Goal: Task Accomplishment & Management: Manage account settings

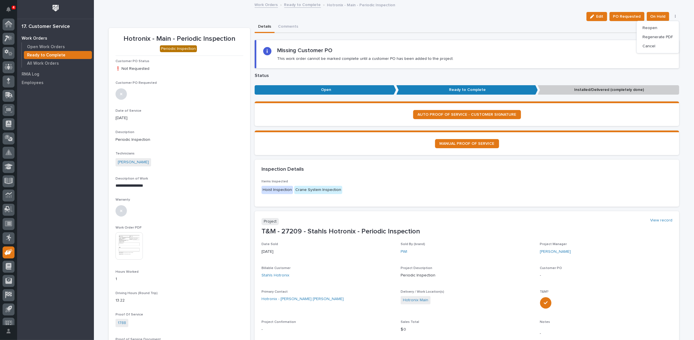
scroll to position [6, 0]
click at [131, 244] on img at bounding box center [129, 245] width 27 height 27
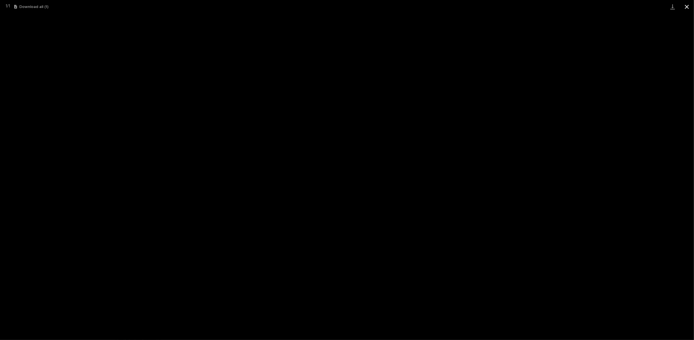
click at [688, 7] on button "Close gallery" at bounding box center [687, 6] width 14 height 13
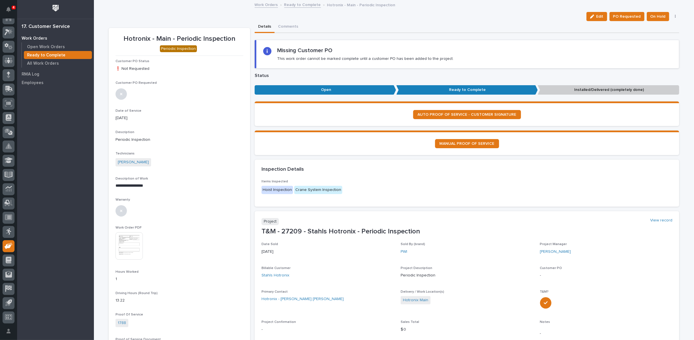
click at [297, 4] on link "Ready to Complete" at bounding box center [302, 4] width 37 height 7
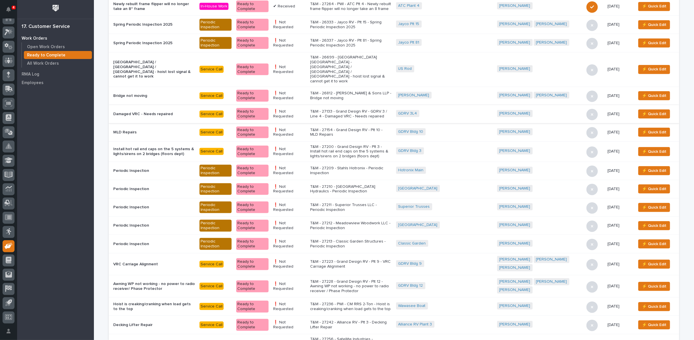
scroll to position [348, 0]
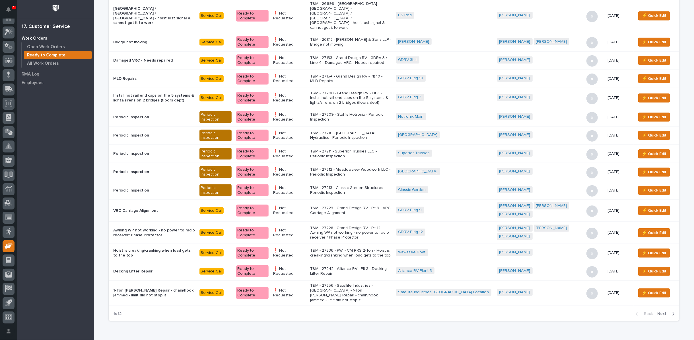
click at [348, 131] on p "T&M - 27210 - [GEOGRAPHIC_DATA] Hydraulics - Periodic Inspection" at bounding box center [350, 136] width 81 height 10
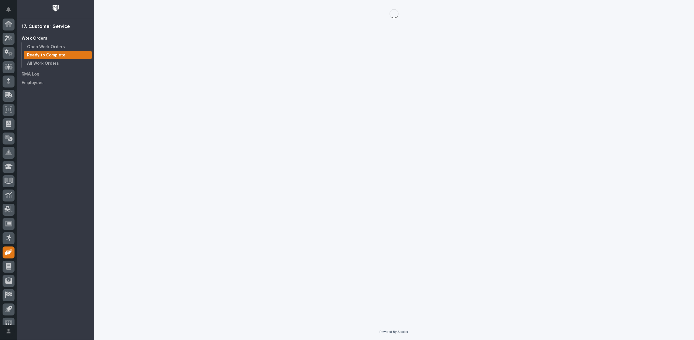
scroll to position [6, 0]
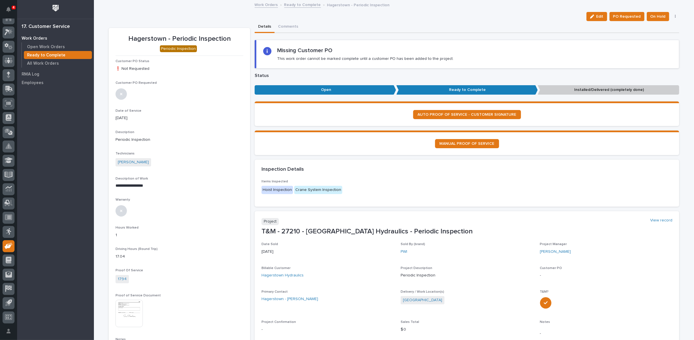
click at [675, 16] on icon "button" at bounding box center [675, 17] width 1 height 4
click at [653, 37] on span "Regenerate PDF" at bounding box center [658, 37] width 30 height 7
click at [649, 36] on span "Regenerate PDF" at bounding box center [658, 37] width 30 height 7
click at [136, 241] on img at bounding box center [129, 245] width 27 height 27
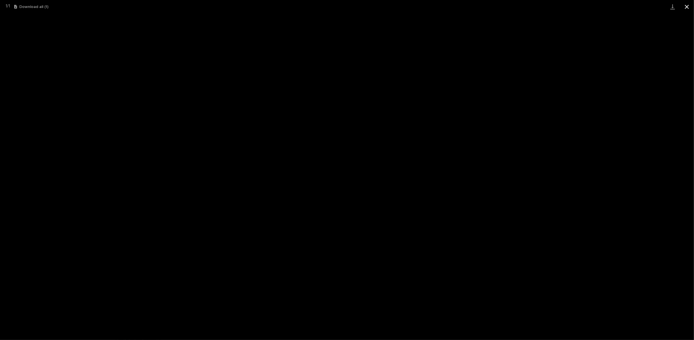
click at [688, 6] on button "Close gallery" at bounding box center [687, 6] width 14 height 13
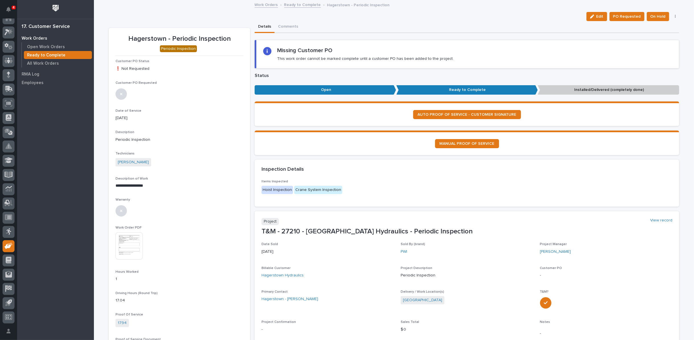
click at [301, 4] on link "Ready to Complete" at bounding box center [302, 4] width 37 height 7
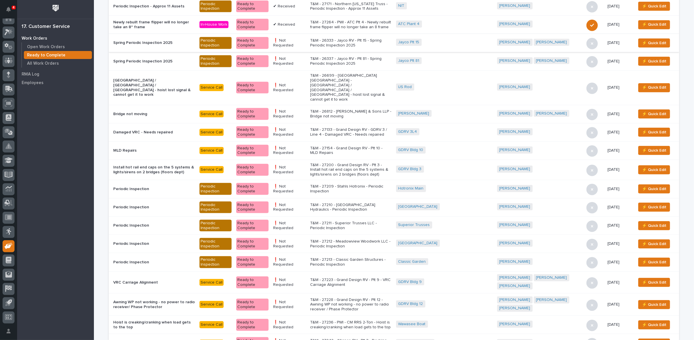
scroll to position [285, 0]
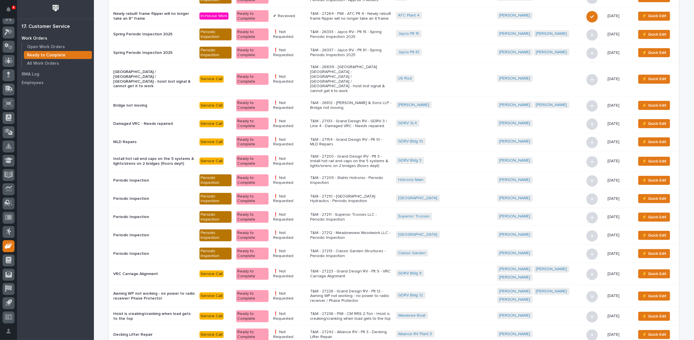
click at [374, 212] on p "T&M - 27211 - Superior Trusses LLC - Periodic Inspection" at bounding box center [350, 217] width 81 height 10
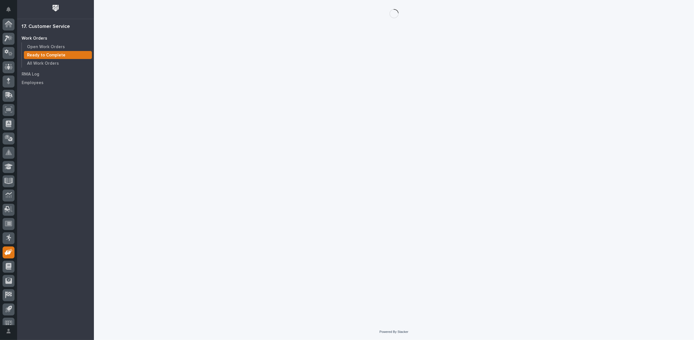
scroll to position [6, 0]
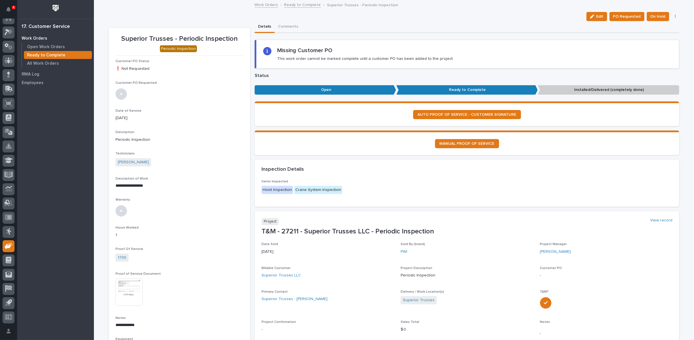
click at [672, 17] on button "button" at bounding box center [676, 17] width 8 height 4
click at [645, 37] on span "Regenerate PDF" at bounding box center [658, 37] width 30 height 7
click at [125, 246] on img at bounding box center [129, 245] width 27 height 27
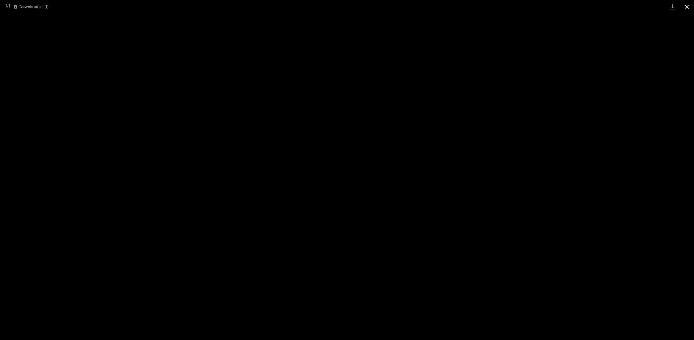
click at [688, 7] on button "Close gallery" at bounding box center [687, 6] width 14 height 13
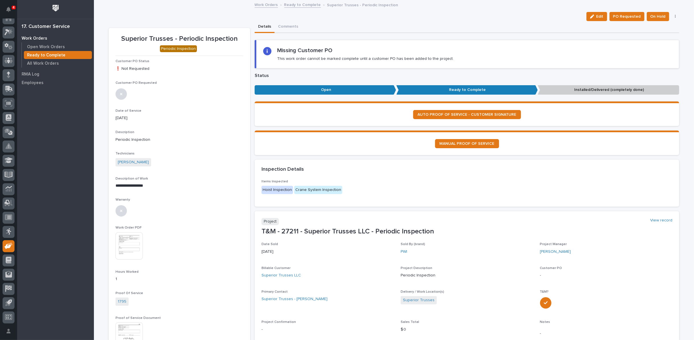
click at [293, 5] on link "Ready to Complete" at bounding box center [302, 4] width 37 height 7
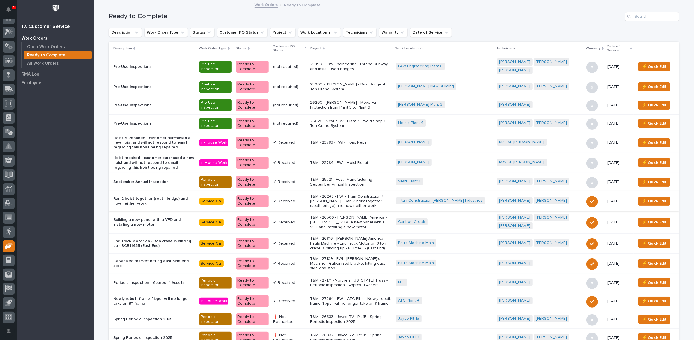
scroll to position [348, 0]
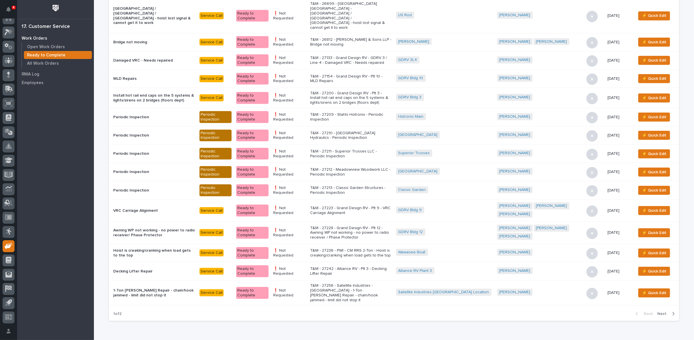
click at [353, 167] on p "T&M - 27212 - Meadowview Woodwork LLC - Periodic Inspection" at bounding box center [350, 172] width 81 height 10
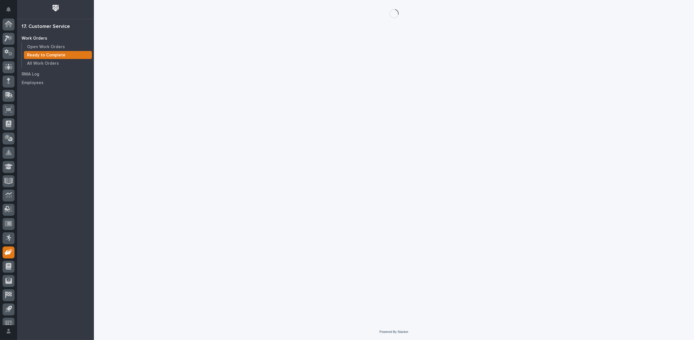
scroll to position [6, 0]
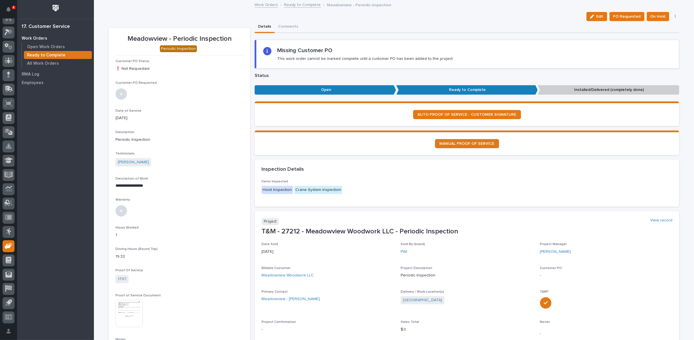
click at [675, 15] on icon "button" at bounding box center [675, 16] width 1 height 3
click at [658, 36] on span "Regenerate PDF" at bounding box center [658, 37] width 30 height 7
click at [135, 243] on img at bounding box center [129, 245] width 27 height 27
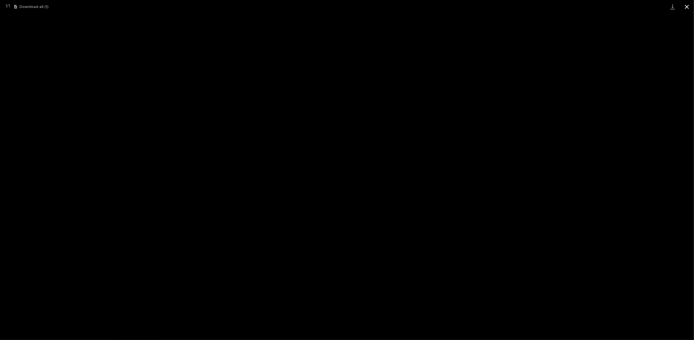
click at [689, 5] on button "Close gallery" at bounding box center [687, 6] width 14 height 13
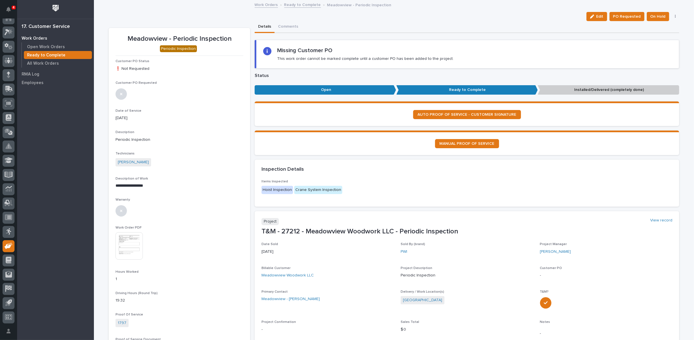
click at [306, 3] on link "Ready to Complete" at bounding box center [302, 4] width 37 height 7
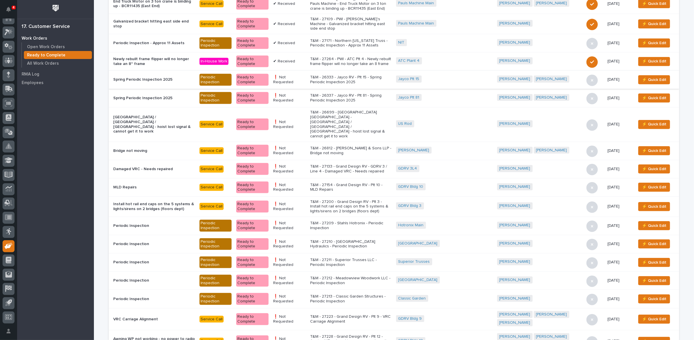
scroll to position [253, 0]
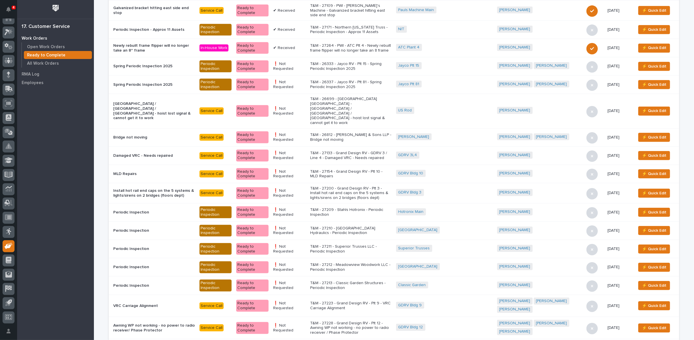
click at [372, 280] on p "T&M - 27213 - Classic Garden Structures - Periodic Inspection" at bounding box center [350, 285] width 81 height 10
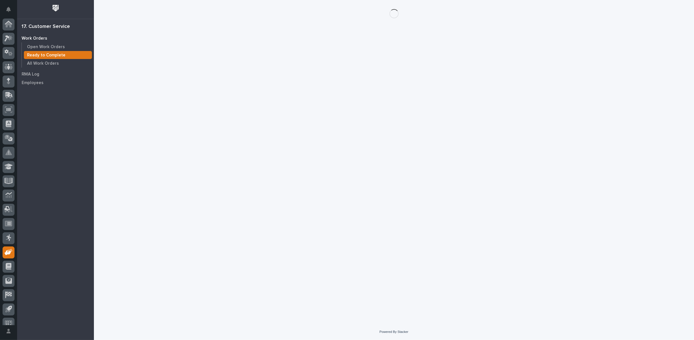
scroll to position [6, 0]
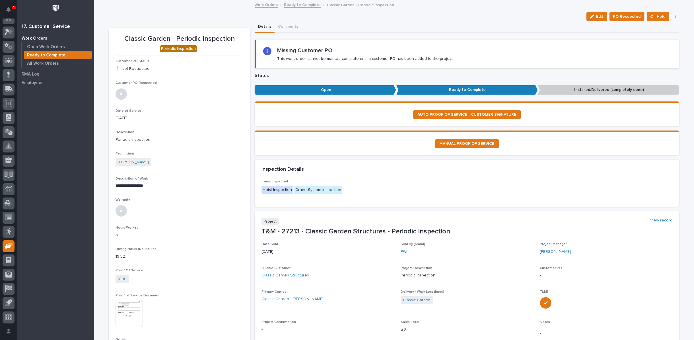
click at [675, 17] on icon "button" at bounding box center [675, 16] width 1 height 3
click at [666, 36] on span "Regenerate PDF" at bounding box center [658, 37] width 30 height 7
click at [131, 239] on img at bounding box center [129, 245] width 27 height 27
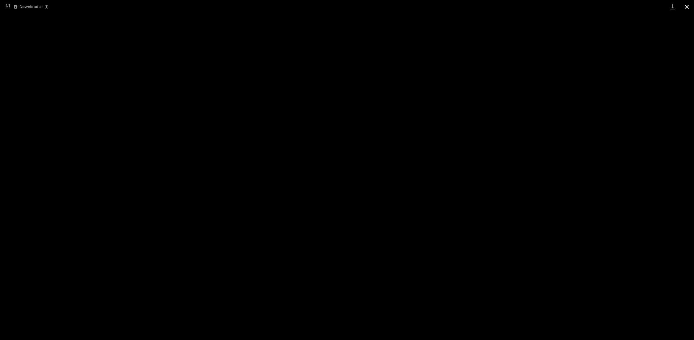
click at [688, 5] on button "Close gallery" at bounding box center [687, 6] width 14 height 13
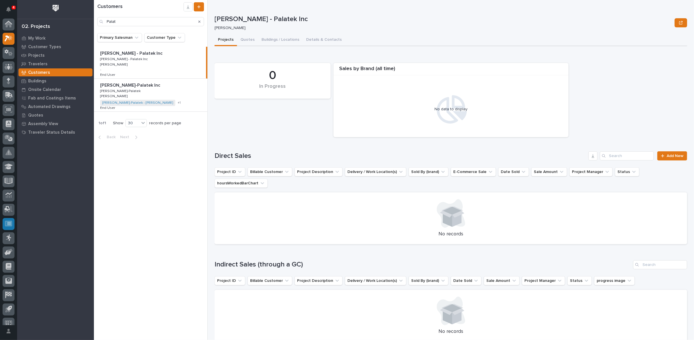
scroll to position [6, 0]
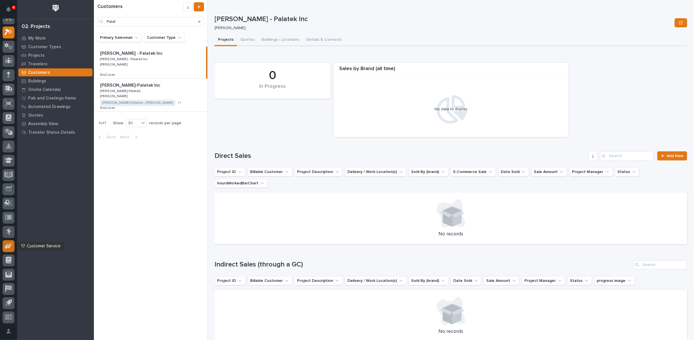
click at [7, 247] on icon at bounding box center [8, 246] width 7 height 5
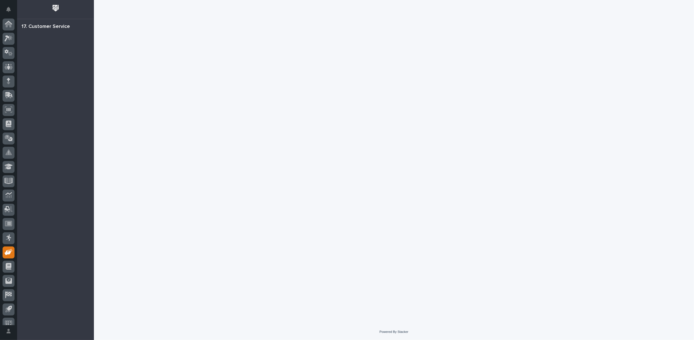
scroll to position [6, 0]
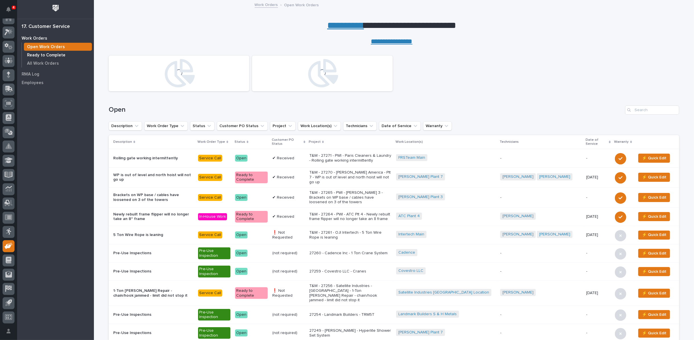
click at [42, 54] on p "Ready to Complete" at bounding box center [46, 55] width 38 height 5
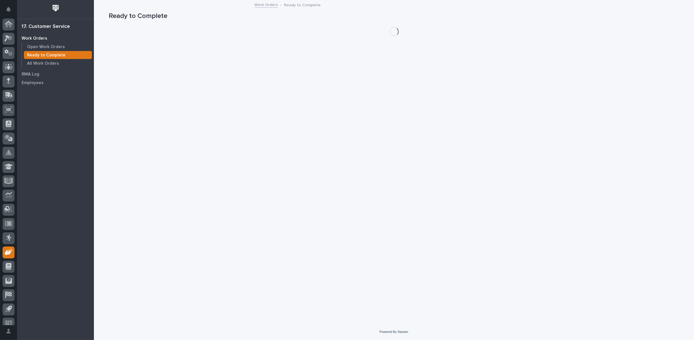
scroll to position [6, 0]
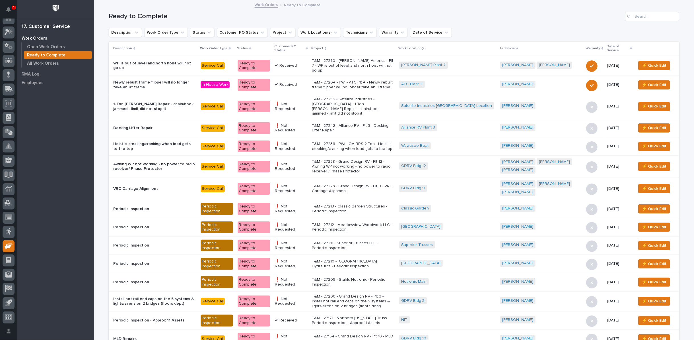
click at [308, 47] on icon at bounding box center [307, 48] width 2 height 3
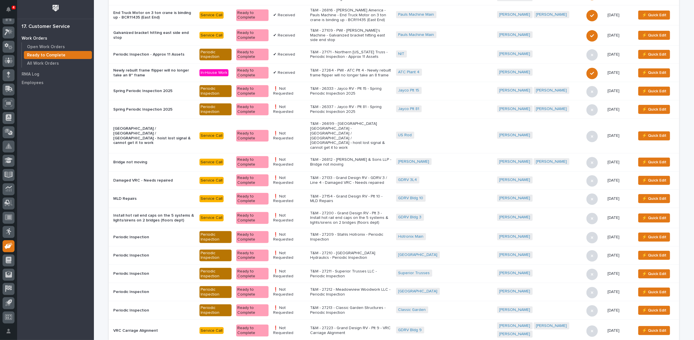
scroll to position [253, 0]
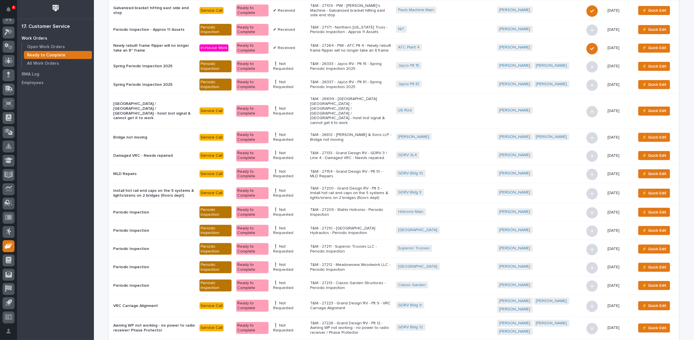
click at [360, 301] on p "T&M - 27223 - Grand Design RV - Plt 9 - VRC Carriage Alignment" at bounding box center [350, 306] width 81 height 10
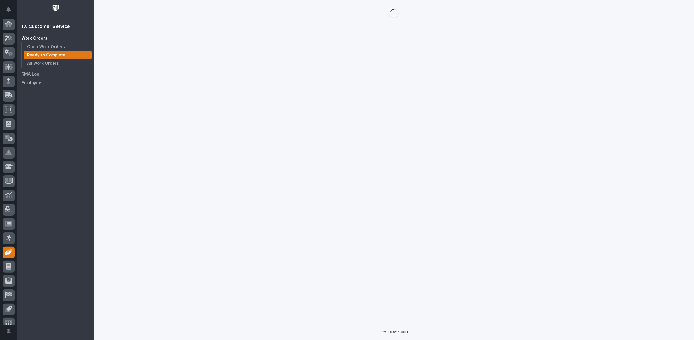
scroll to position [6, 0]
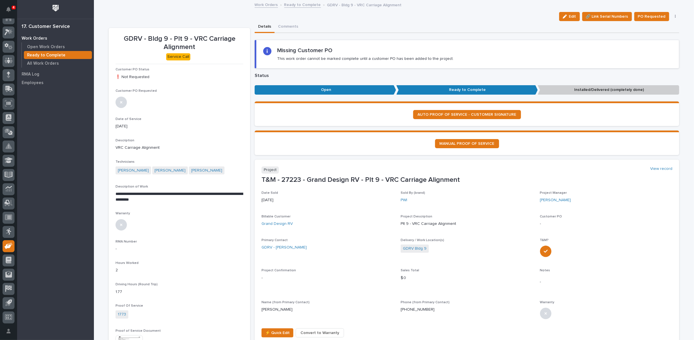
click at [675, 15] on icon "button" at bounding box center [675, 16] width 1 height 3
click at [664, 45] on span "Regenerate PDF" at bounding box center [658, 46] width 30 height 7
click at [123, 283] on img at bounding box center [129, 280] width 27 height 27
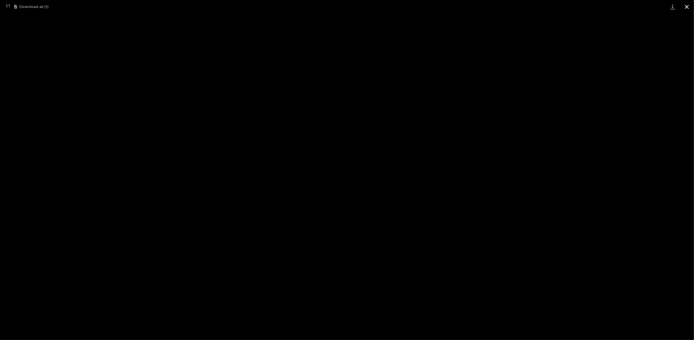
click at [688, 4] on button "Close gallery" at bounding box center [687, 6] width 14 height 13
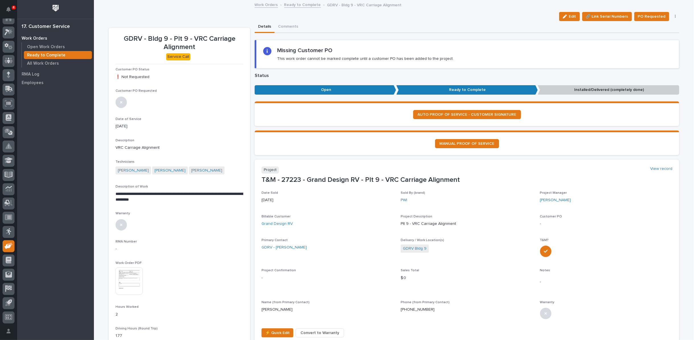
click at [290, 4] on link "Ready to Complete" at bounding box center [302, 4] width 37 height 7
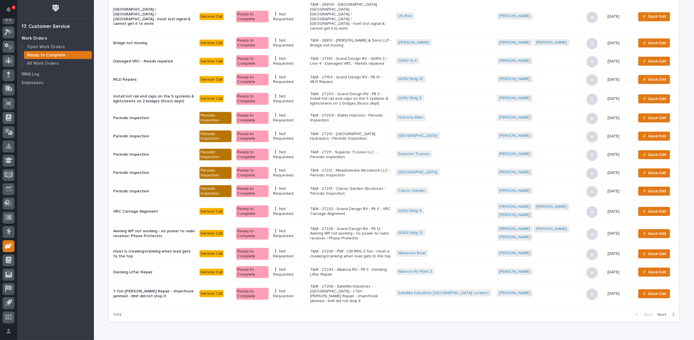
scroll to position [348, 0]
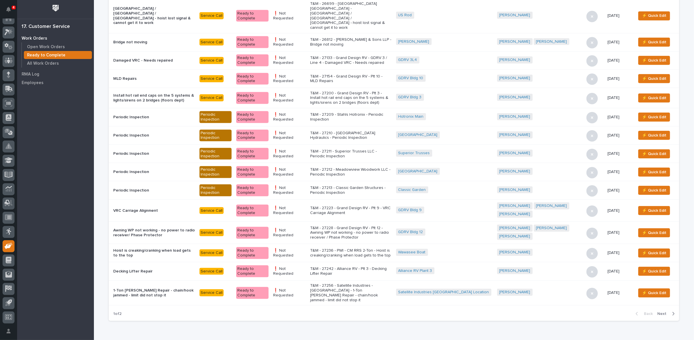
click at [373, 225] on p "T&M - 27228 - Grand Design RV - Plt 12 - Awning WP not working - no power to ra…" at bounding box center [350, 232] width 81 height 14
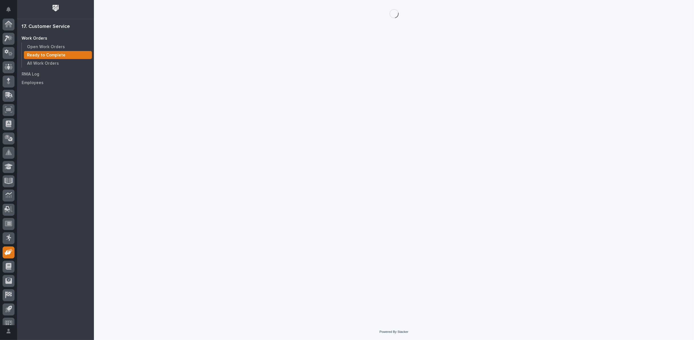
scroll to position [6, 0]
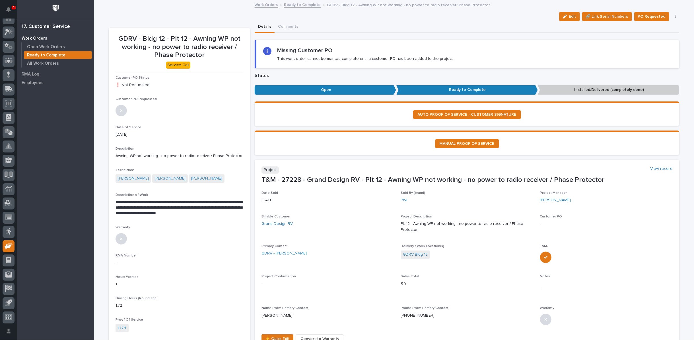
click at [672, 15] on button "button" at bounding box center [676, 17] width 8 height 4
click at [655, 44] on span "Regenerate PDF" at bounding box center [658, 46] width 30 height 7
click at [133, 296] on img at bounding box center [129, 294] width 27 height 27
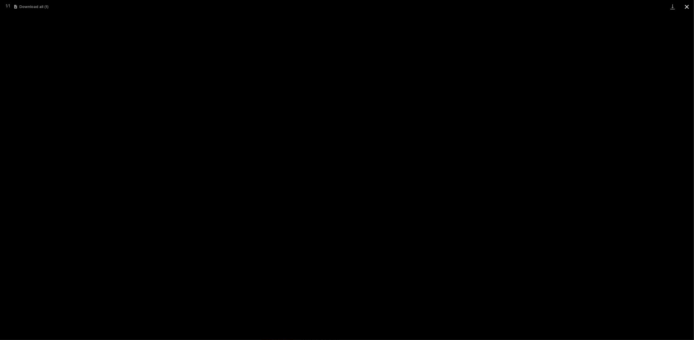
click at [688, 7] on button "Close gallery" at bounding box center [687, 6] width 14 height 13
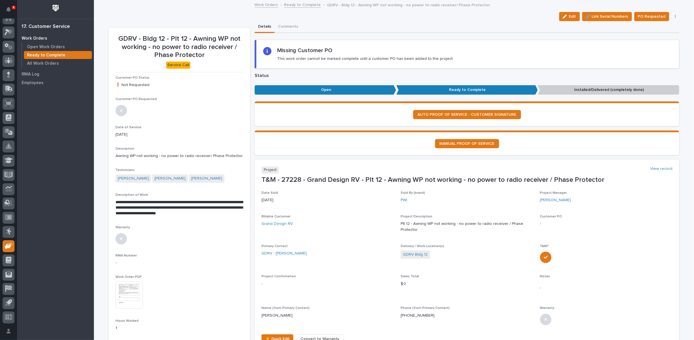
click at [304, 3] on link "Ready to Complete" at bounding box center [302, 4] width 37 height 7
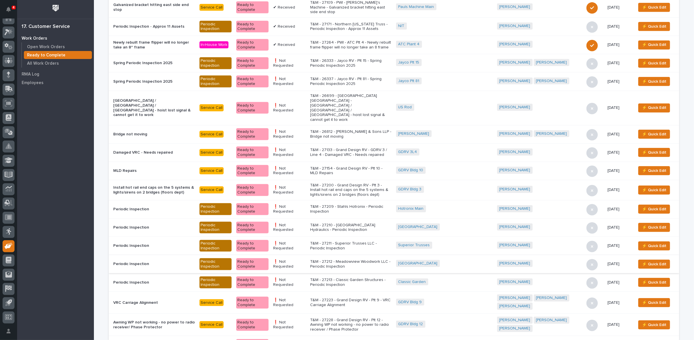
scroll to position [348, 0]
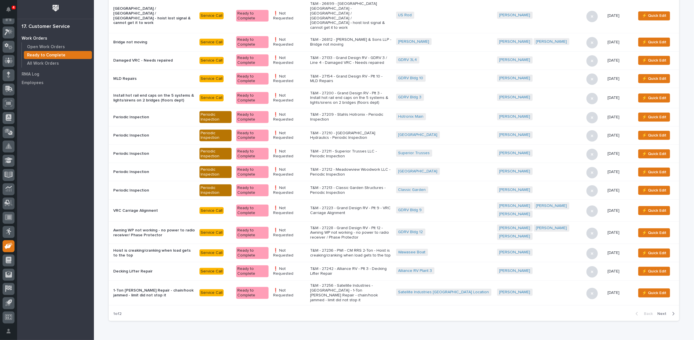
click at [366, 248] on p "T&M - 27236 - PWI - CM RRS 2-Ton - Hoist is creaking/cranking when load gets to…" at bounding box center [350, 253] width 81 height 10
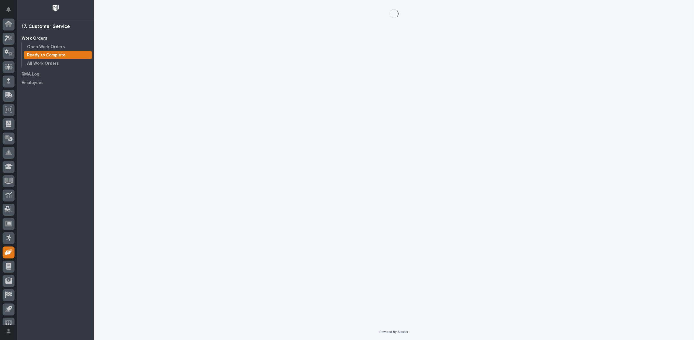
scroll to position [6, 0]
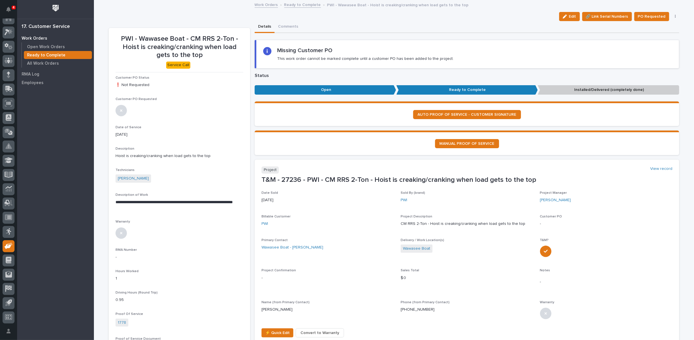
click at [672, 15] on button "button" at bounding box center [676, 17] width 8 height 4
click at [655, 45] on span "Regenerate PDF" at bounding box center [658, 46] width 30 height 7
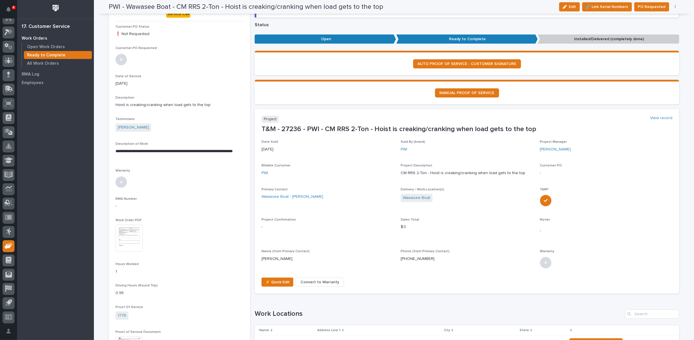
scroll to position [47, 0]
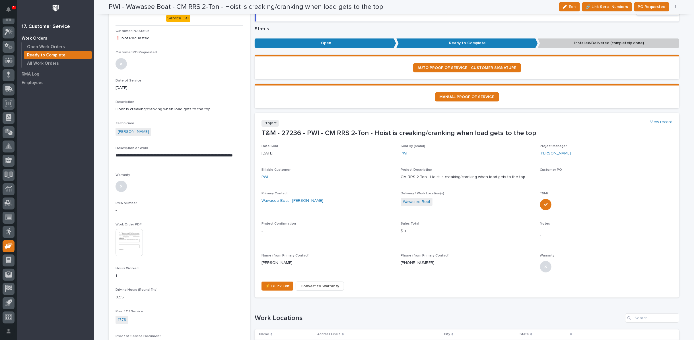
click at [134, 243] on img at bounding box center [129, 242] width 27 height 27
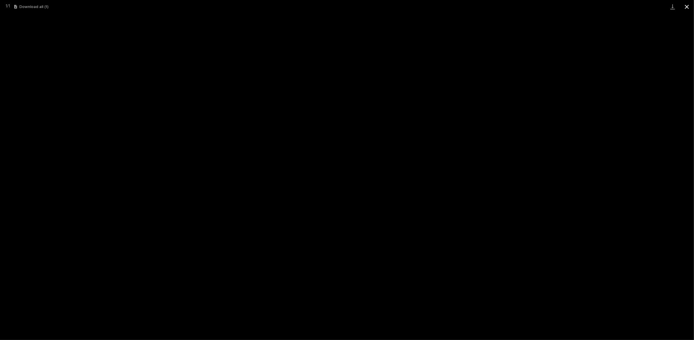
click at [688, 5] on button "Close gallery" at bounding box center [687, 6] width 14 height 13
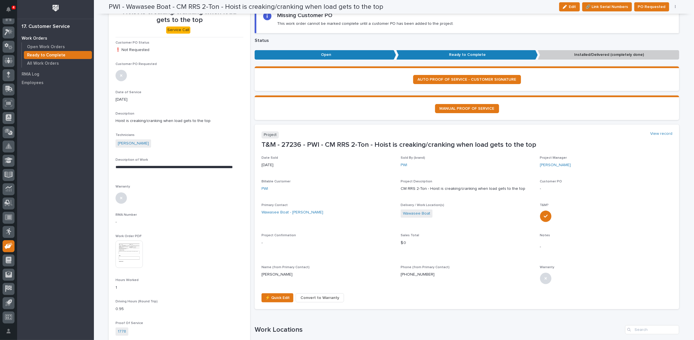
scroll to position [0, 0]
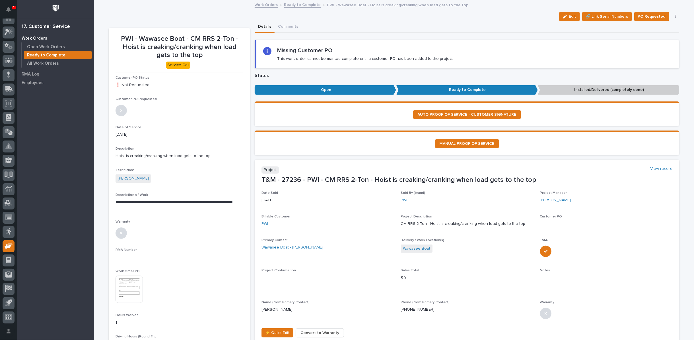
click at [307, 4] on link "Ready to Complete" at bounding box center [302, 4] width 37 height 7
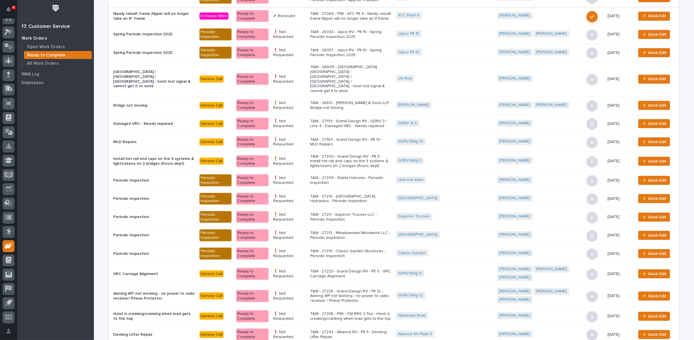
scroll to position [348, 0]
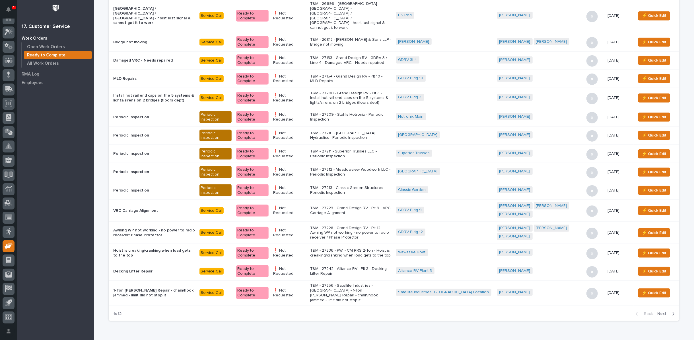
click at [366, 266] on p "T&M - 27242 - Alliance RV - Plt 3 - Decking Lifter Repair" at bounding box center [350, 271] width 81 height 10
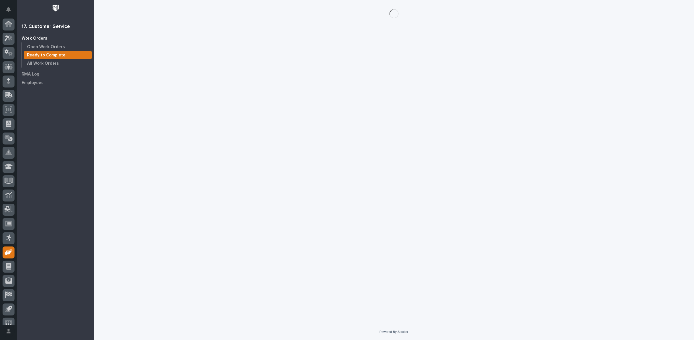
scroll to position [6, 0]
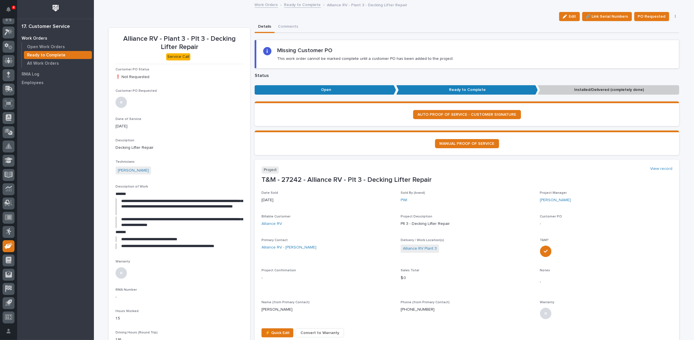
click at [675, 15] on icon "button" at bounding box center [675, 16] width 1 height 3
click at [657, 47] on span "Regenerate PDF" at bounding box center [658, 46] width 30 height 7
click at [136, 317] on img at bounding box center [129, 328] width 27 height 27
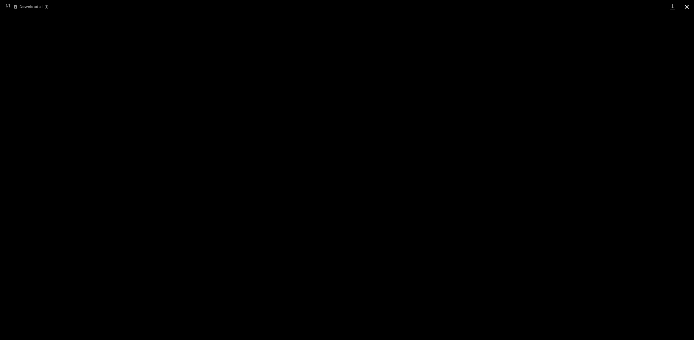
click at [688, 7] on button "Close gallery" at bounding box center [687, 6] width 14 height 13
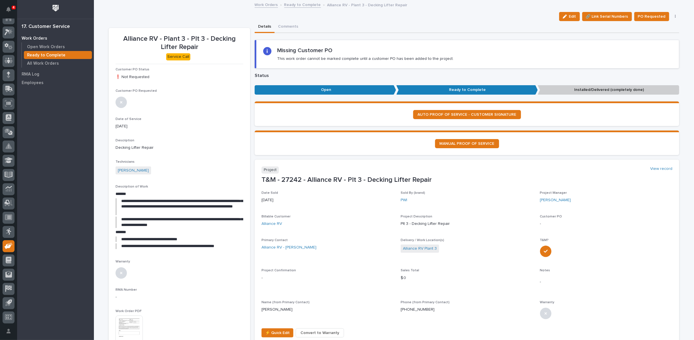
click at [306, 4] on link "Ready to Complete" at bounding box center [302, 4] width 37 height 7
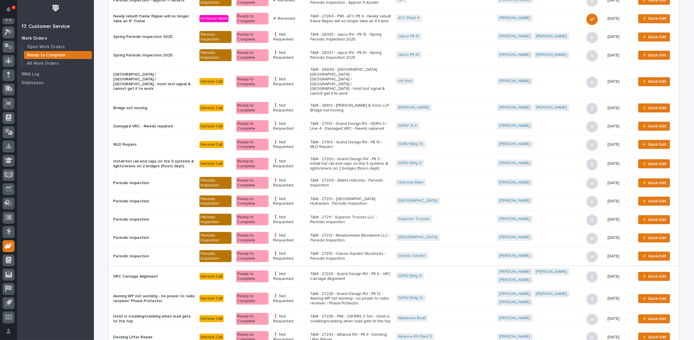
scroll to position [316, 0]
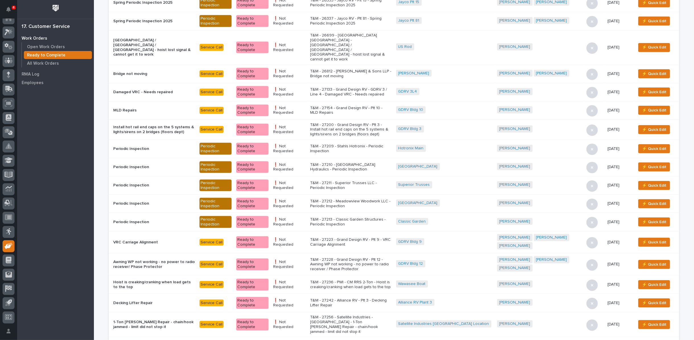
click at [379, 315] on p "T&M - 27256 - Satellite Industries - [GEOGRAPHIC_DATA] - 1-Ton [PERSON_NAME] Re…" at bounding box center [350, 324] width 81 height 19
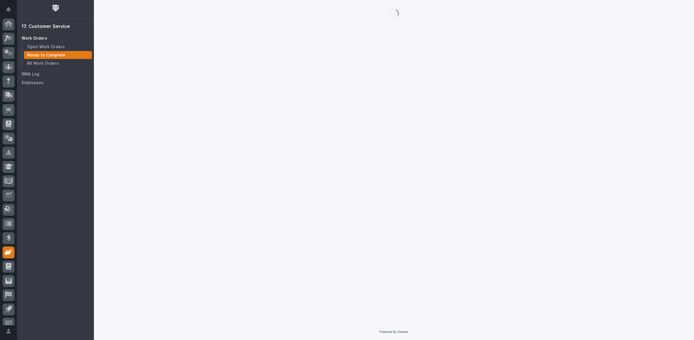
scroll to position [6, 0]
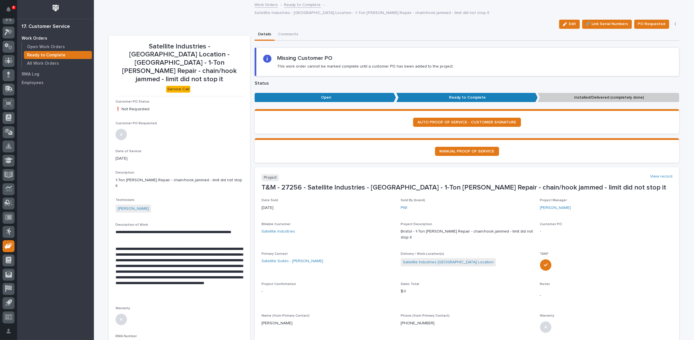
click at [672, 22] on button "button" at bounding box center [676, 24] width 8 height 4
click at [647, 50] on span "Regenerate PDF" at bounding box center [658, 53] width 30 height 7
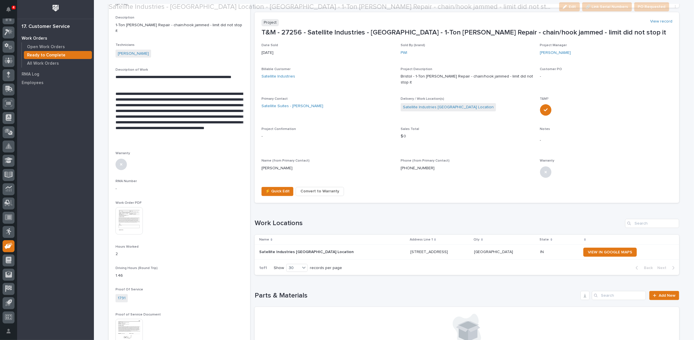
scroll to position [158, 0]
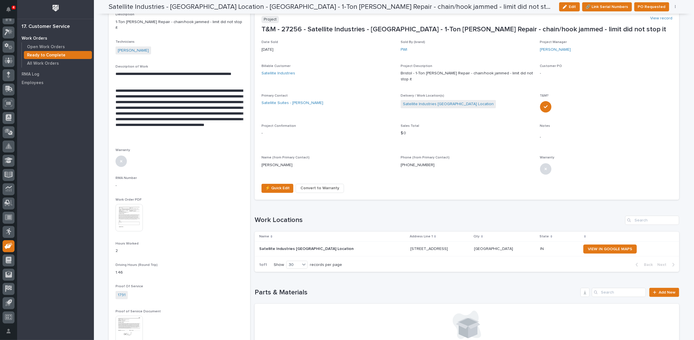
click at [139, 204] on img at bounding box center [129, 217] width 27 height 27
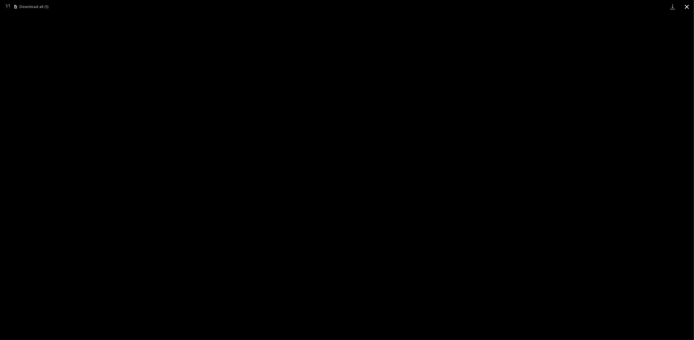
click at [688, 8] on button "Close gallery" at bounding box center [687, 6] width 14 height 13
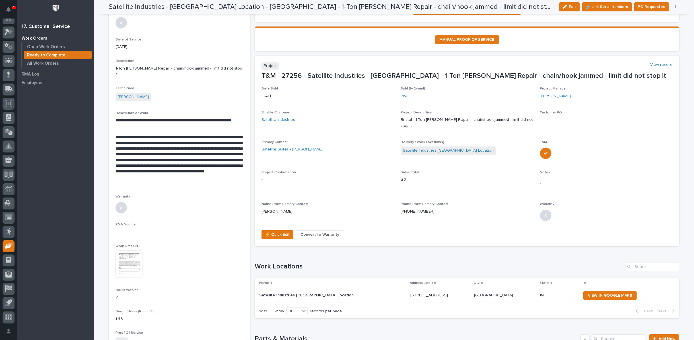
scroll to position [0, 0]
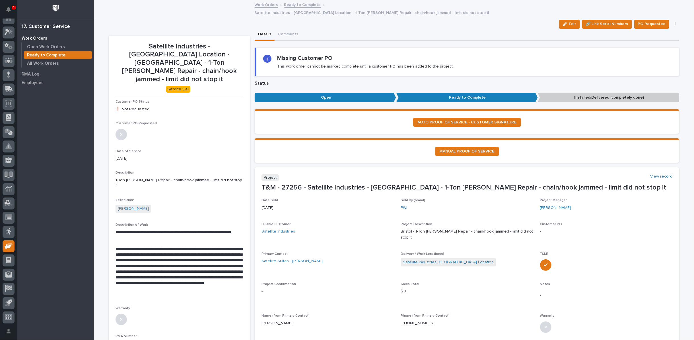
click at [302, 3] on link "Ready to Complete" at bounding box center [302, 4] width 37 height 7
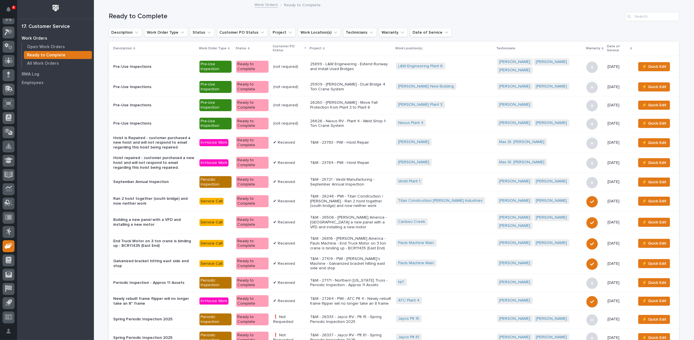
scroll to position [348, 0]
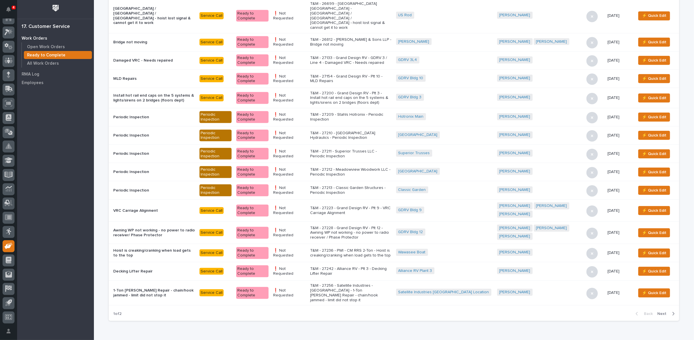
click at [663, 311] on span "Next" at bounding box center [664, 313] width 13 height 5
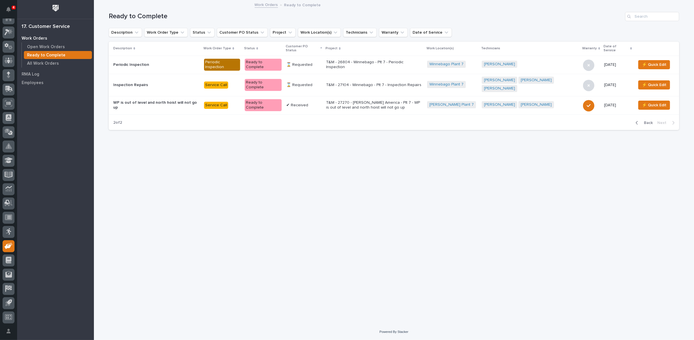
click at [349, 100] on p "T&M - 27270 - [PERSON_NAME] America - Plt 7 - WP is out of level and north hois…" at bounding box center [374, 105] width 97 height 10
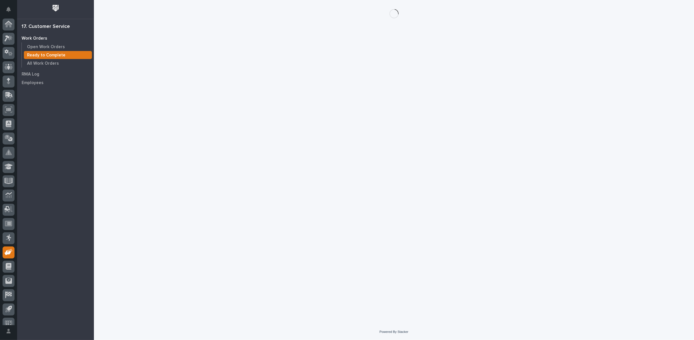
scroll to position [6, 0]
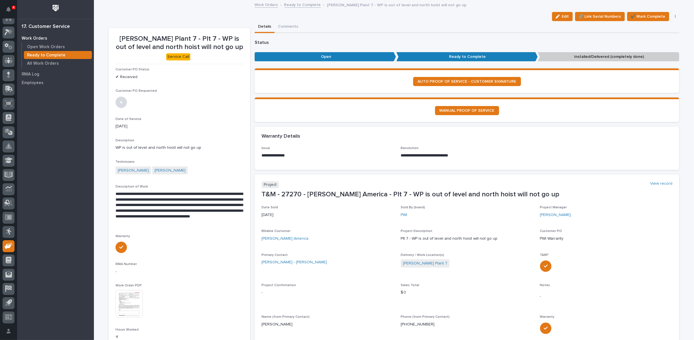
click at [675, 16] on icon "button" at bounding box center [675, 17] width 1 height 4
click at [655, 56] on span "Regenerate PDF" at bounding box center [658, 55] width 30 height 7
click at [118, 296] on img at bounding box center [129, 303] width 27 height 27
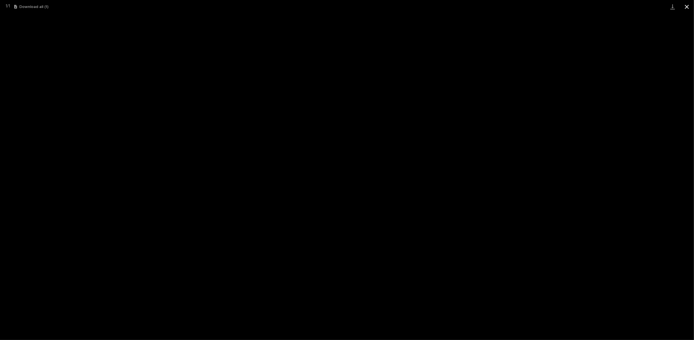
click at [688, 7] on button "Close gallery" at bounding box center [687, 6] width 14 height 13
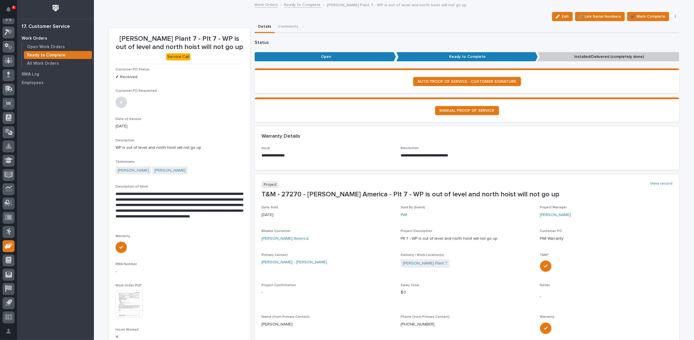
click at [302, 4] on link "Ready to Complete" at bounding box center [302, 4] width 37 height 7
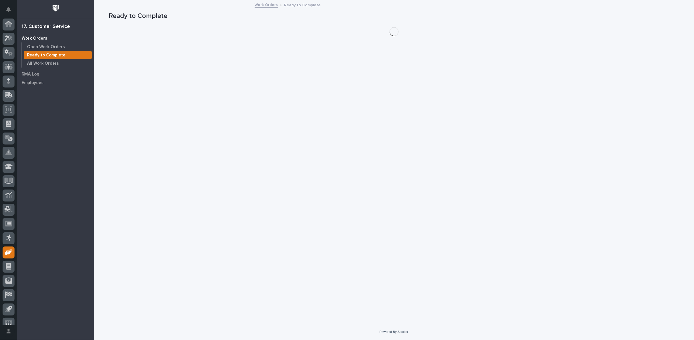
scroll to position [6, 0]
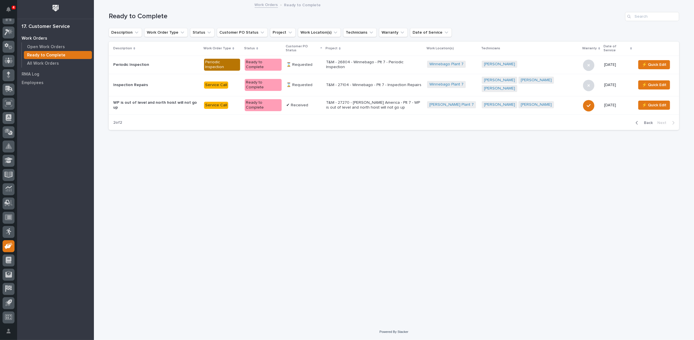
click at [643, 120] on span "Back" at bounding box center [647, 122] width 12 height 5
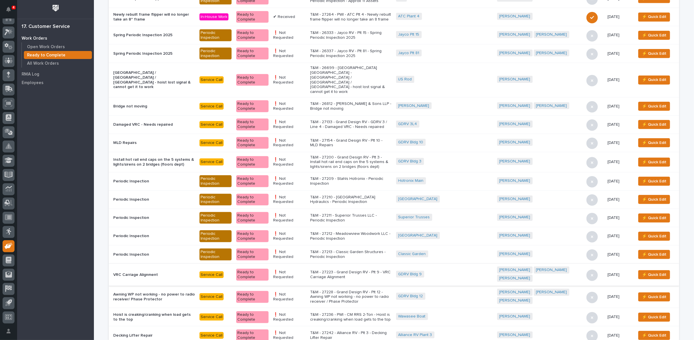
scroll to position [348, 0]
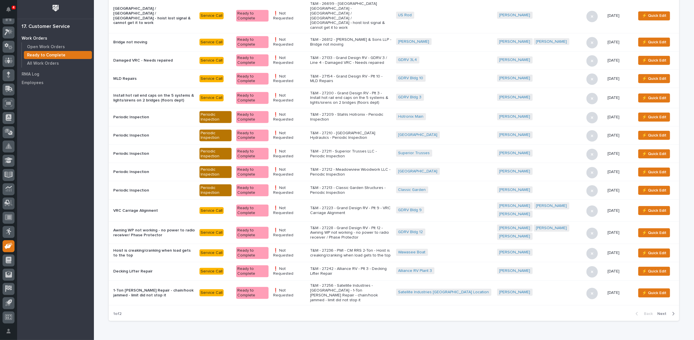
click at [392, 283] on p "T&M - 27256 - Satellite Industries - [GEOGRAPHIC_DATA] - 1-Ton [PERSON_NAME] Re…" at bounding box center [350, 292] width 81 height 19
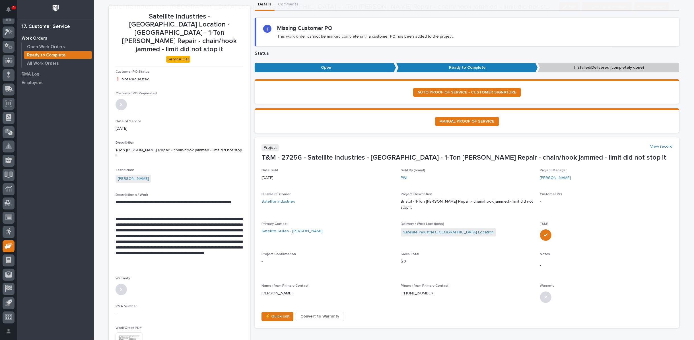
scroll to position [95, 0]
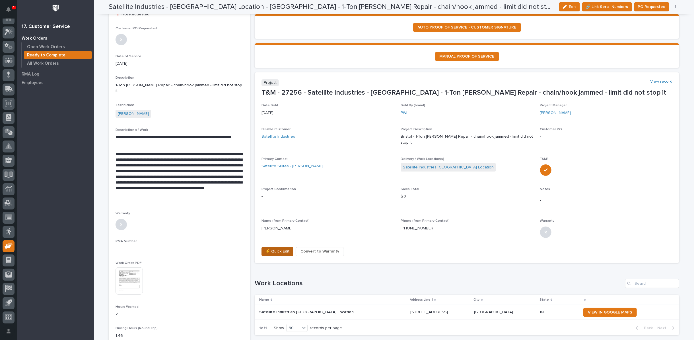
click at [270, 248] on span "⚡ Quick Edit" at bounding box center [277, 251] width 24 height 7
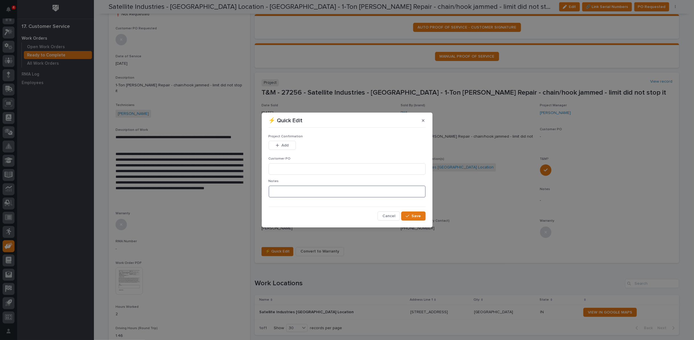
click at [289, 192] on textarea at bounding box center [347, 191] width 157 height 12
type textarea "*********"
click at [421, 216] on span "Save" at bounding box center [416, 215] width 9 height 5
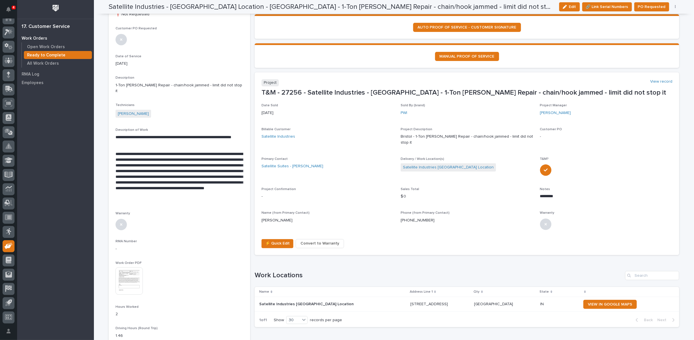
scroll to position [91, 0]
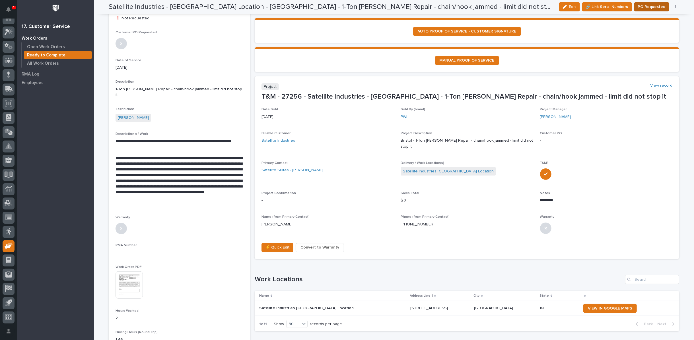
click at [653, 5] on span "PO Requested" at bounding box center [652, 6] width 28 height 7
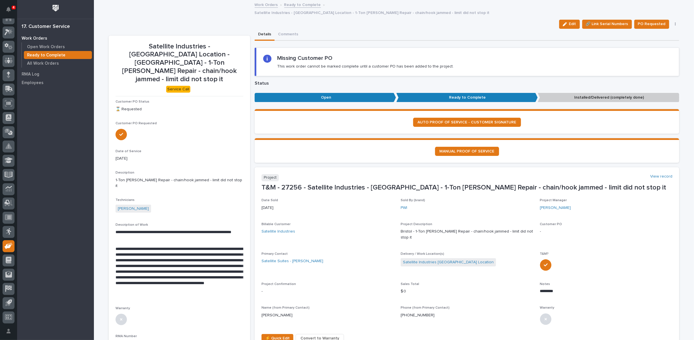
click at [291, 5] on link "Ready to Complete" at bounding box center [302, 4] width 37 height 7
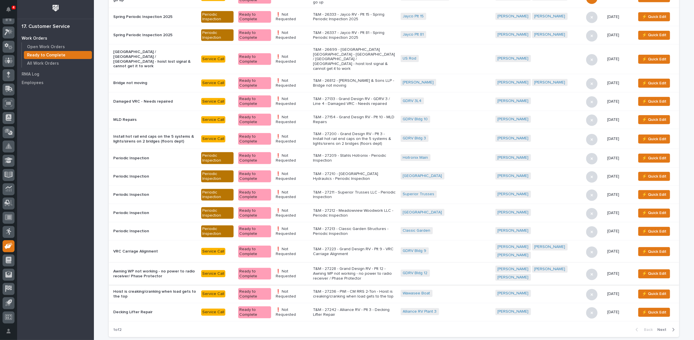
scroll to position [346, 0]
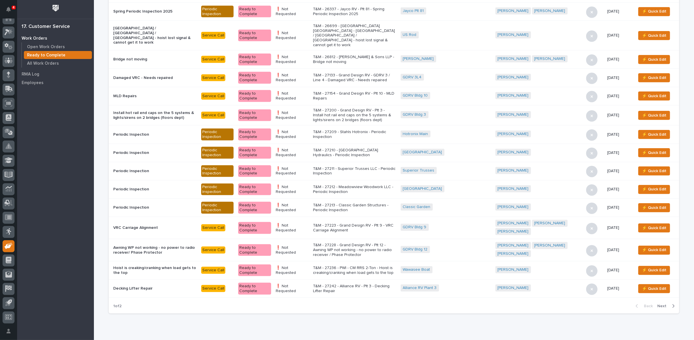
click at [393, 265] on p "T&M - 27236 - PWI - CM RRS 2-Ton - Hoist is creaking/cranking when load gets to…" at bounding box center [354, 270] width 83 height 10
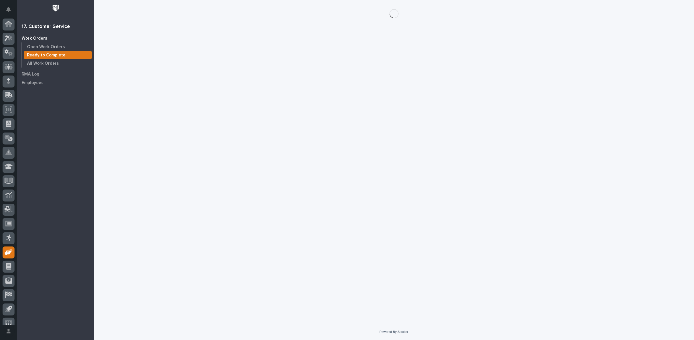
scroll to position [6, 0]
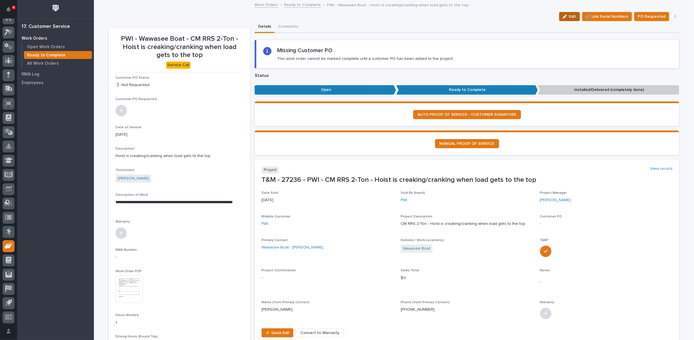
click at [569, 17] on div "button" at bounding box center [566, 17] width 6 height 4
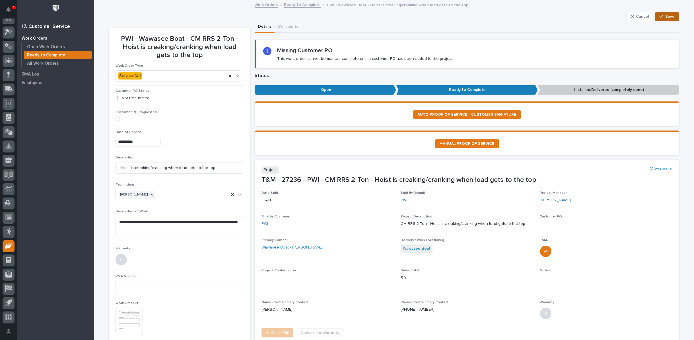
click at [663, 16] on div "button" at bounding box center [663, 17] width 6 height 4
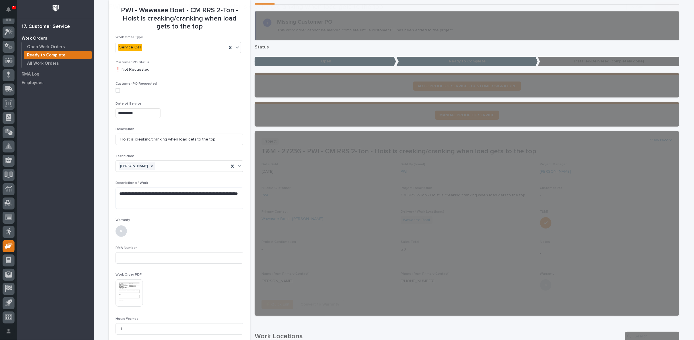
scroll to position [95, 0]
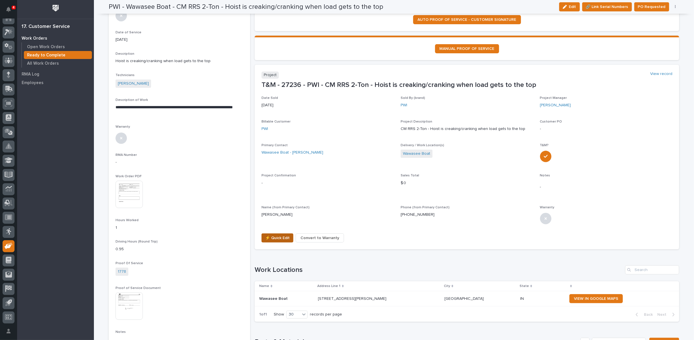
click at [281, 237] on span "⚡ Quick Edit" at bounding box center [277, 237] width 24 height 7
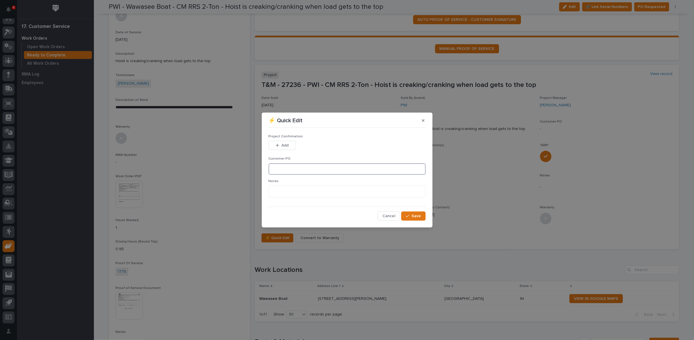
click at [281, 170] on input at bounding box center [347, 168] width 157 height 11
type input "PWI Warranty"
click at [415, 217] on span "Save" at bounding box center [416, 215] width 9 height 5
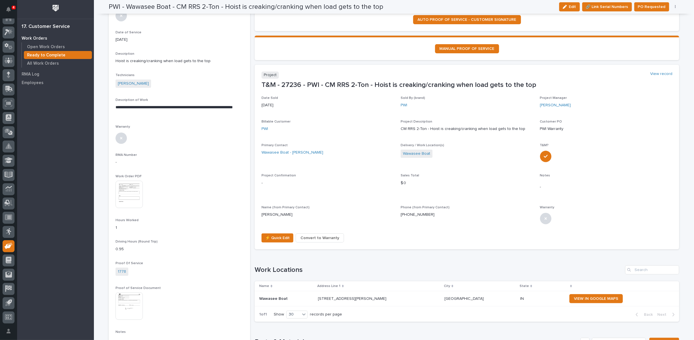
scroll to position [0, 0]
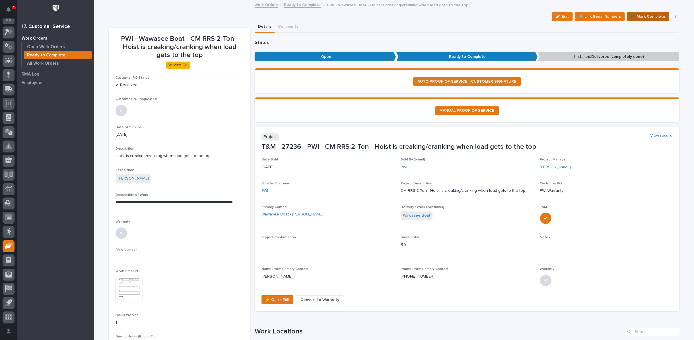
click at [645, 13] on span "✔️ Mark Complete" at bounding box center [648, 16] width 35 height 7
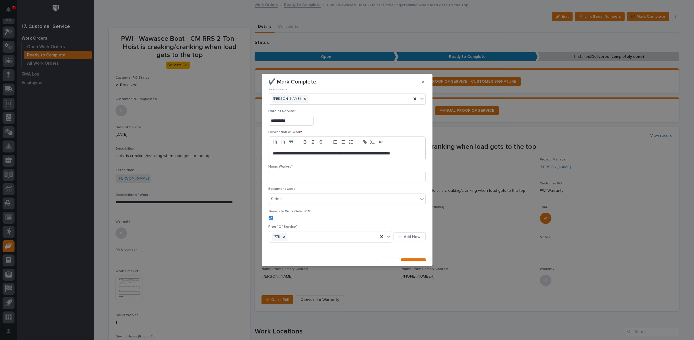
scroll to position [14, 0]
click at [414, 256] on span "Save" at bounding box center [416, 257] width 9 height 5
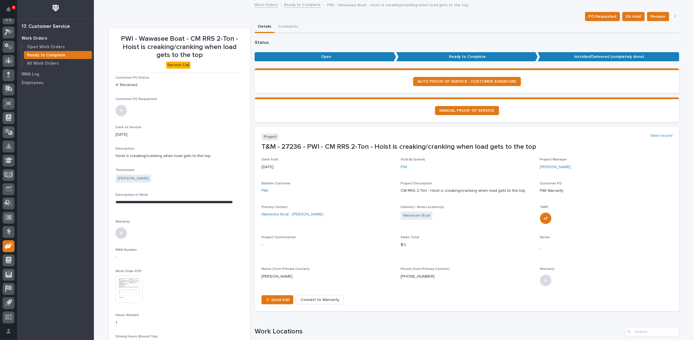
click at [296, 4] on link "Ready to Complete" at bounding box center [302, 4] width 37 height 7
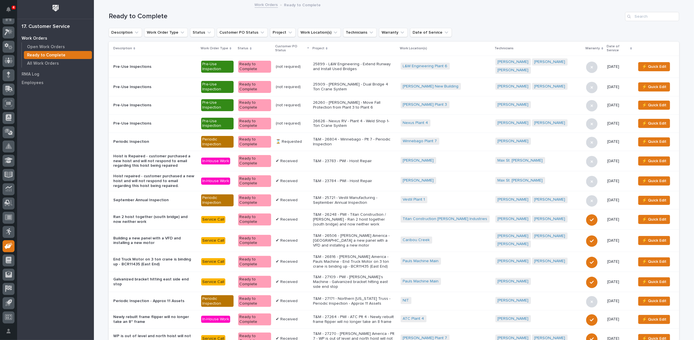
scroll to position [342, 0]
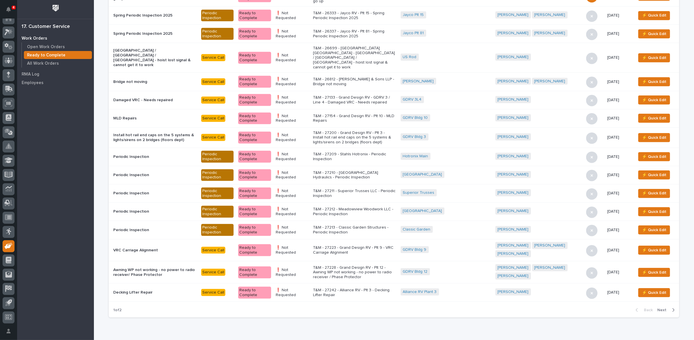
click at [358, 265] on p "T&M - 27228 - Grand Design RV - Plt 12 - Awning WP not working - no power to ra…" at bounding box center [354, 272] width 83 height 14
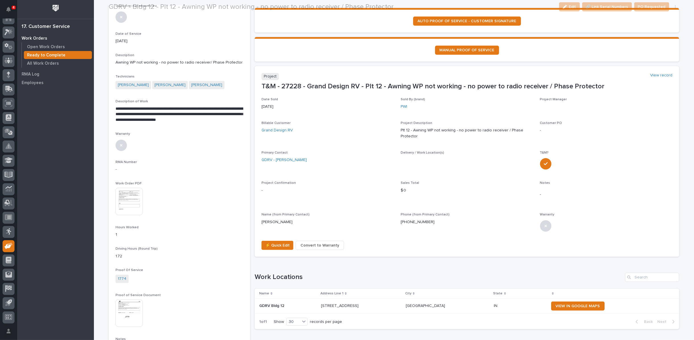
scroll to position [95, 0]
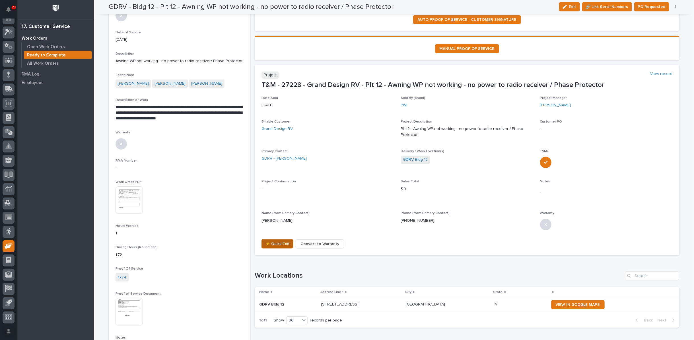
click at [274, 243] on span "⚡ Quick Edit" at bounding box center [277, 243] width 24 height 7
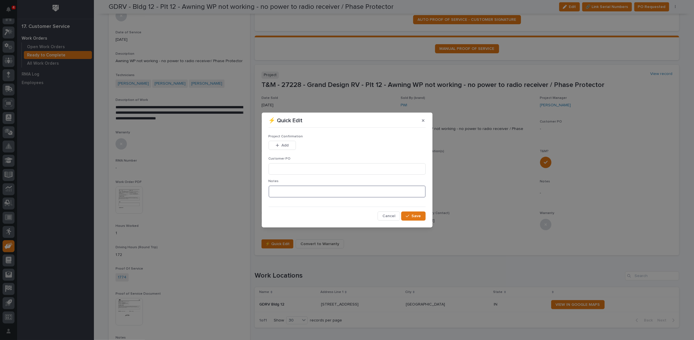
click at [298, 191] on textarea at bounding box center [347, 191] width 157 height 12
type textarea "*********"
click at [422, 213] on button "Save" at bounding box center [413, 215] width 24 height 9
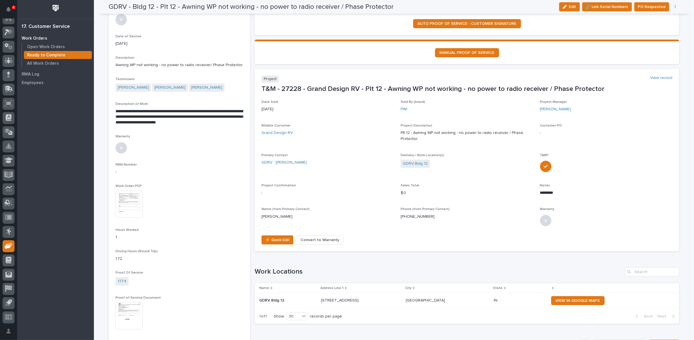
scroll to position [0, 0]
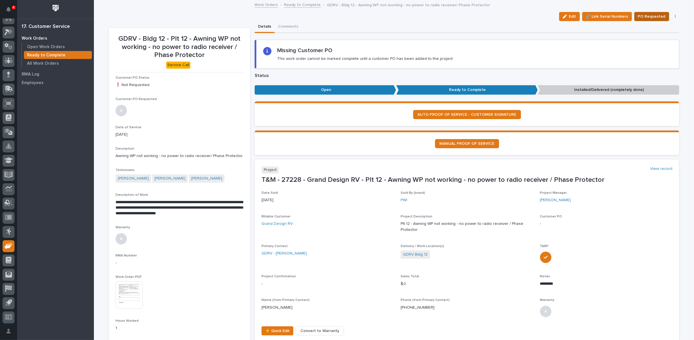
click at [652, 14] on span "PO Requested" at bounding box center [652, 16] width 28 height 7
click at [289, 4] on link "Ready to Complete" at bounding box center [302, 4] width 37 height 7
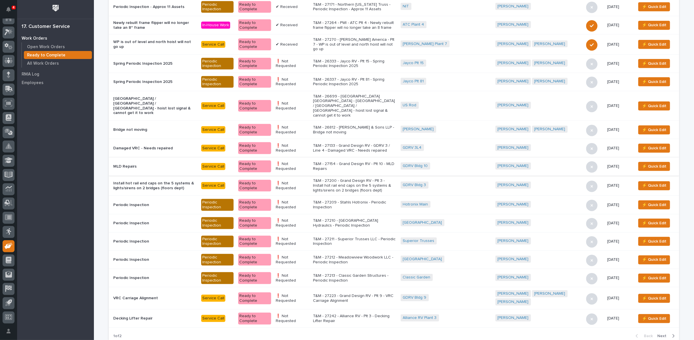
scroll to position [316, 0]
click at [662, 333] on span "Next" at bounding box center [664, 335] width 13 height 5
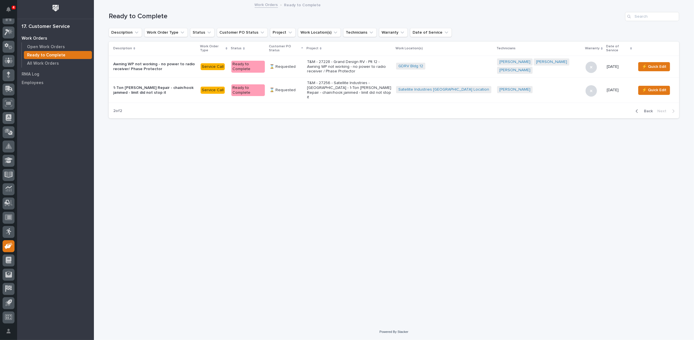
click at [650, 108] on span "Back" at bounding box center [647, 110] width 12 height 5
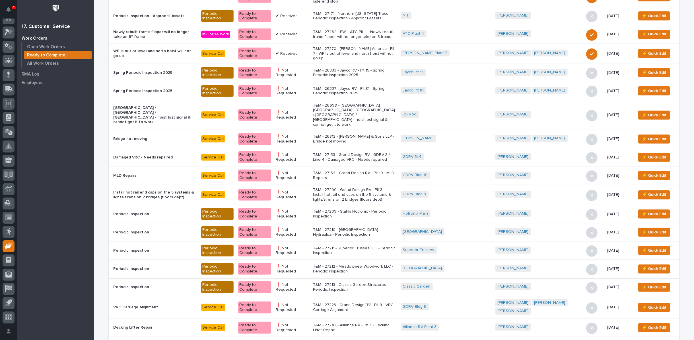
scroll to position [338, 0]
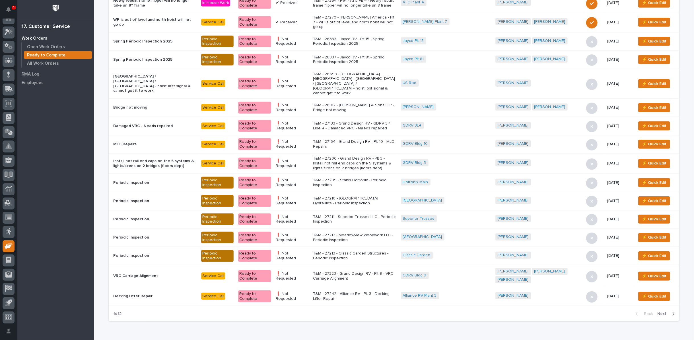
click at [372, 271] on p "T&M - 27223 - Grand Design RV - Plt 9 - VRC Carriage Alignment" at bounding box center [354, 276] width 83 height 10
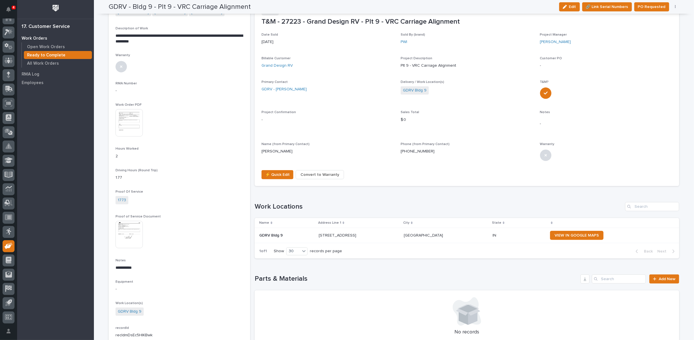
scroll to position [157, 0]
click at [273, 174] on span "⚡ Quick Edit" at bounding box center [277, 175] width 24 height 7
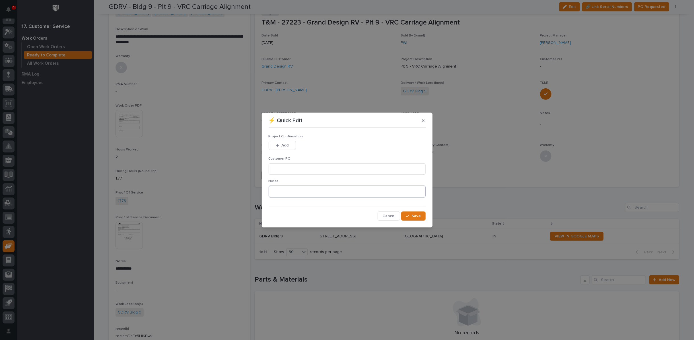
click at [283, 191] on textarea at bounding box center [347, 191] width 157 height 12
type textarea "*********"
click at [421, 217] on button "Save" at bounding box center [413, 215] width 24 height 9
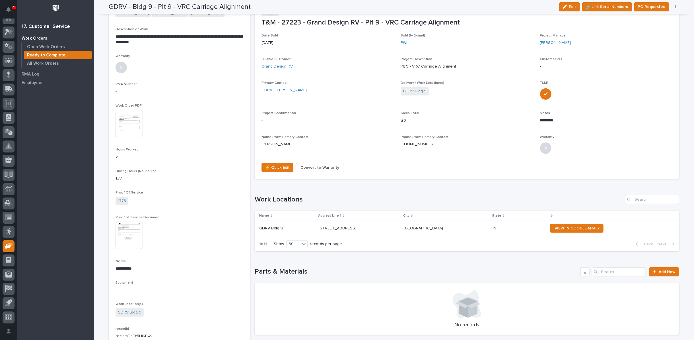
scroll to position [153, 0]
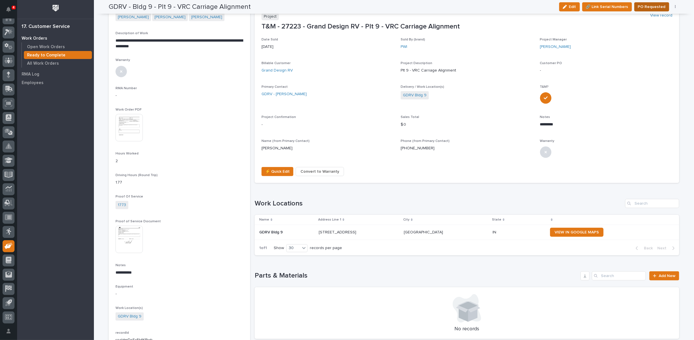
click at [650, 8] on span "PO Requested" at bounding box center [652, 6] width 28 height 7
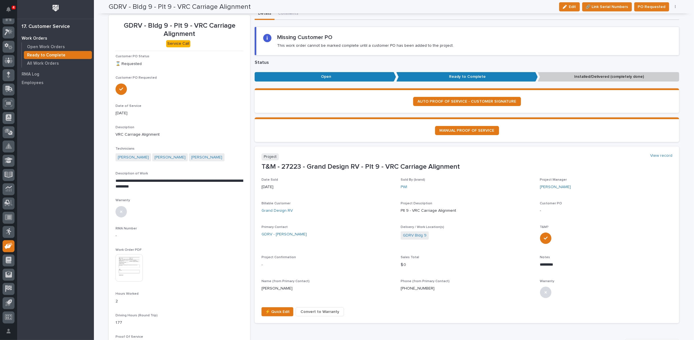
scroll to position [0, 0]
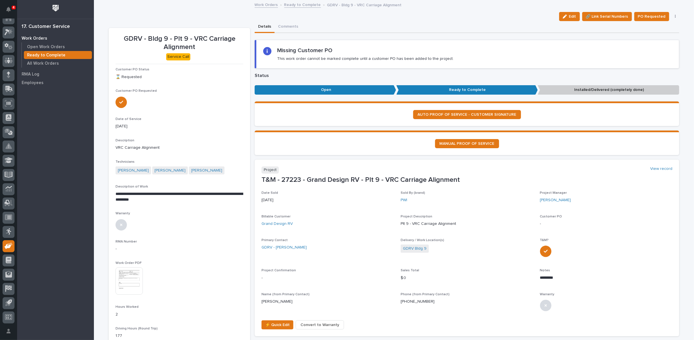
click at [302, 3] on link "Ready to Complete" at bounding box center [302, 4] width 37 height 7
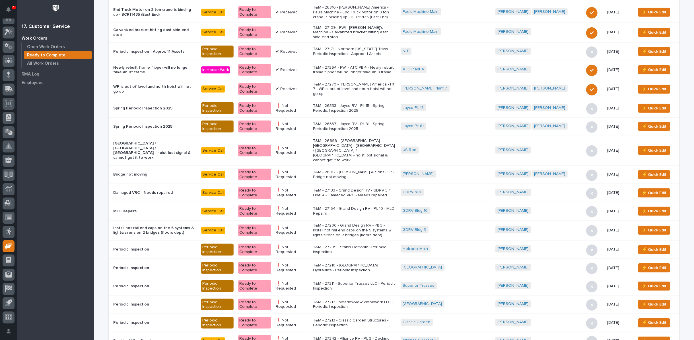
scroll to position [316, 0]
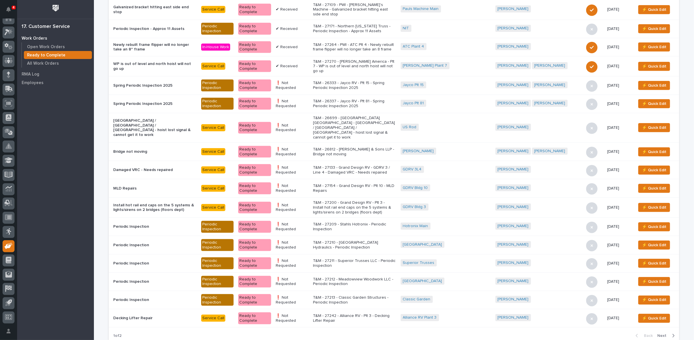
click at [370, 200] on p "T&M - 27200 - Grand Design RV - Plt 3 - Install hot rail end caps on the 5 syst…" at bounding box center [354, 207] width 83 height 14
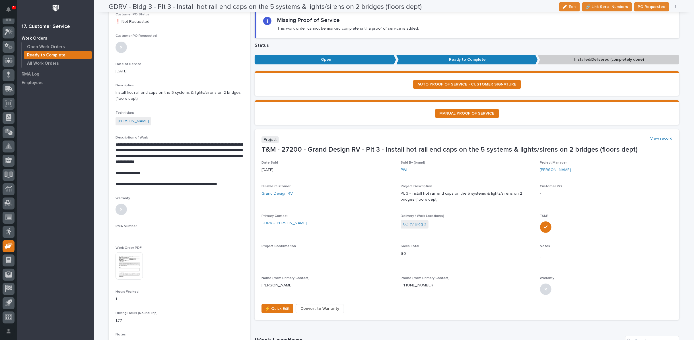
scroll to position [126, 0]
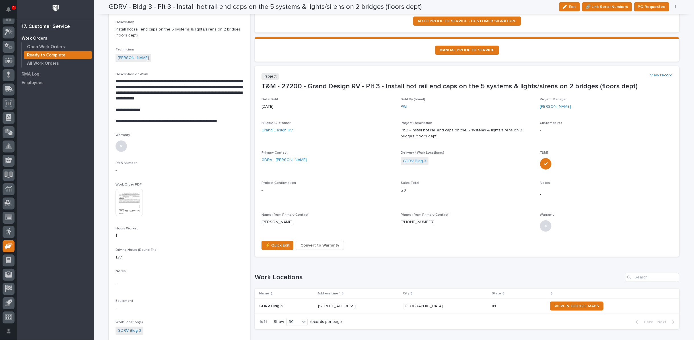
click at [567, 6] on icon "button" at bounding box center [565, 7] width 4 height 4
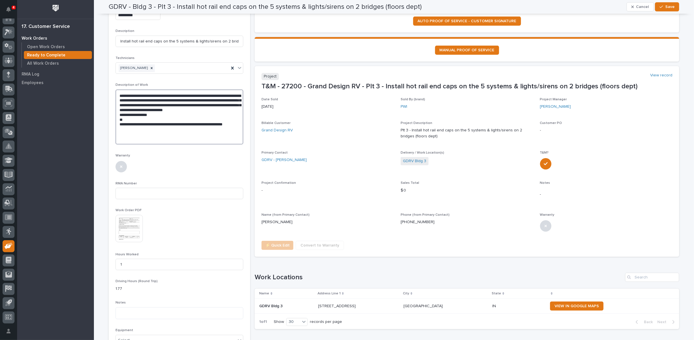
drag, startPoint x: 133, startPoint y: 118, endPoint x: 136, endPoint y: 118, distance: 3.1
click at [136, 118] on textarea "**********" at bounding box center [180, 116] width 128 height 55
type textarea "**********"
drag, startPoint x: 117, startPoint y: 260, endPoint x: 120, endPoint y: 261, distance: 3.4
click at [121, 262] on input "1" at bounding box center [180, 264] width 128 height 11
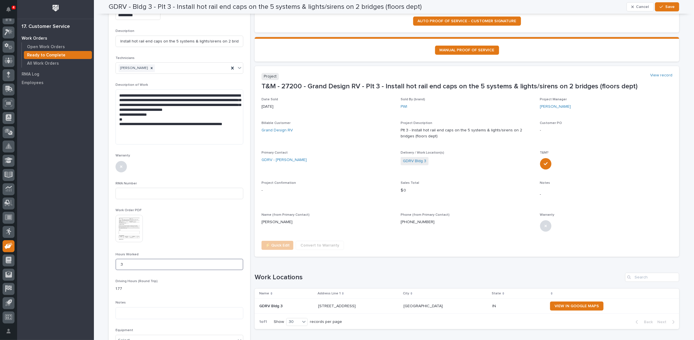
type input "3"
click at [182, 215] on div "This file cannot be opened Download File" at bounding box center [180, 229] width 128 height 28
click at [671, 5] on span "Save" at bounding box center [670, 6] width 9 height 5
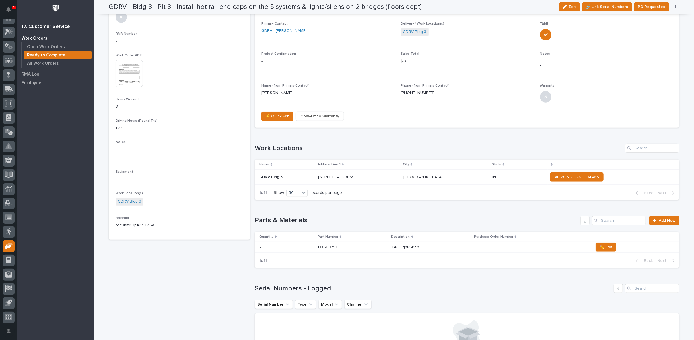
scroll to position [190, 0]
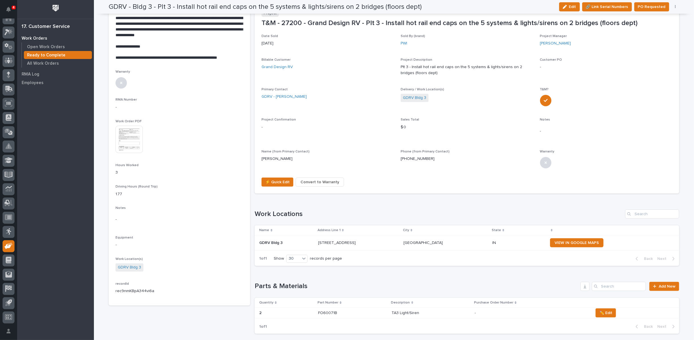
click at [275, 176] on section "Project View record T&M - 27200 - Grand Design RV - Plt 3 - Install hot rail en…" at bounding box center [467, 98] width 425 height 190
click at [275, 180] on span "⚡ Quick Edit" at bounding box center [277, 182] width 24 height 7
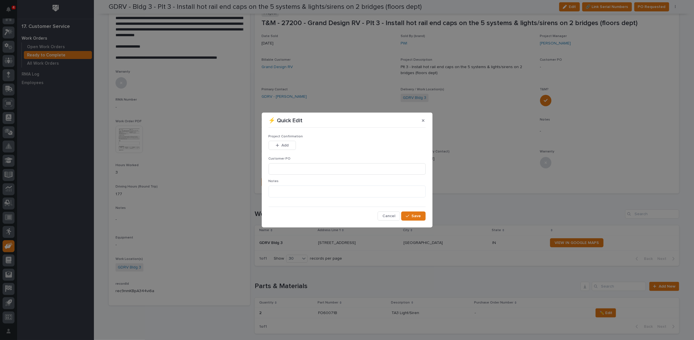
click at [287, 182] on p "Notes" at bounding box center [347, 181] width 157 height 4
click at [270, 197] on div at bounding box center [347, 191] width 157 height 12
click at [272, 196] on textarea at bounding box center [347, 191] width 157 height 12
type textarea "*********"
click at [411, 217] on div "button" at bounding box center [409, 216] width 6 height 4
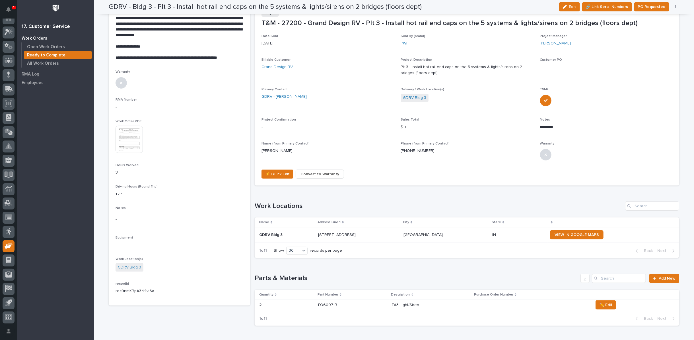
scroll to position [186, 0]
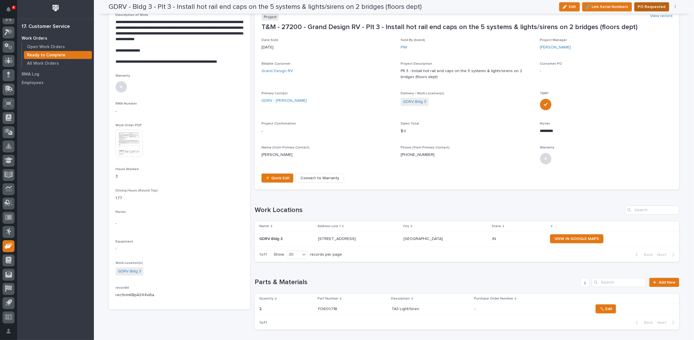
click at [644, 7] on span "PO Requested" at bounding box center [652, 6] width 28 height 7
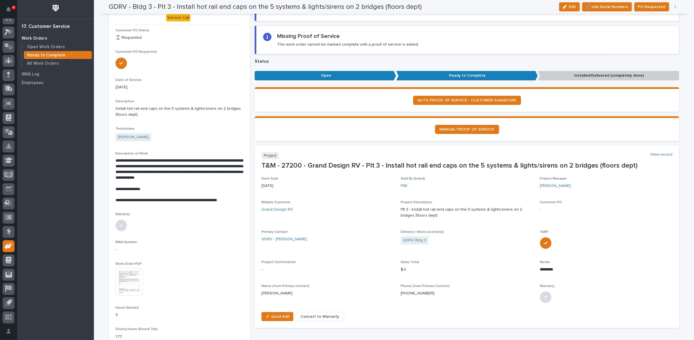
scroll to position [0, 0]
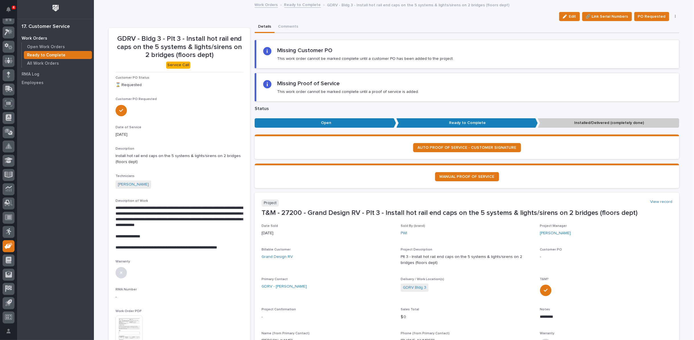
click at [297, 3] on link "Ready to Complete" at bounding box center [302, 4] width 37 height 7
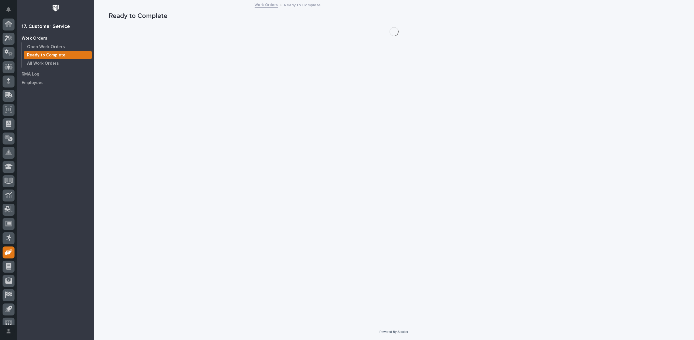
scroll to position [6, 0]
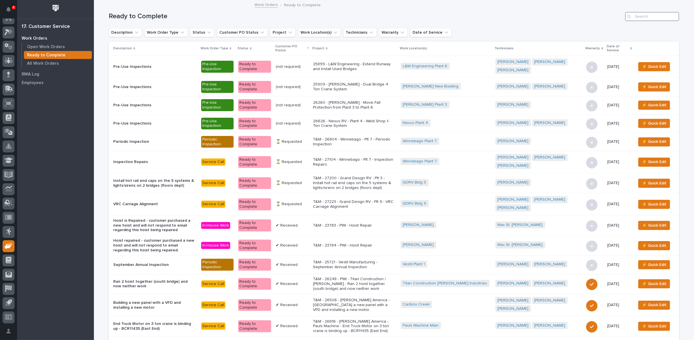
click at [634, 16] on input "Search" at bounding box center [652, 16] width 54 height 9
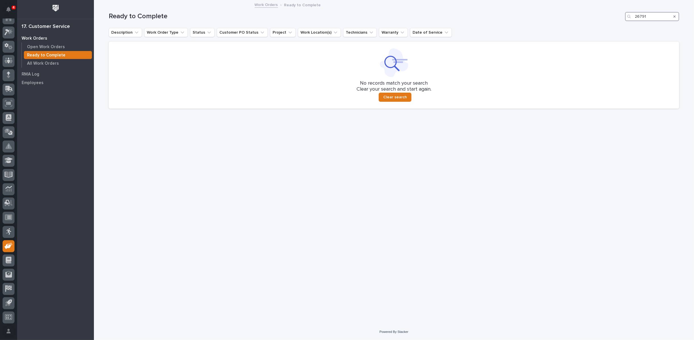
type input "26791"
click at [675, 16] on icon "Search" at bounding box center [675, 16] width 2 height 2
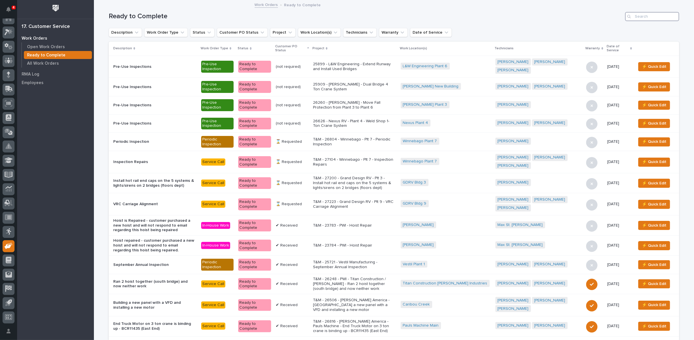
click at [650, 17] on input "Search" at bounding box center [652, 16] width 54 height 9
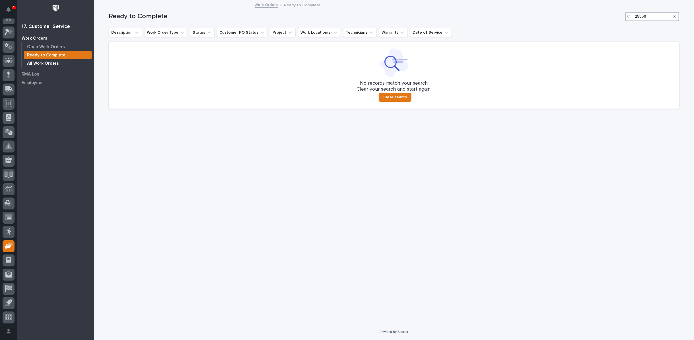
type input "25558"
click at [50, 62] on p "All Work Orders" at bounding box center [43, 63] width 32 height 5
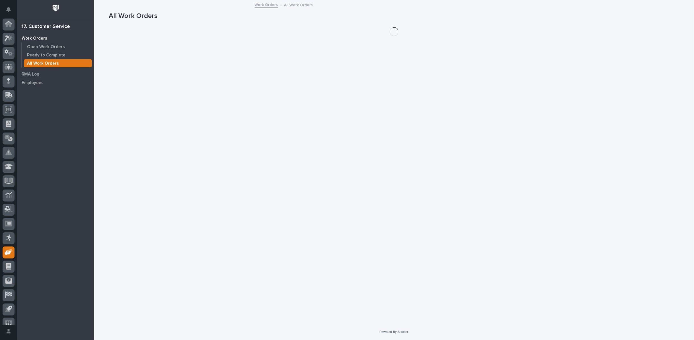
scroll to position [6, 0]
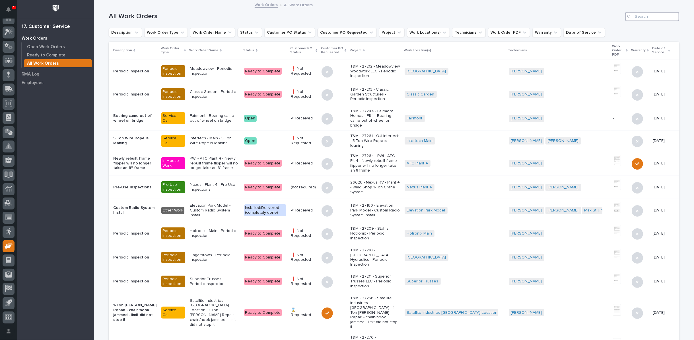
click at [641, 15] on input "Search" at bounding box center [652, 16] width 54 height 9
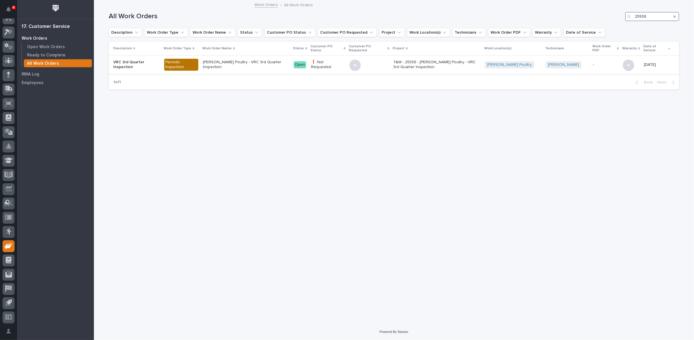
type input "25558"
click at [266, 60] on p "[PERSON_NAME] Poultry - VRC 3rd Quarter Inspection" at bounding box center [246, 65] width 86 height 10
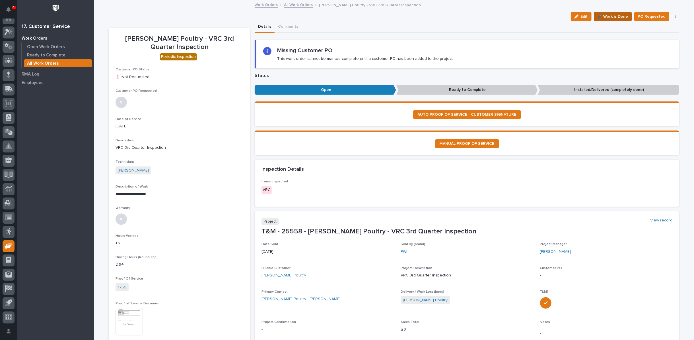
click at [619, 15] on span "✔️ Work is Done" at bounding box center [613, 16] width 31 height 7
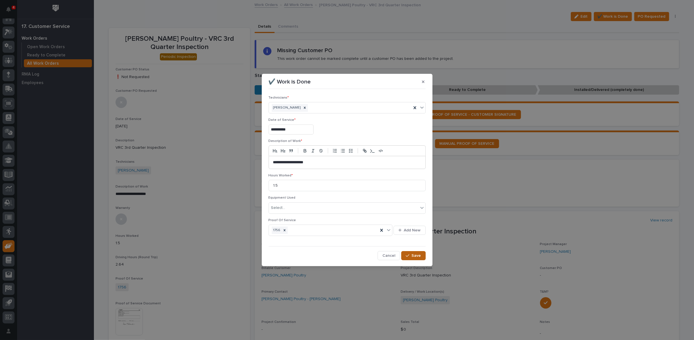
click at [418, 251] on button "Save" at bounding box center [413, 255] width 24 height 9
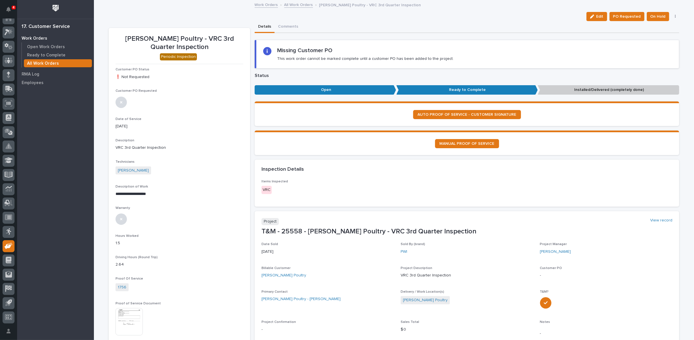
click at [674, 15] on button "button" at bounding box center [676, 17] width 8 height 4
click at [663, 36] on span "Regenerate PDF" at bounding box center [658, 37] width 30 height 7
click at [130, 246] on img at bounding box center [129, 253] width 27 height 27
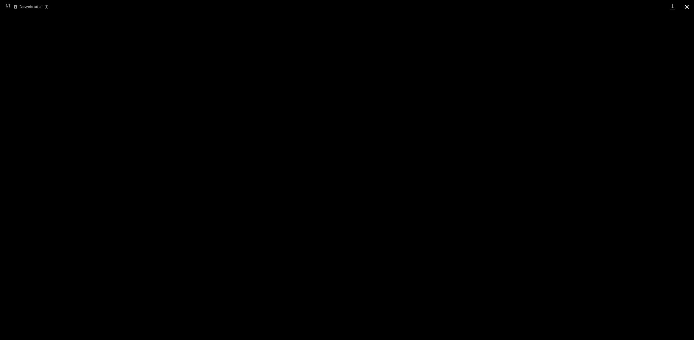
click at [690, 7] on button "Close gallery" at bounding box center [687, 6] width 14 height 13
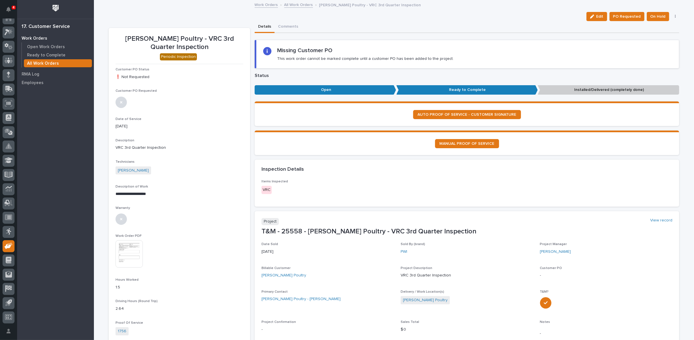
click at [287, 3] on link "All Work Orders" at bounding box center [298, 4] width 29 height 7
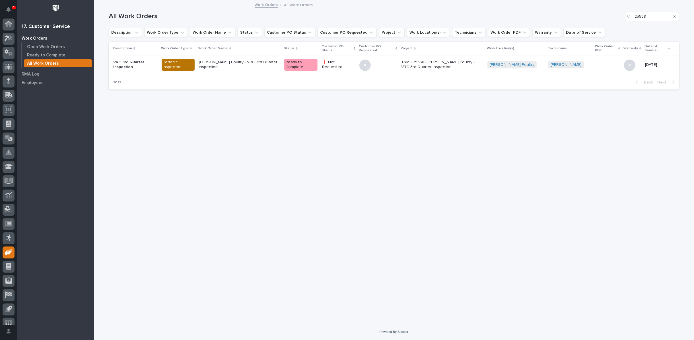
scroll to position [6, 0]
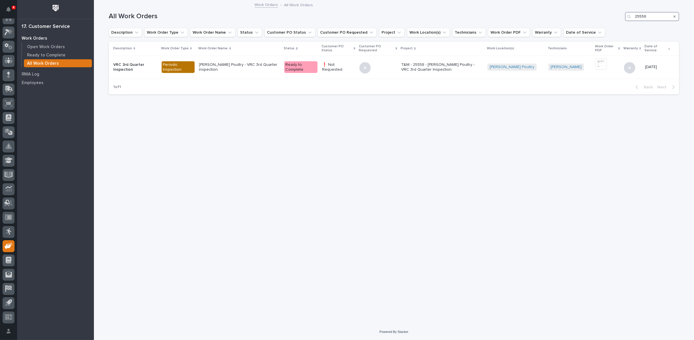
drag, startPoint x: 648, startPoint y: 16, endPoint x: 513, endPoint y: 37, distance: 137.1
click at [526, 38] on div "All Work Orders 25558 Description Work Order Type Work Order Name Status Custom…" at bounding box center [394, 50] width 571 height 98
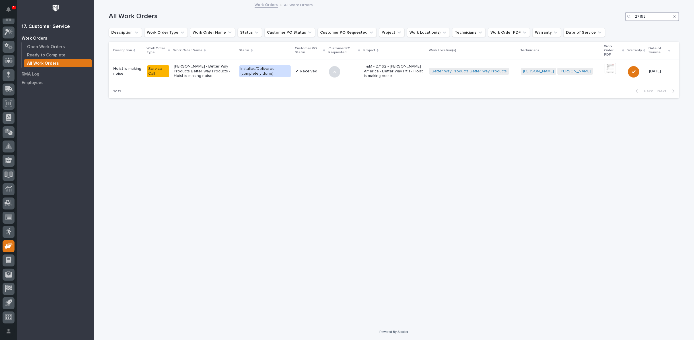
drag, startPoint x: 634, startPoint y: 12, endPoint x: 585, endPoint y: 5, distance: 49.4
click at [607, 11] on div "All Work Orders 27162" at bounding box center [394, 14] width 571 height 27
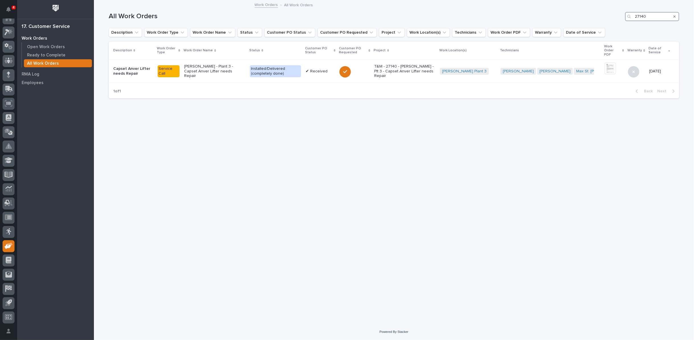
drag, startPoint x: 656, startPoint y: 16, endPoint x: 577, endPoint y: 20, distance: 79.2
click at [581, 21] on div "All Work Orders 27140" at bounding box center [394, 14] width 571 height 27
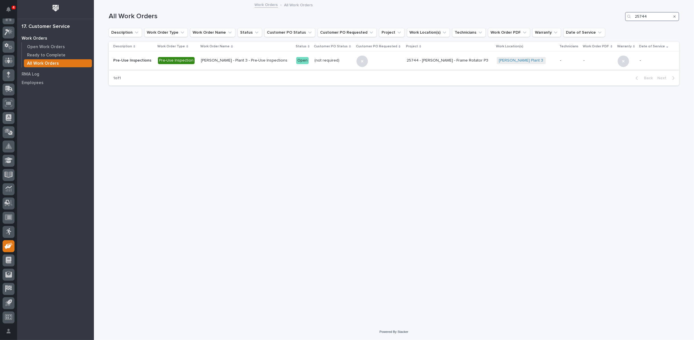
type input "25744"
click at [261, 61] on p "[PERSON_NAME] - Plant 3 - Pre-Use Inspections" at bounding box center [246, 60] width 91 height 5
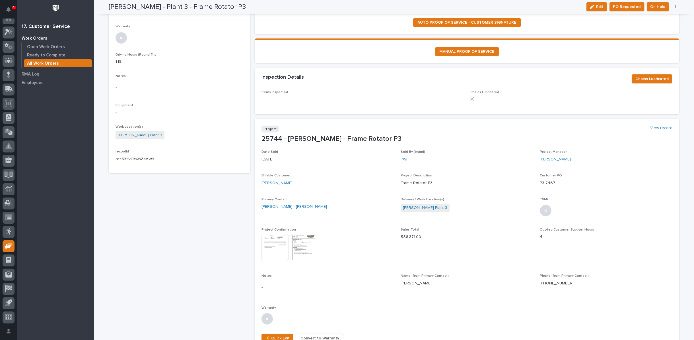
scroll to position [221, 0]
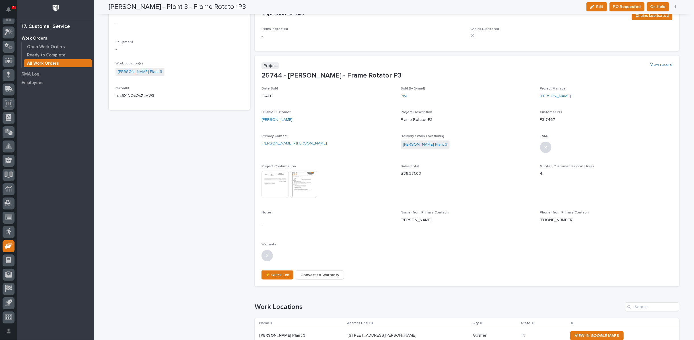
click at [298, 175] on img at bounding box center [303, 184] width 27 height 27
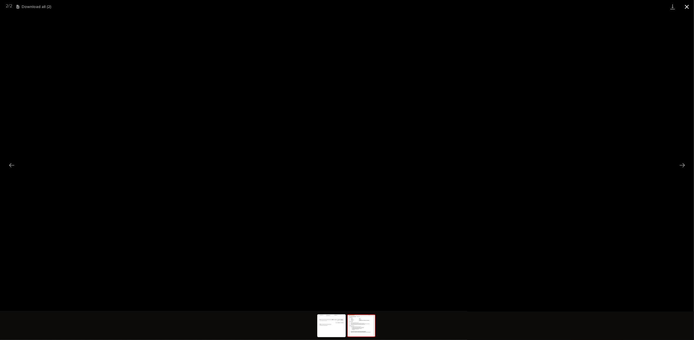
click at [687, 7] on button "Close gallery" at bounding box center [687, 6] width 14 height 13
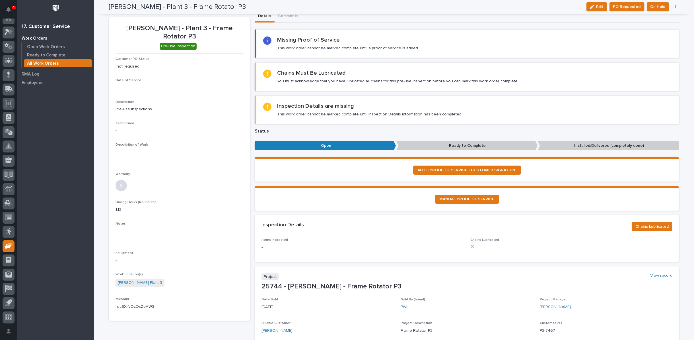
scroll to position [0, 0]
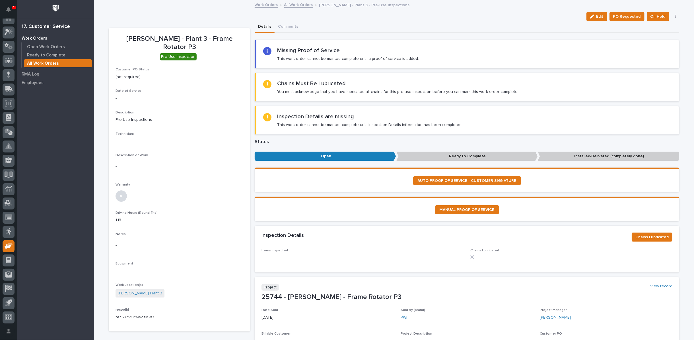
click at [294, 3] on link "All Work Orders" at bounding box center [298, 4] width 29 height 7
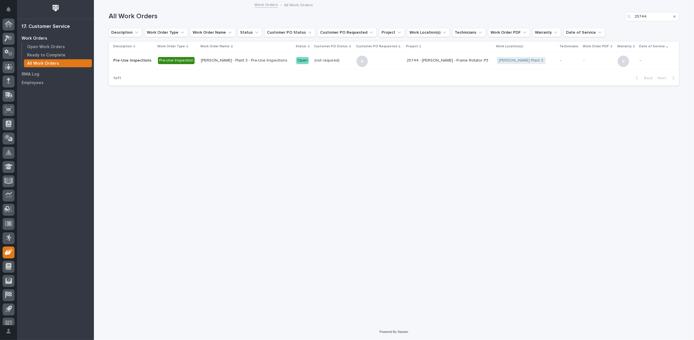
scroll to position [6, 0]
click at [604, 15] on div "All Work Orders 25744" at bounding box center [394, 16] width 571 height 9
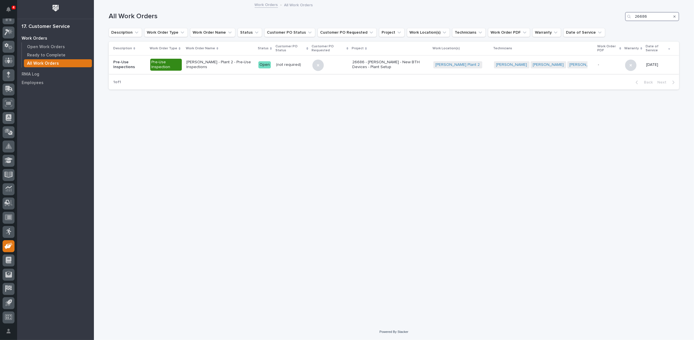
type input "26686"
click at [212, 64] on p "[PERSON_NAME] - Plant 2 - Pre-Use Inspections" at bounding box center [220, 65] width 68 height 10
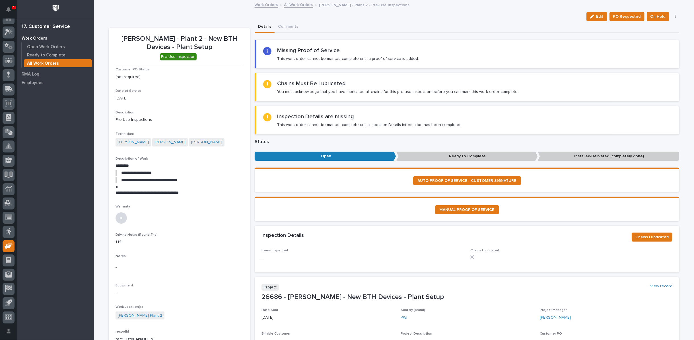
click at [288, 5] on link "All Work Orders" at bounding box center [298, 4] width 29 height 7
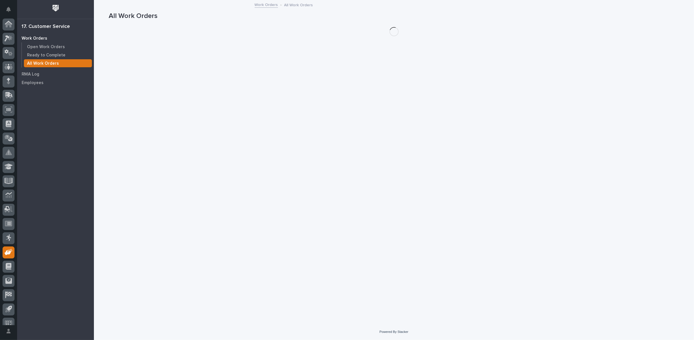
scroll to position [6, 0]
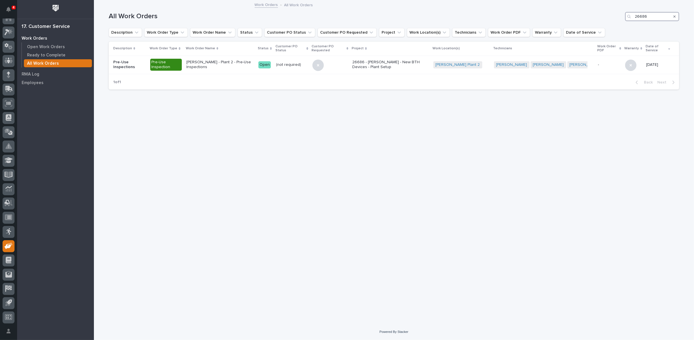
drag, startPoint x: 636, startPoint y: 16, endPoint x: 582, endPoint y: 19, distance: 53.9
click at [585, 19] on div "All Work Orders 26686" at bounding box center [394, 16] width 571 height 9
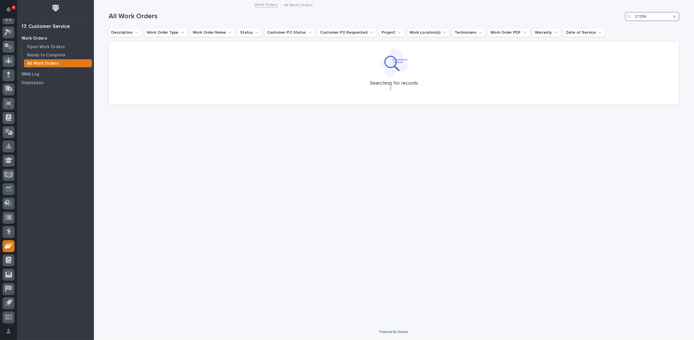
type input "27256"
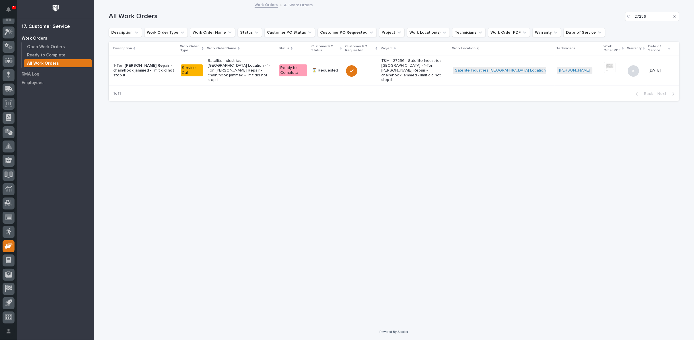
click at [264, 61] on p "Satellite Industries - [GEOGRAPHIC_DATA] Location - 1-Ton [PERSON_NAME] Repair …" at bounding box center [241, 70] width 67 height 24
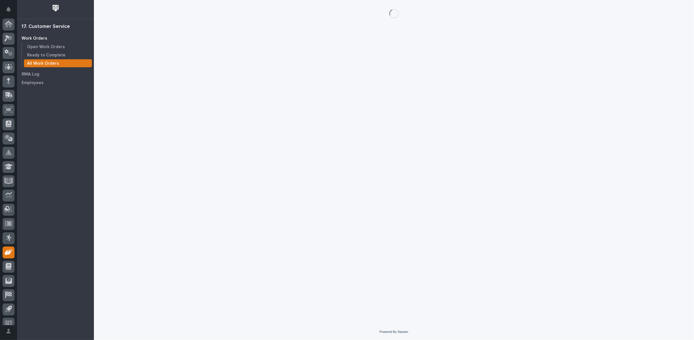
scroll to position [6, 0]
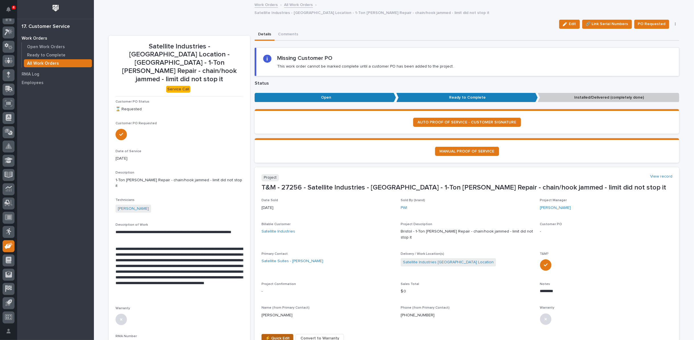
click at [276, 335] on span "⚡ Quick Edit" at bounding box center [277, 338] width 24 height 7
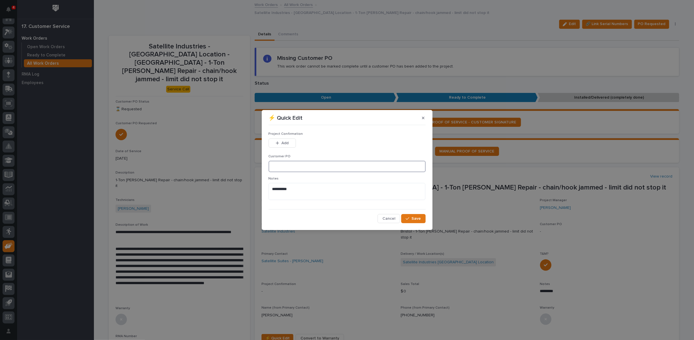
click at [284, 167] on input at bounding box center [347, 166] width 157 height 11
type input "GL3-84-60512-201"
click at [284, 142] on span "Add" at bounding box center [285, 142] width 7 height 5
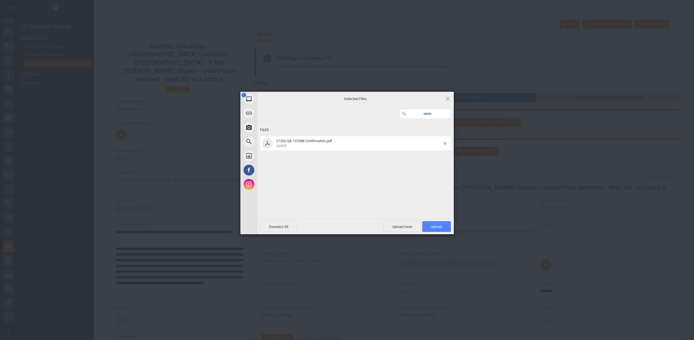
click at [433, 226] on span "Upload 1" at bounding box center [436, 226] width 11 height 4
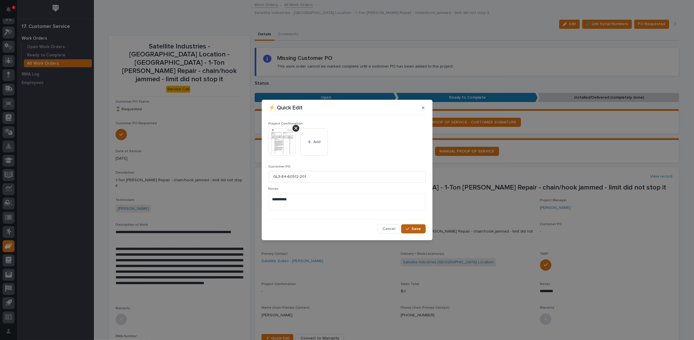
click at [412, 227] on div "button" at bounding box center [409, 229] width 6 height 4
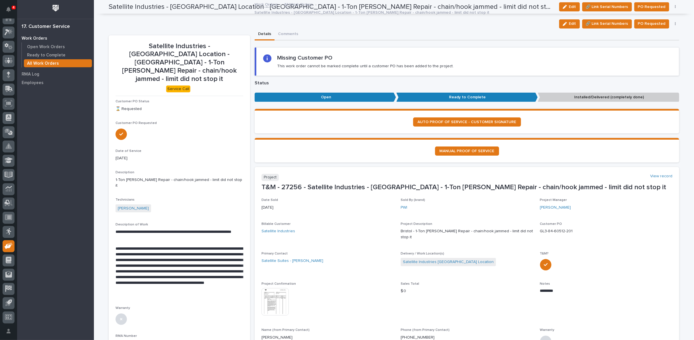
scroll to position [0, 0]
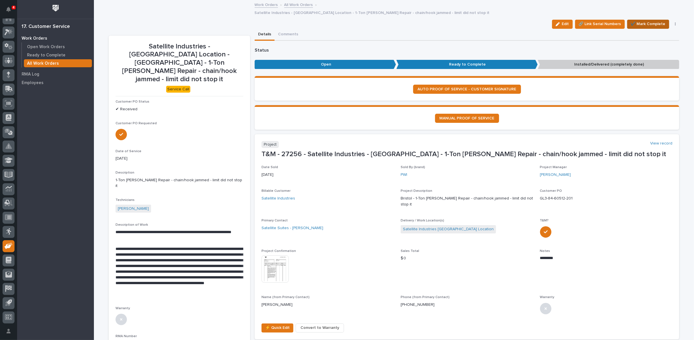
click at [658, 20] on span "✔️ Mark Complete" at bounding box center [648, 23] width 35 height 7
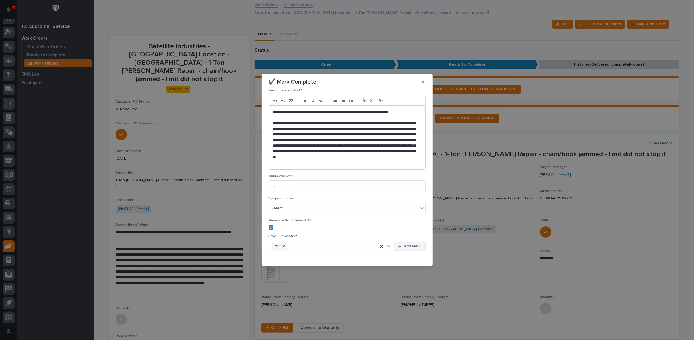
scroll to position [64, 0]
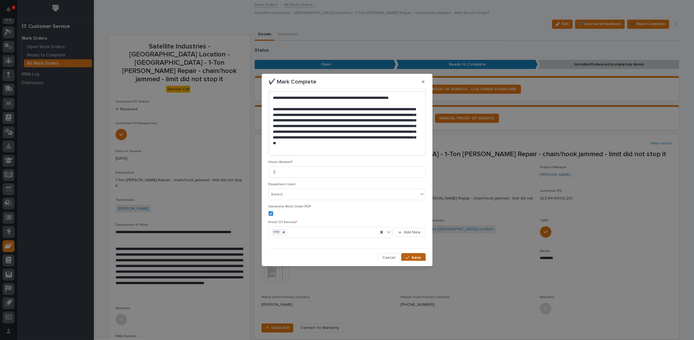
click at [406, 257] on icon "button" at bounding box center [407, 257] width 3 height 4
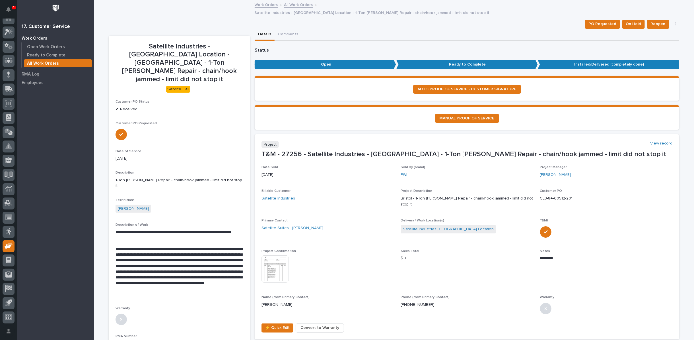
click at [298, 5] on link "All Work Orders" at bounding box center [298, 4] width 29 height 7
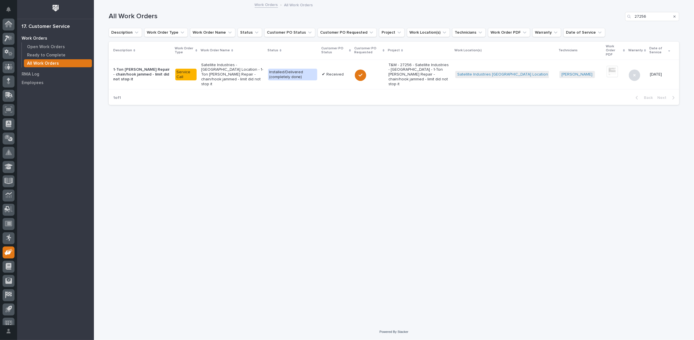
scroll to position [6, 0]
click at [674, 16] on icon "Search" at bounding box center [675, 16] width 2 height 3
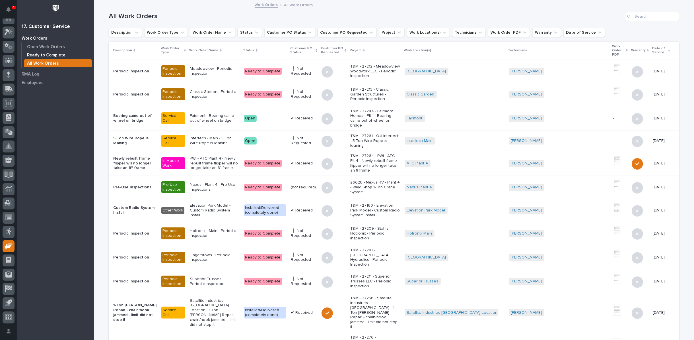
click at [53, 54] on p "Ready to Complete" at bounding box center [46, 55] width 38 height 5
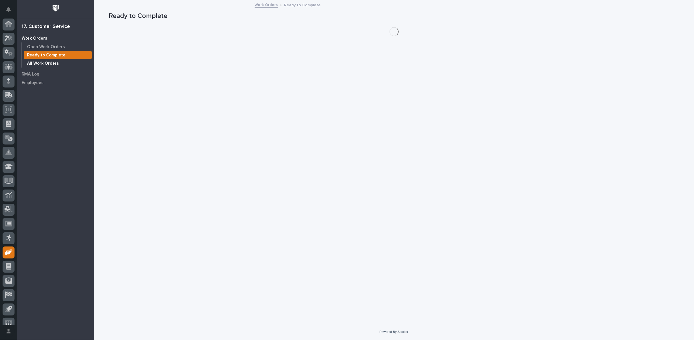
scroll to position [6, 0]
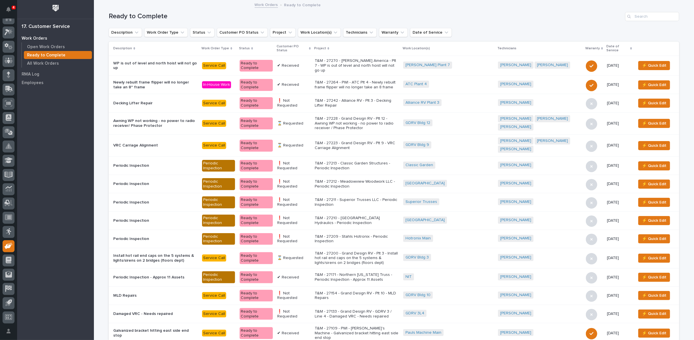
click at [311, 47] on div "Customer PO Status" at bounding box center [294, 48] width 34 height 11
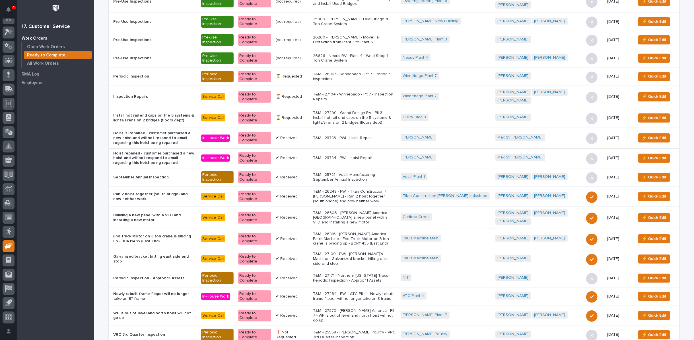
scroll to position [95, 0]
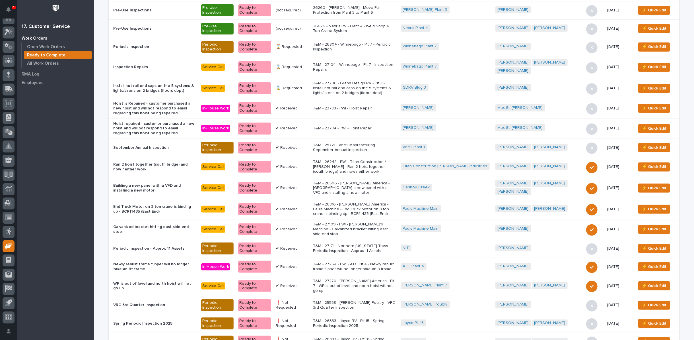
click at [359, 262] on p "T&M - 27264 - PWI - ATC Plt 4 - Newly rebuilt frame flipper will no longer take…" at bounding box center [354, 267] width 83 height 10
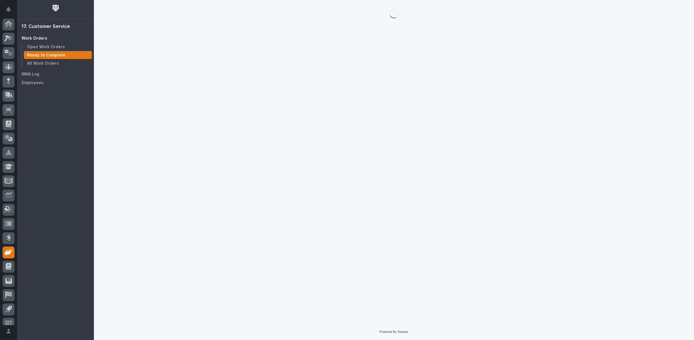
scroll to position [6, 0]
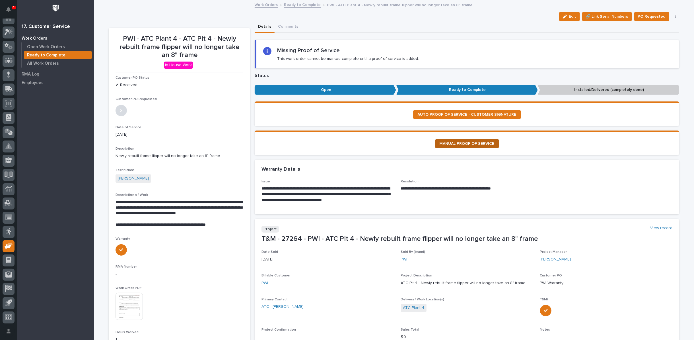
click at [455, 142] on span "MANUAL PROOF OF SERVICE" at bounding box center [467, 143] width 55 height 4
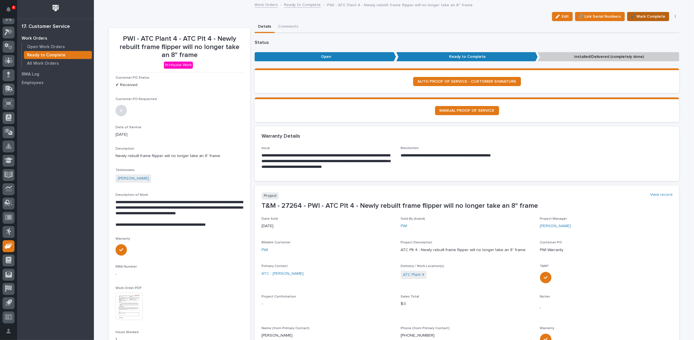
click at [637, 15] on span "✔️ Mark Complete" at bounding box center [648, 16] width 35 height 7
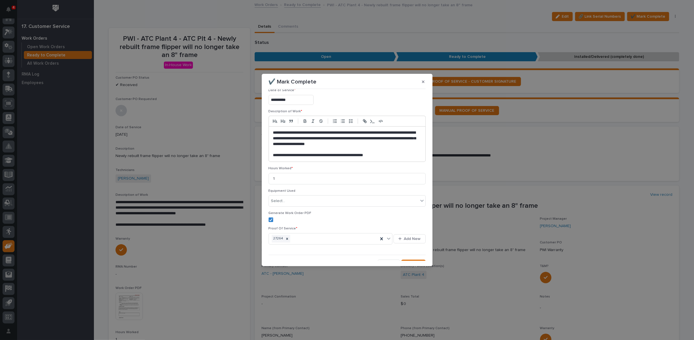
scroll to position [36, 0]
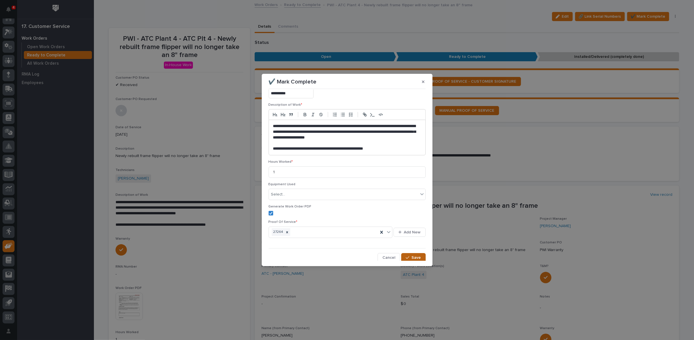
click at [414, 257] on span "Save" at bounding box center [416, 257] width 9 height 5
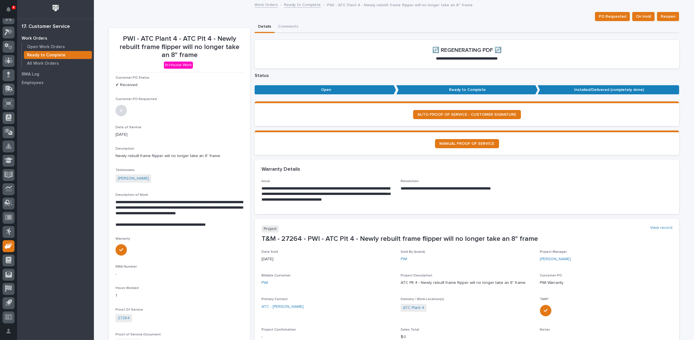
click at [294, 6] on link "Ready to Complete" at bounding box center [302, 4] width 37 height 7
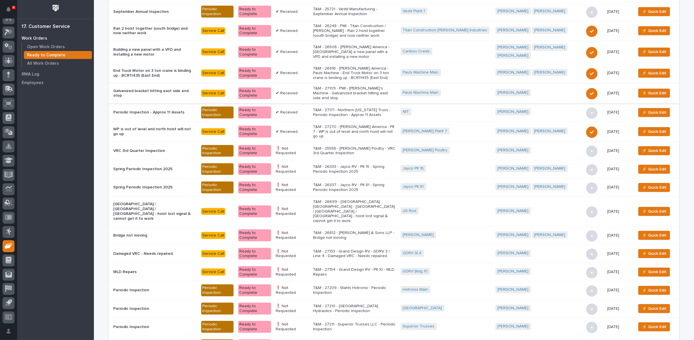
scroll to position [190, 0]
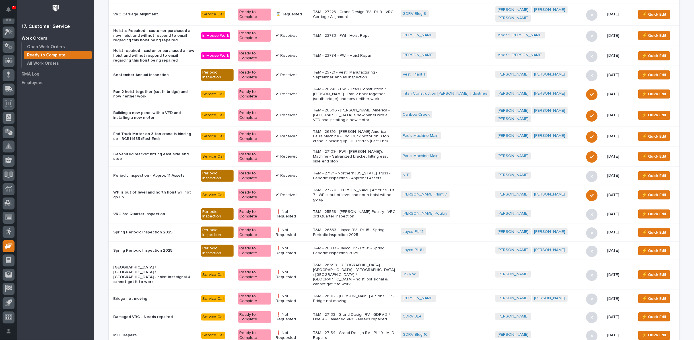
click at [377, 108] on p "T&M - 26506 - [PERSON_NAME] America - [GEOGRAPHIC_DATA] a new panel with a VFD …" at bounding box center [354, 115] width 83 height 14
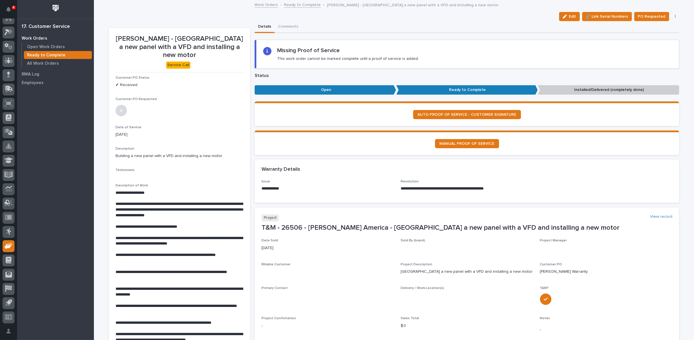
scroll to position [95, 0]
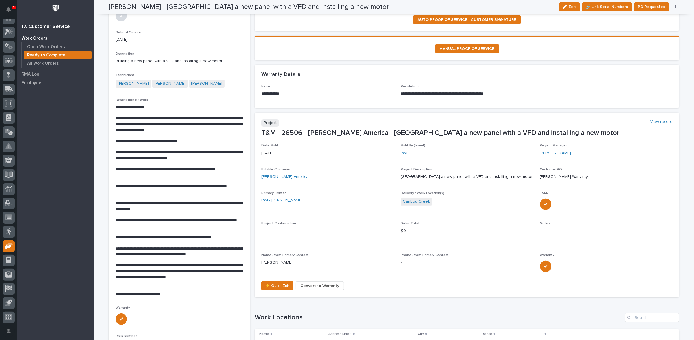
click at [112, 117] on section "**********" at bounding box center [179, 237] width 141 height 608
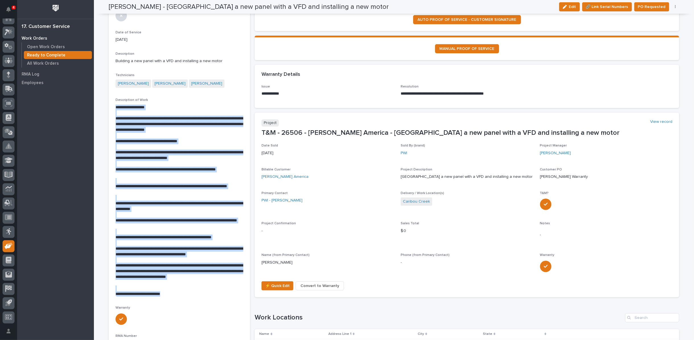
drag, startPoint x: 114, startPoint y: 107, endPoint x: 169, endPoint y: 293, distance: 194.1
click at [169, 293] on div "**********" at bounding box center [180, 200] width 128 height 192
copy div "**********"
click at [203, 124] on p "**********" at bounding box center [180, 124] width 128 height 17
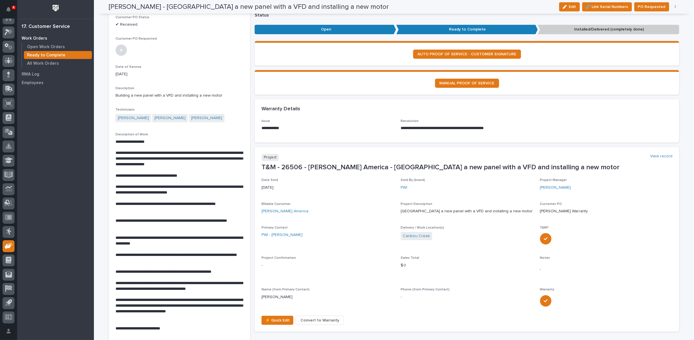
scroll to position [0, 0]
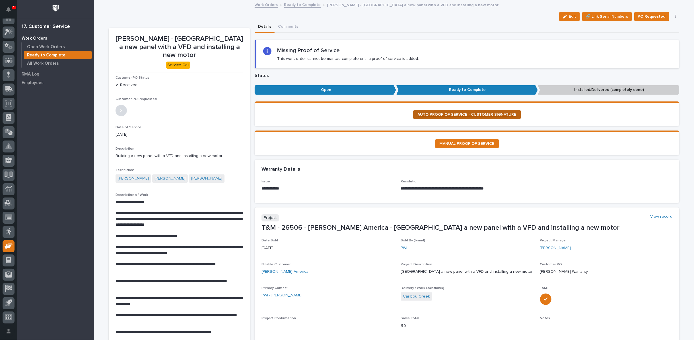
click at [438, 114] on span "AUTO PROOF OF SERVICE - CUSTOMER SIGNATURE" at bounding box center [467, 114] width 99 height 4
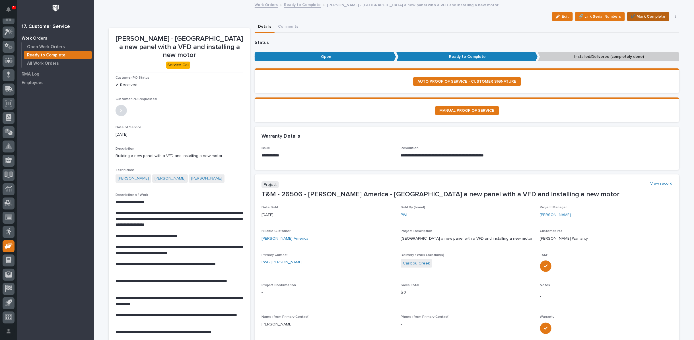
click at [657, 16] on span "✔️ Mark Complete" at bounding box center [648, 16] width 35 height 7
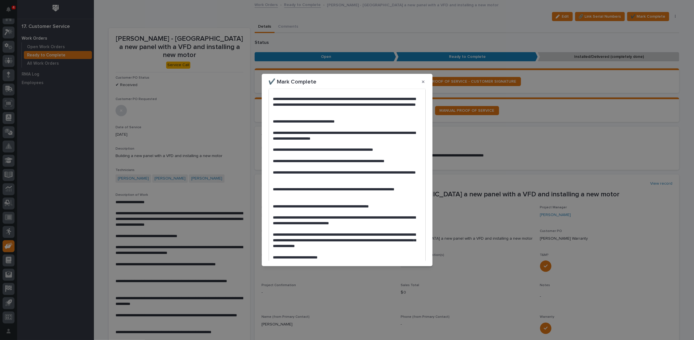
scroll to position [183, 0]
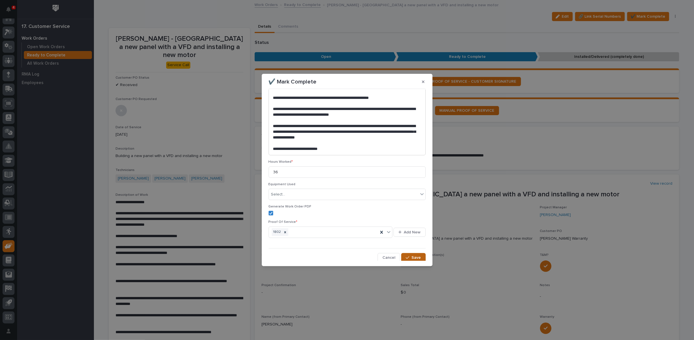
click at [412, 257] on span "Save" at bounding box center [416, 257] width 9 height 5
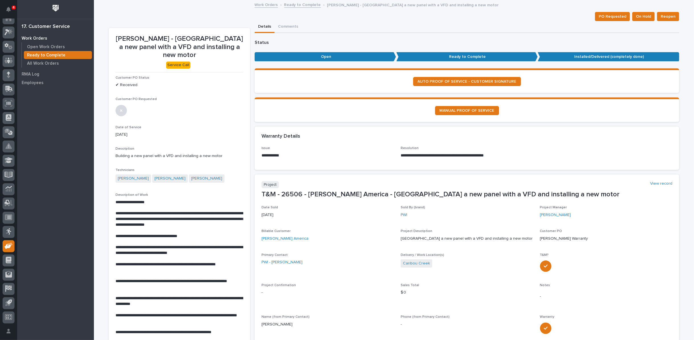
click at [288, 4] on link "Ready to Complete" at bounding box center [302, 4] width 37 height 7
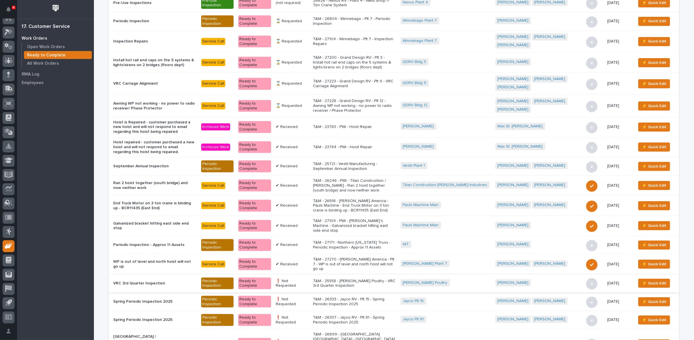
scroll to position [158, 0]
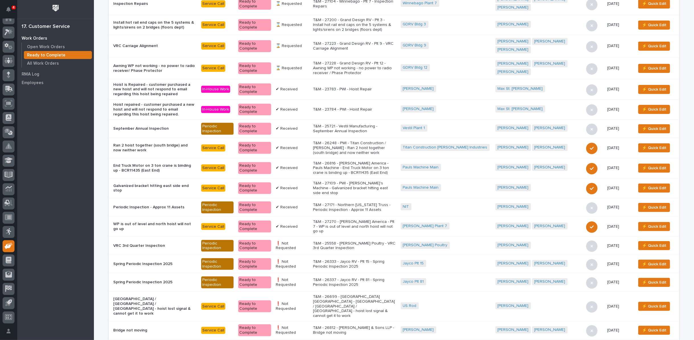
click at [353, 181] on p "T&M - 27109 - PWI - [PERSON_NAME]'s Machine - Galvanized bracket hitting east s…" at bounding box center [354, 188] width 83 height 14
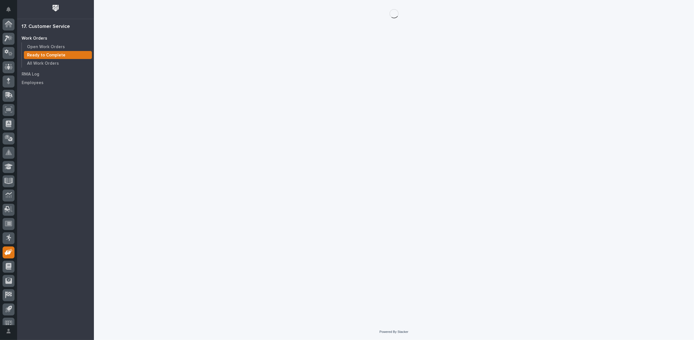
scroll to position [6, 0]
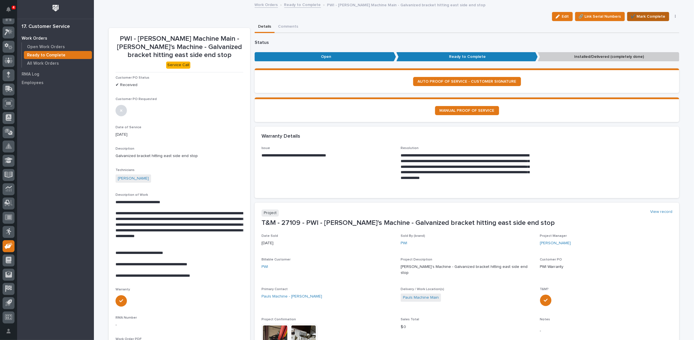
click at [648, 17] on span "✔️ Mark Complete" at bounding box center [648, 16] width 35 height 7
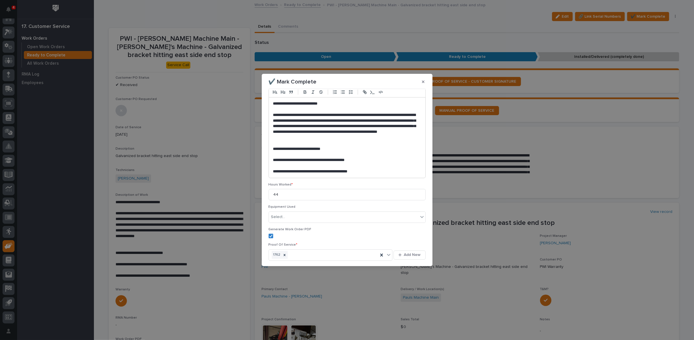
scroll to position [81, 0]
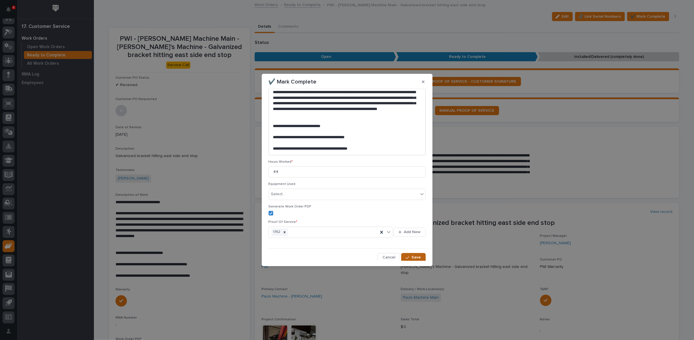
click at [406, 257] on icon "button" at bounding box center [407, 257] width 3 height 3
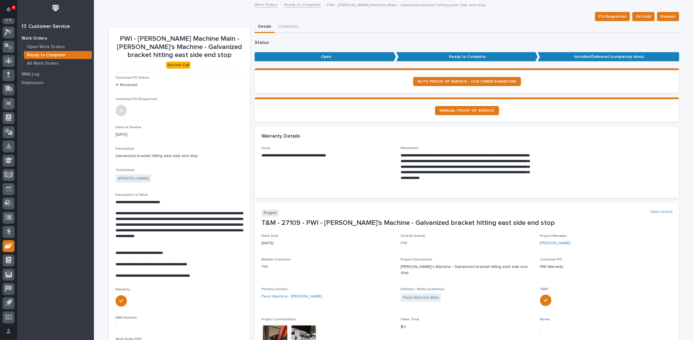
click at [299, 6] on link "Ready to Complete" at bounding box center [302, 4] width 37 height 7
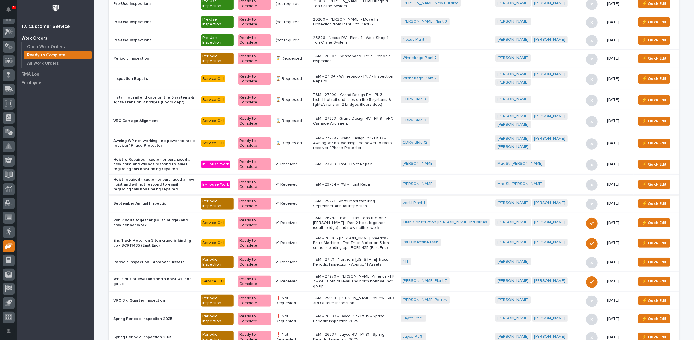
scroll to position [95, 0]
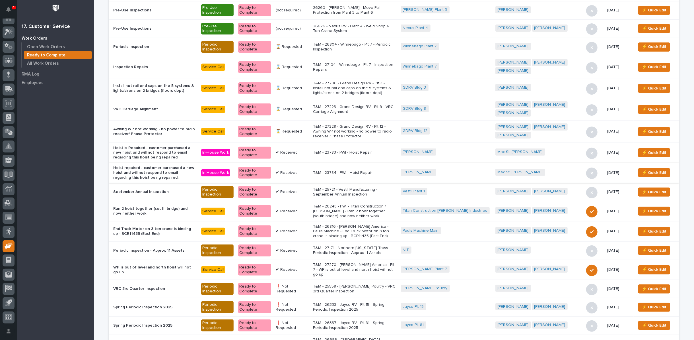
click at [360, 224] on p "T&M - 26816 - [PERSON_NAME] America - Pauls Machine - End Truck Motor on 3 ton …" at bounding box center [354, 231] width 83 height 14
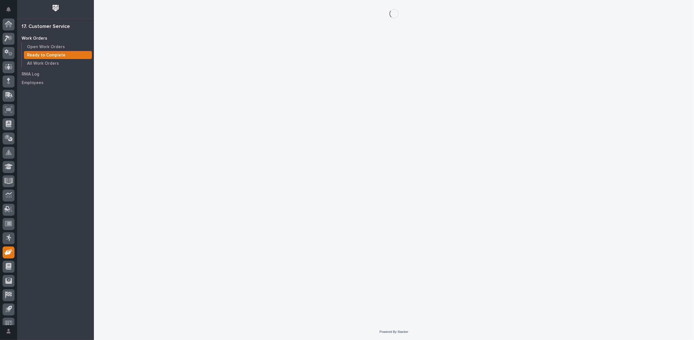
scroll to position [6, 0]
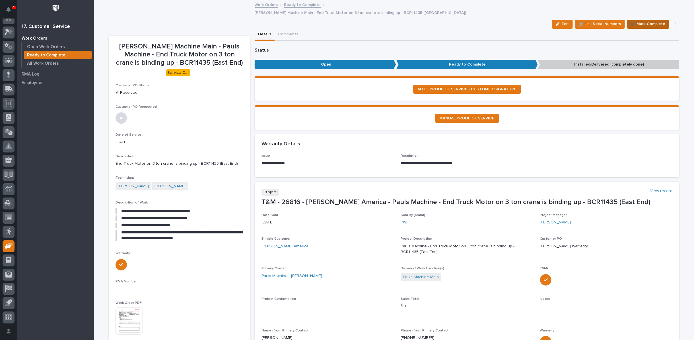
click at [642, 20] on span "✔️ Mark Complete" at bounding box center [648, 23] width 35 height 7
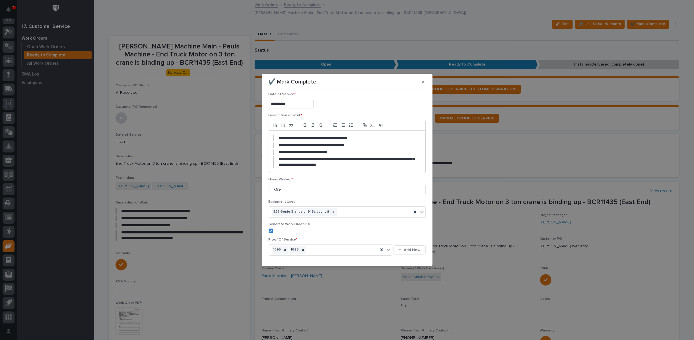
scroll to position [43, 0]
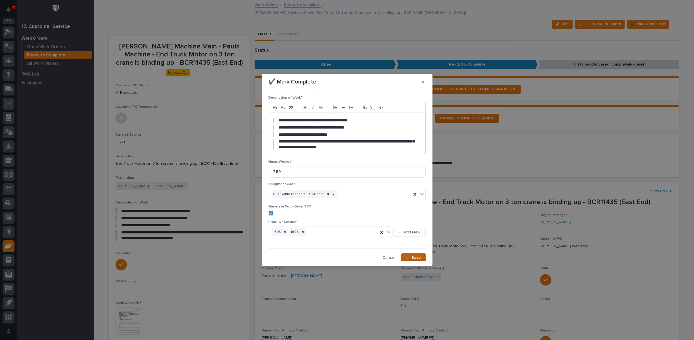
click at [411, 259] on button "Save" at bounding box center [413, 257] width 24 height 9
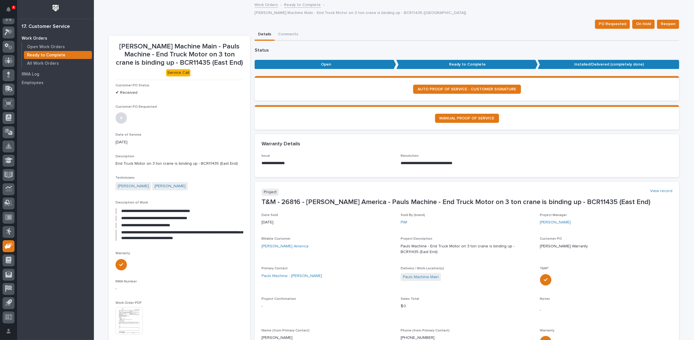
click at [290, 5] on link "Ready to Complete" at bounding box center [302, 4] width 37 height 7
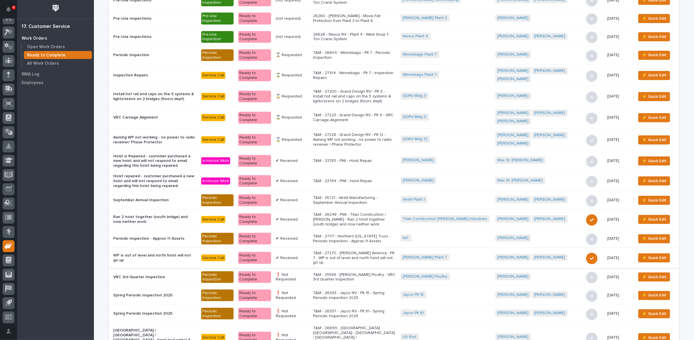
scroll to position [95, 0]
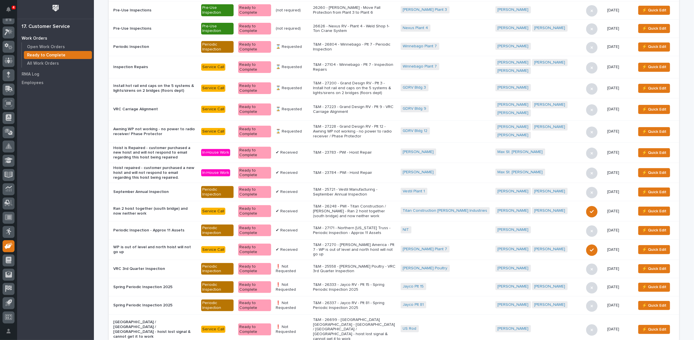
click at [376, 242] on p "T&M - 27270 - [PERSON_NAME] America - Plt 7 - WP is out of level and north hois…" at bounding box center [354, 249] width 83 height 14
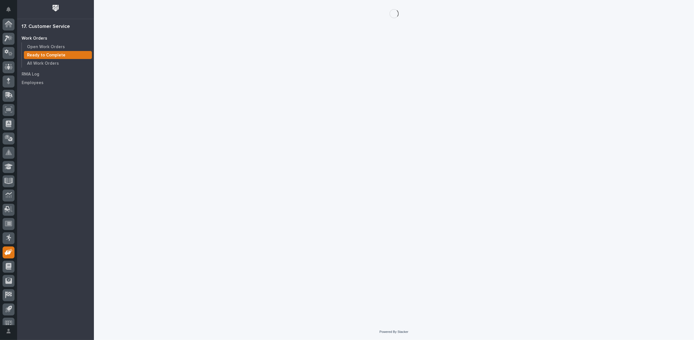
scroll to position [6, 0]
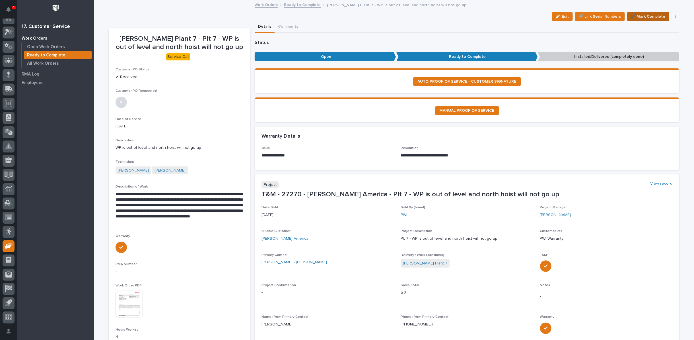
click at [645, 13] on button "✔️ Mark Complete" at bounding box center [648, 16] width 42 height 9
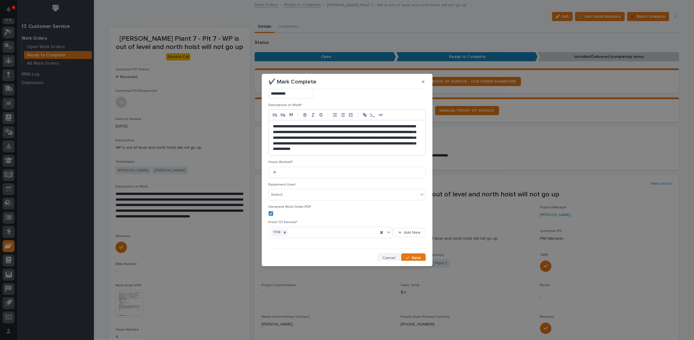
scroll to position [36, 0]
click at [407, 255] on div "button" at bounding box center [409, 257] width 6 height 4
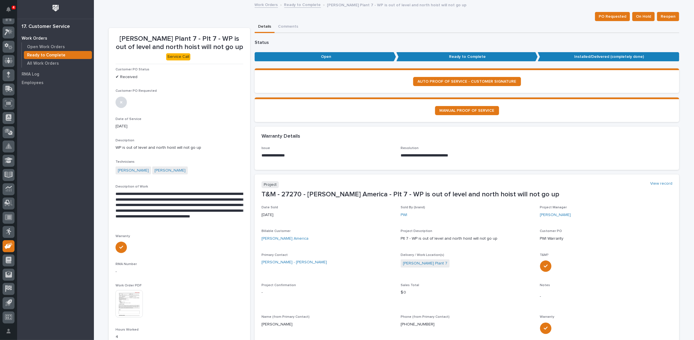
click at [292, 5] on link "Ready to Complete" at bounding box center [302, 4] width 37 height 7
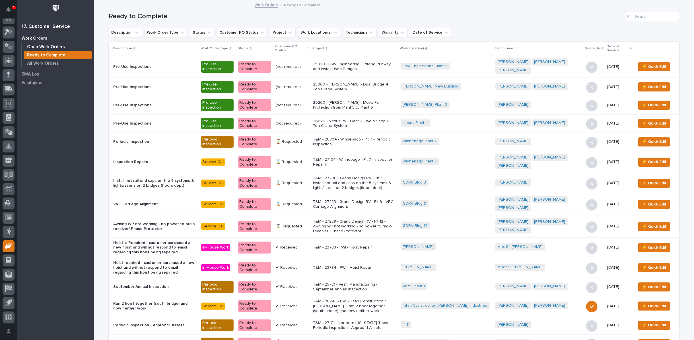
click at [54, 46] on p "Open Work Orders" at bounding box center [46, 46] width 38 height 5
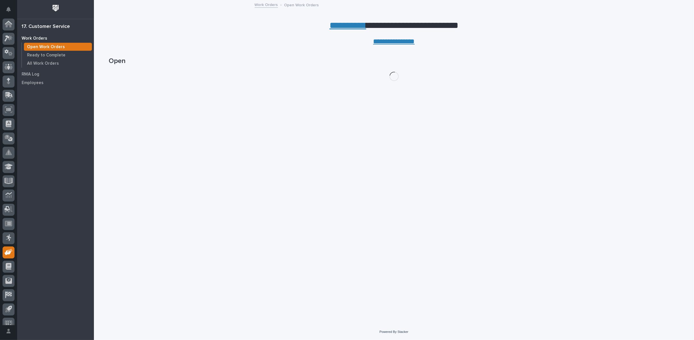
scroll to position [6, 0]
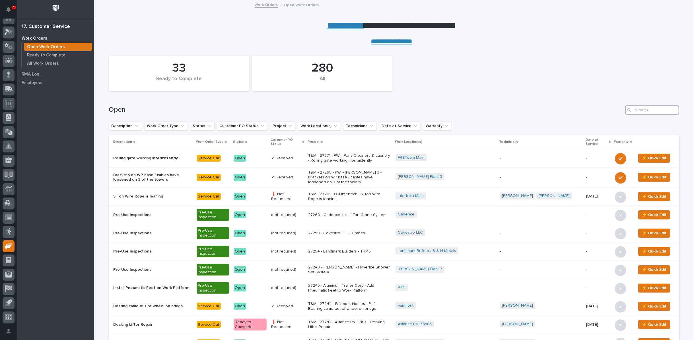
click at [650, 107] on input "Search" at bounding box center [652, 109] width 54 height 9
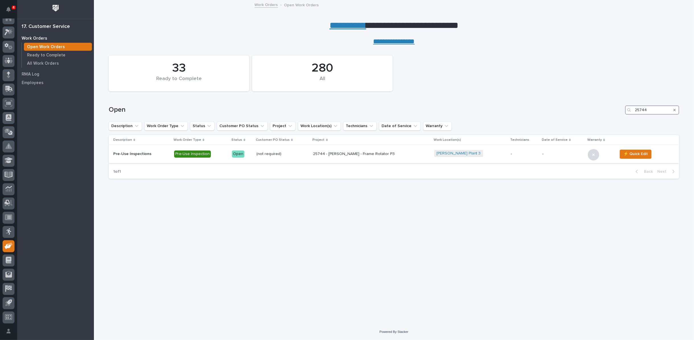
type input "25744"
click at [359, 155] on p "25744 - [PERSON_NAME] - Frame Rotator P3" at bounding box center [363, 153] width 100 height 5
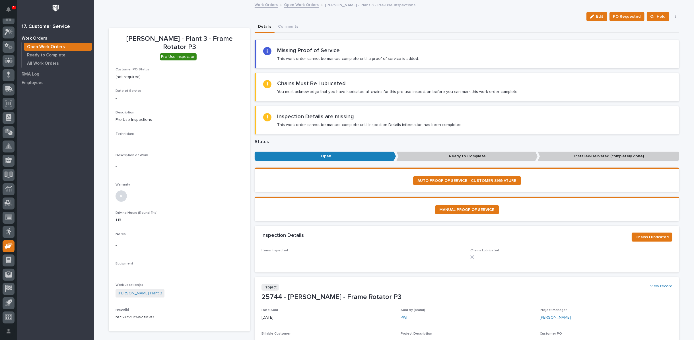
click at [298, 5] on link "Open Work Orders" at bounding box center [301, 4] width 35 height 7
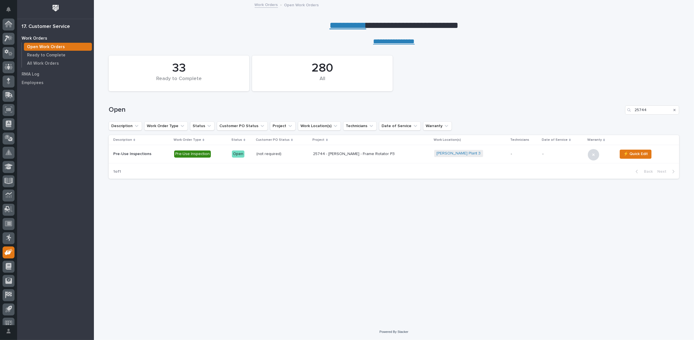
scroll to position [6, 0]
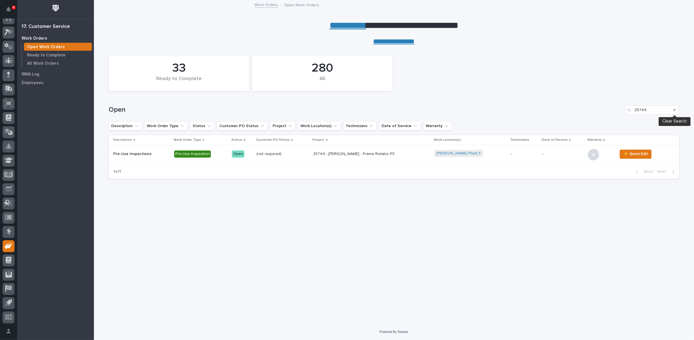
click at [675, 109] on icon "Search" at bounding box center [675, 109] width 2 height 3
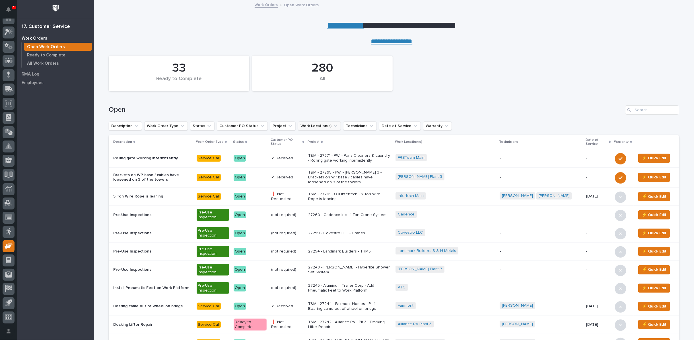
click at [333, 124] on icon "Work Location(s)" at bounding box center [336, 126] width 6 height 6
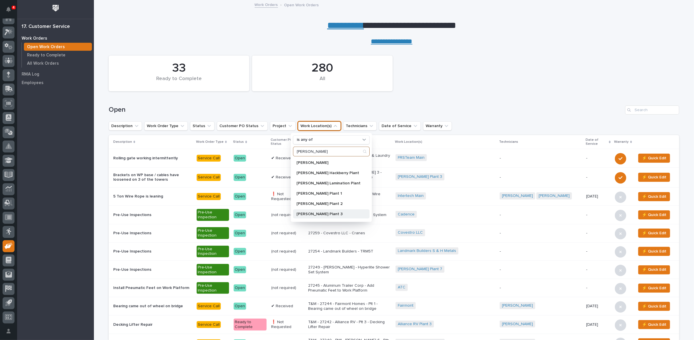
type input "[PERSON_NAME]"
click at [315, 212] on p "[PERSON_NAME] Plant 3" at bounding box center [329, 214] width 64 height 4
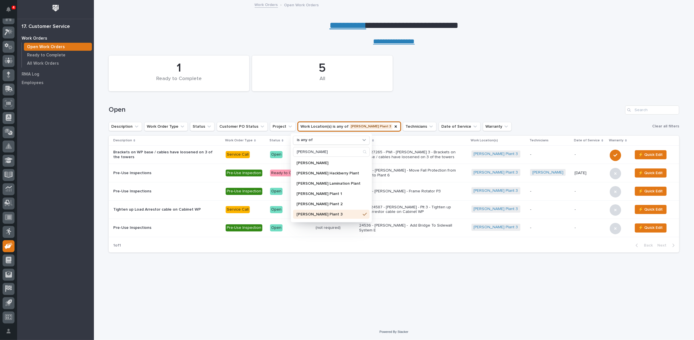
click at [439, 94] on div "Open" at bounding box center [394, 107] width 571 height 27
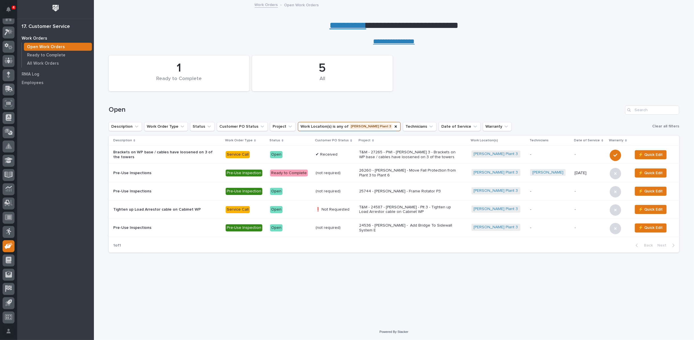
click at [171, 212] on div "Tighten up Load Arrestor cable on Cabinet WP" at bounding box center [167, 209] width 108 height 9
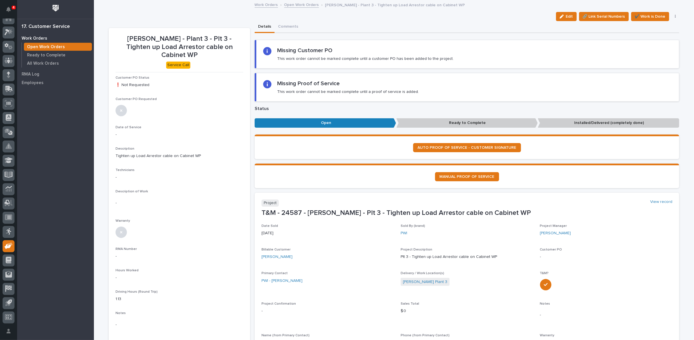
click at [302, 5] on link "Open Work Orders" at bounding box center [301, 4] width 35 height 7
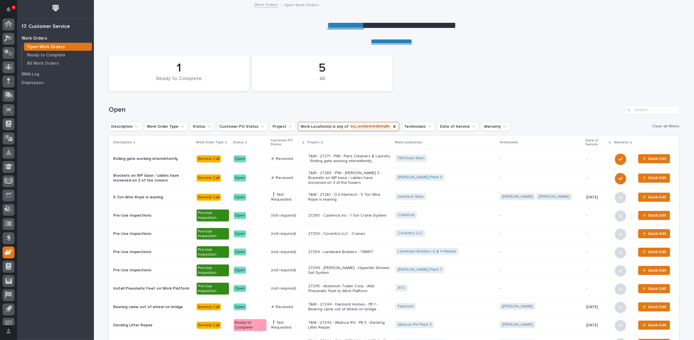
scroll to position [6, 0]
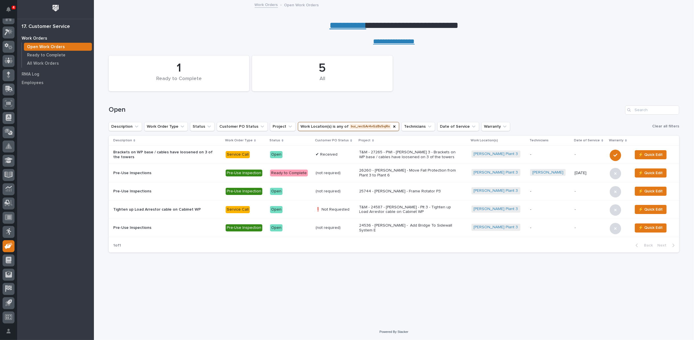
click at [347, 26] on link "**********" at bounding box center [348, 25] width 37 height 9
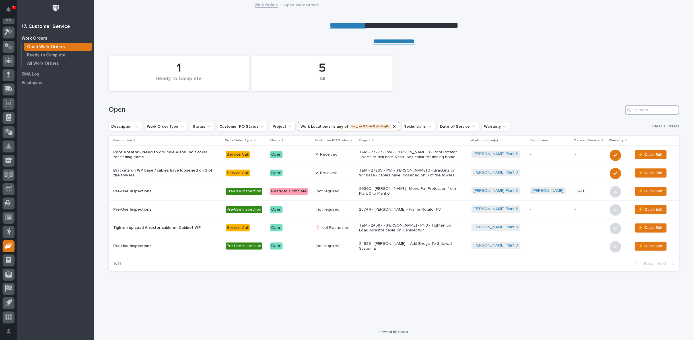
drag, startPoint x: 666, startPoint y: 107, endPoint x: 660, endPoint y: 108, distance: 6.3
click at [663, 109] on input "Search" at bounding box center [652, 109] width 54 height 9
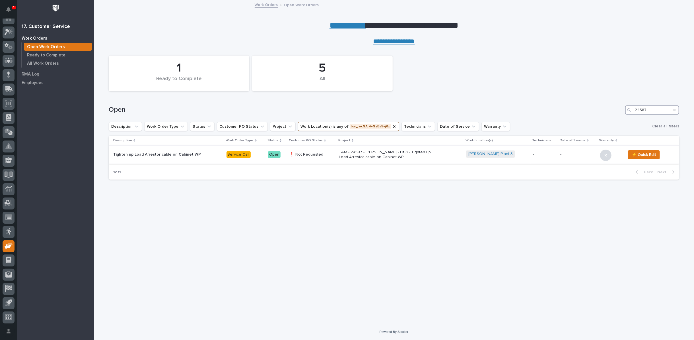
type input "24587"
click at [348, 151] on p "T&M - 24587 - [PERSON_NAME] - Plt 3 - Tighten up Load Arrestor cable on Cabinet…" at bounding box center [389, 155] width 100 height 10
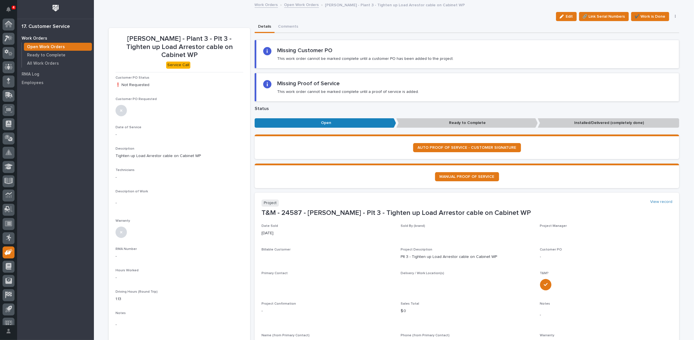
scroll to position [6, 0]
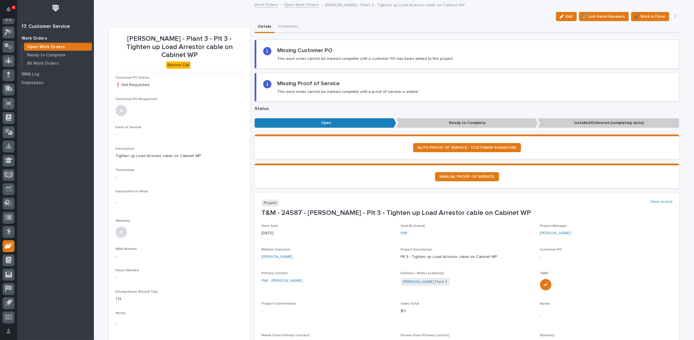
click at [673, 16] on button "button" at bounding box center [676, 17] width 8 height 4
click at [649, 54] on span "Cancel" at bounding box center [649, 55] width 13 height 7
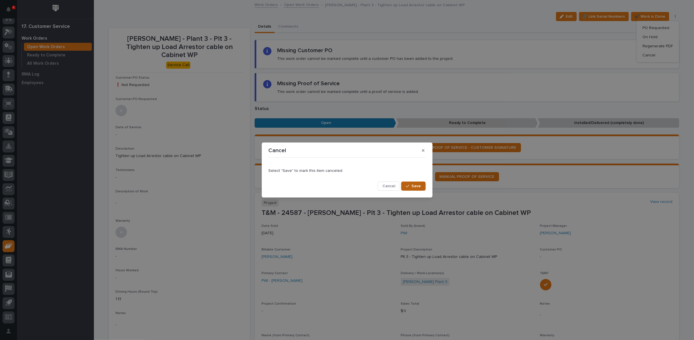
click at [413, 187] on span "Save" at bounding box center [416, 185] width 9 height 5
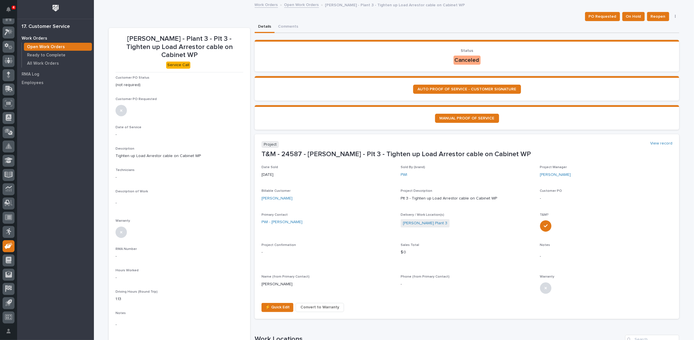
click at [294, 3] on link "Open Work Orders" at bounding box center [301, 4] width 35 height 7
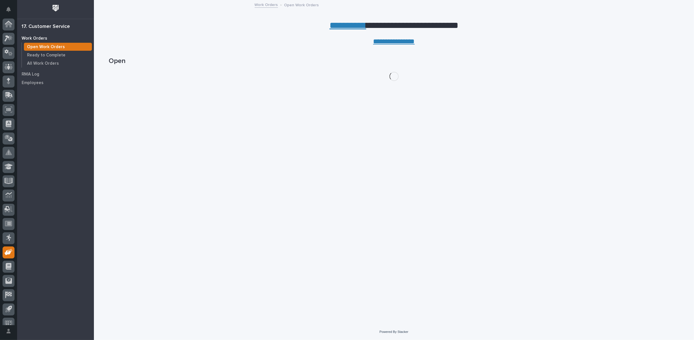
scroll to position [6, 0]
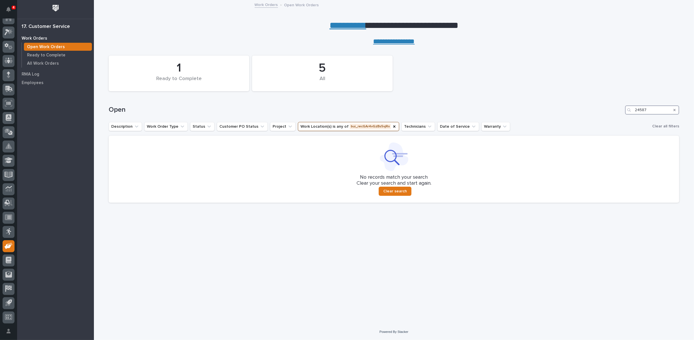
drag, startPoint x: 656, startPoint y: 110, endPoint x: 561, endPoint y: 111, distance: 95.1
click at [561, 111] on div "Open 24587" at bounding box center [394, 109] width 571 height 9
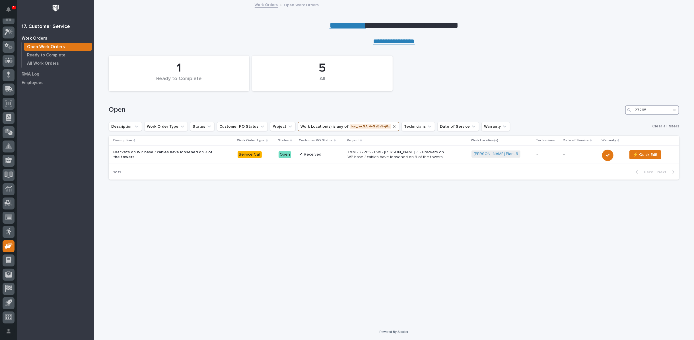
type input "27265"
click at [393, 125] on icon "Work Location(s)" at bounding box center [394, 126] width 2 height 2
click at [376, 153] on p "T&M - 27265 - PWI - [PERSON_NAME] 3 - Brackets on WP base / cables have loosene…" at bounding box center [398, 154] width 100 height 10
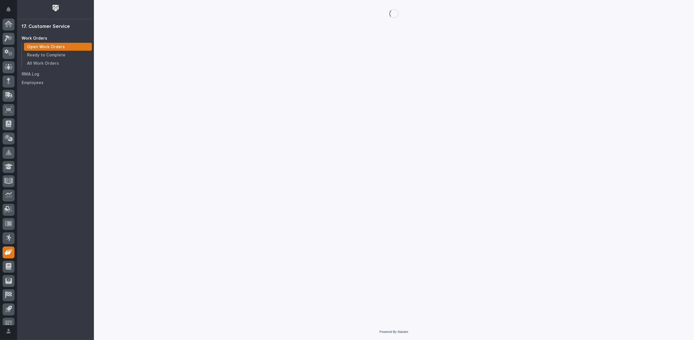
scroll to position [6, 0]
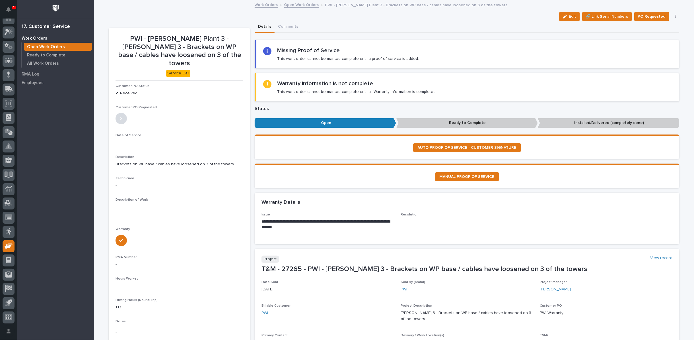
click at [672, 15] on button "button" at bounding box center [676, 17] width 8 height 4
click at [647, 46] on span "Cancel" at bounding box center [649, 46] width 13 height 7
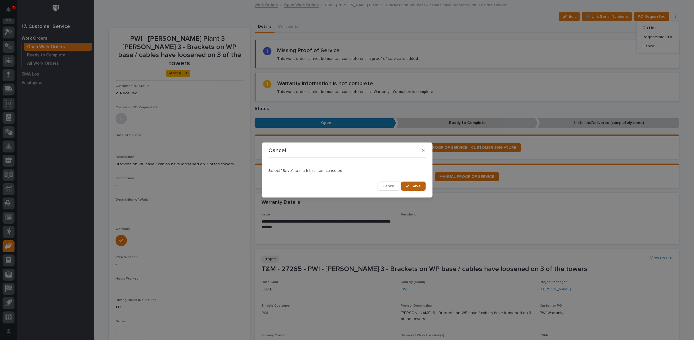
click at [417, 185] on span "Save" at bounding box center [416, 185] width 9 height 5
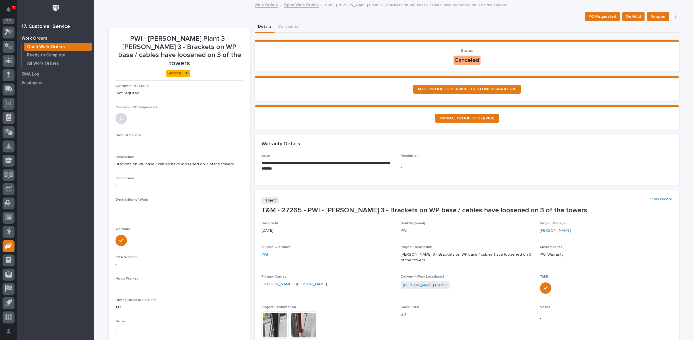
click at [296, 4] on link "Open Work Orders" at bounding box center [301, 4] width 35 height 7
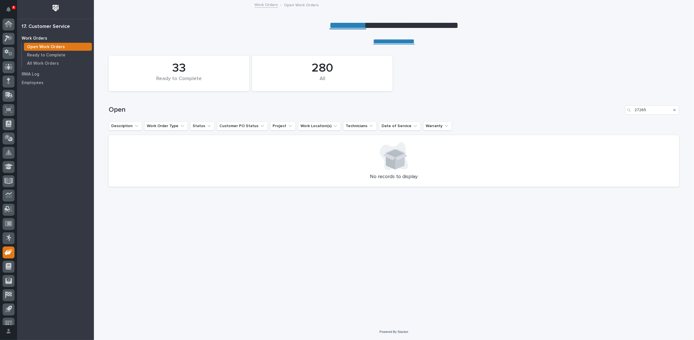
scroll to position [6, 0]
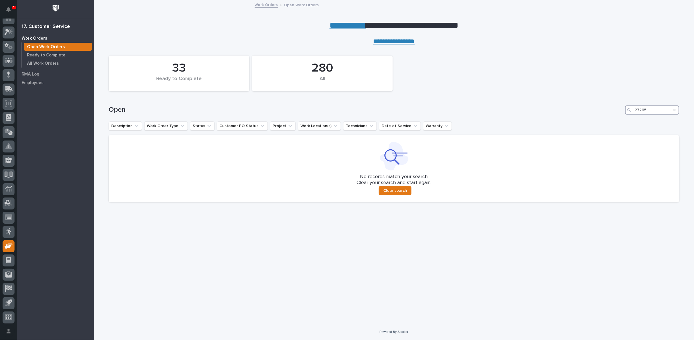
drag, startPoint x: 629, startPoint y: 107, endPoint x: 597, endPoint y: 99, distance: 32.8
click at [609, 105] on div "Open 27265" at bounding box center [394, 109] width 571 height 9
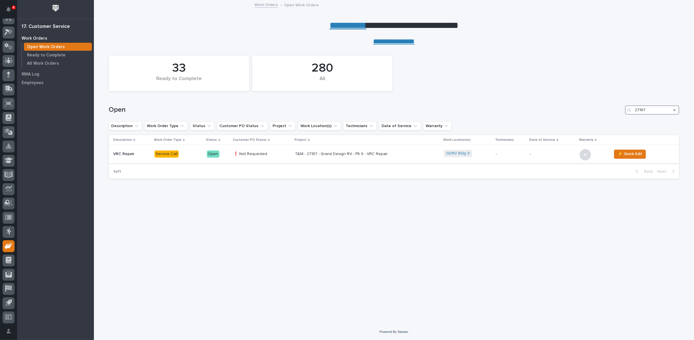
type input "27187"
click at [324, 155] on p "T&M - 27187 - Grand Design RV - Plt 9 - VRC Repair" at bounding box center [345, 153] width 100 height 5
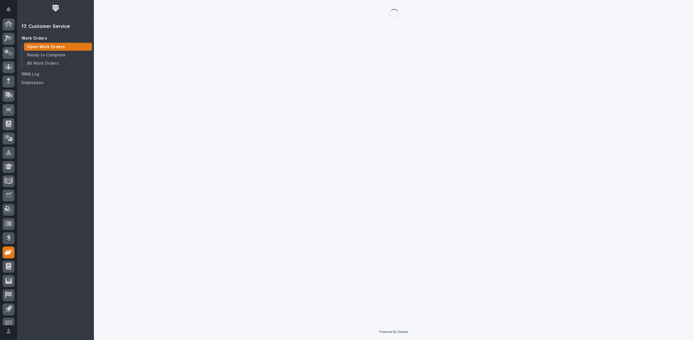
scroll to position [6, 0]
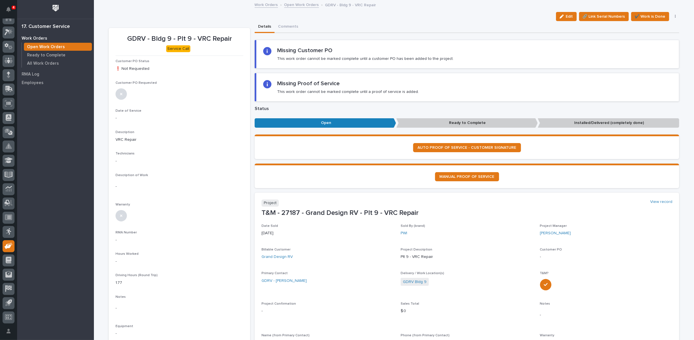
click at [301, 6] on link "Open Work Orders" at bounding box center [301, 4] width 35 height 7
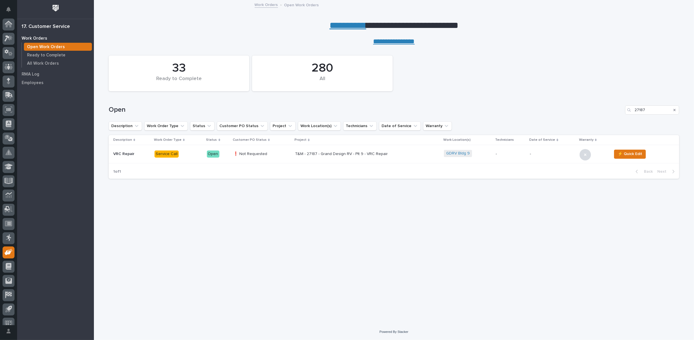
scroll to position [6, 0]
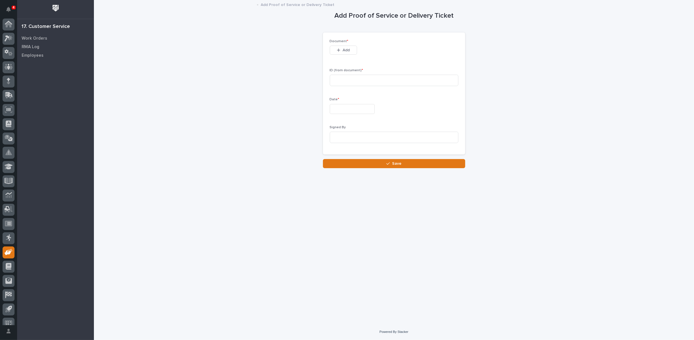
scroll to position [6, 0]
click at [345, 51] on span "Add" at bounding box center [346, 50] width 7 height 5
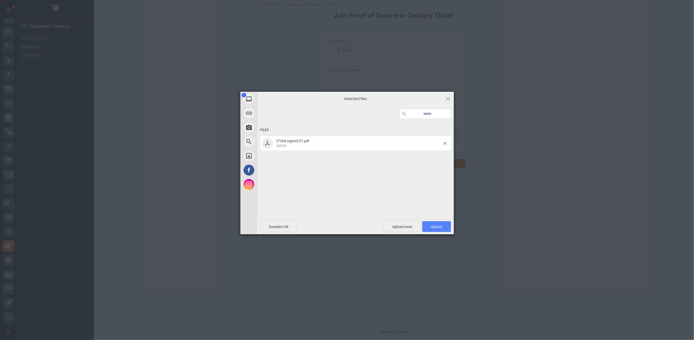
click at [430, 227] on span "Upload 1" at bounding box center [437, 226] width 29 height 11
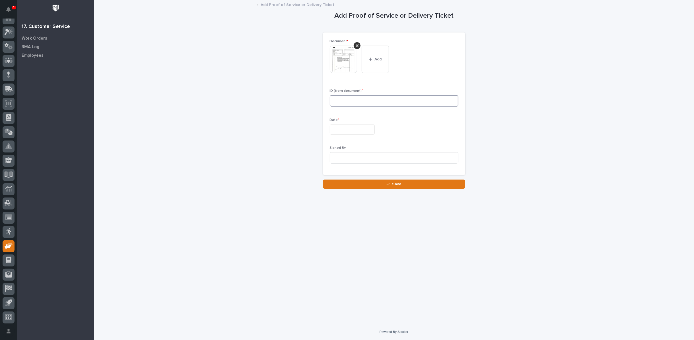
click at [345, 104] on input at bounding box center [394, 100] width 129 height 11
type input "27264"
click at [360, 130] on input "text" at bounding box center [352, 129] width 45 height 10
click at [340, 90] on div "23" at bounding box center [340, 92] width 8 height 8
type input "**********"
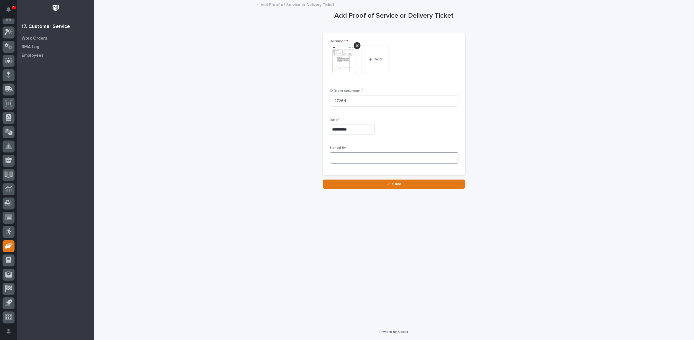
click at [347, 159] on input at bounding box center [394, 157] width 129 height 11
type input "Can't read signature"
click at [373, 185] on button "Save" at bounding box center [394, 183] width 142 height 9
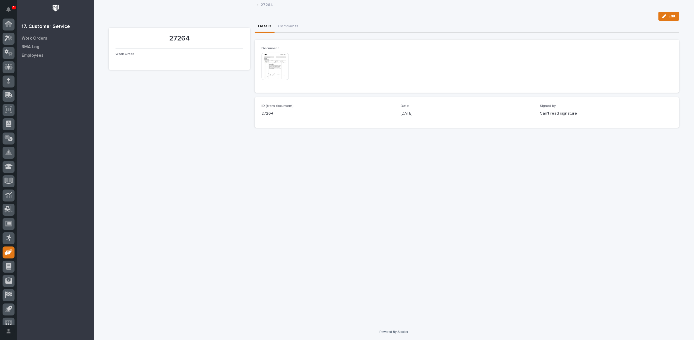
scroll to position [6, 0]
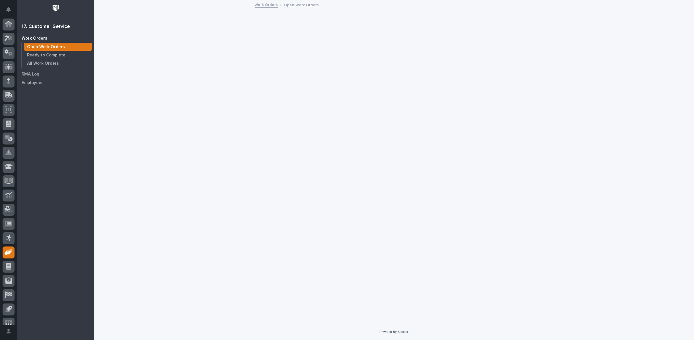
scroll to position [6, 0]
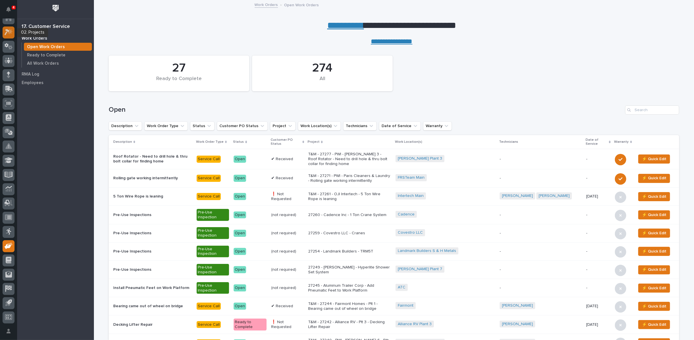
click at [11, 34] on icon at bounding box center [9, 32] width 8 height 7
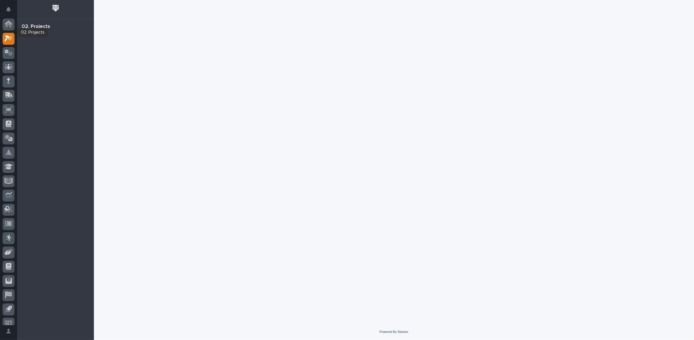
scroll to position [6, 0]
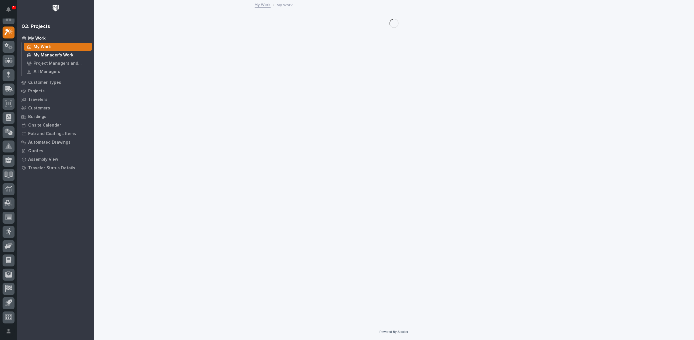
click at [68, 56] on p "My Manager's Work" at bounding box center [54, 55] width 40 height 5
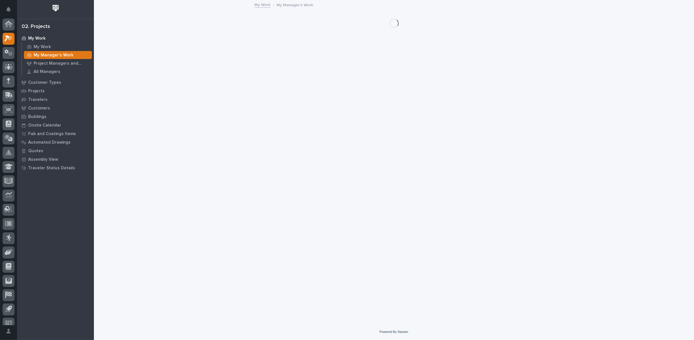
scroll to position [6, 0]
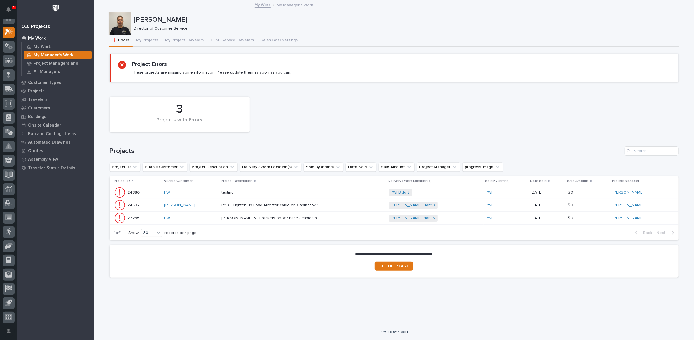
click at [244, 205] on p "Plt 3 - Tighten up Load Arrestor cable on Cabinet WP" at bounding box center [270, 205] width 98 height 6
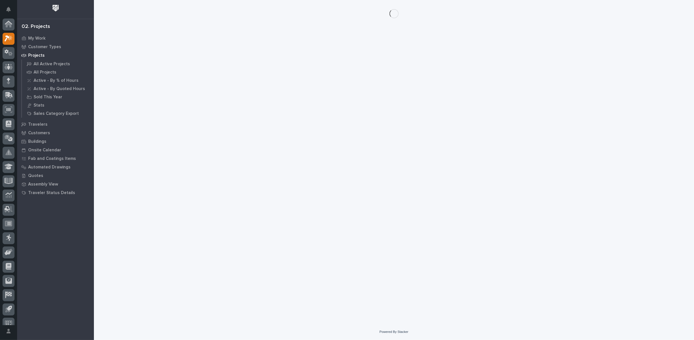
scroll to position [6, 0]
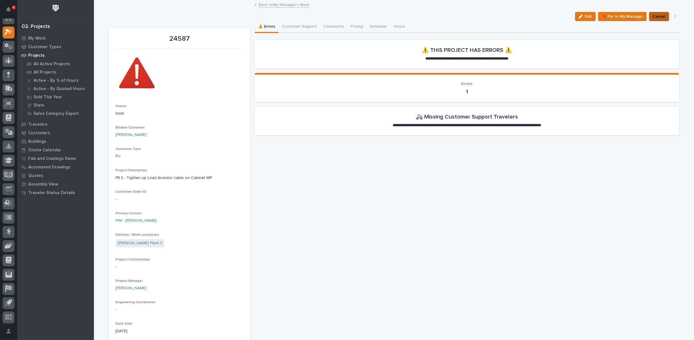
click at [654, 16] on span "Cancel" at bounding box center [659, 16] width 13 height 7
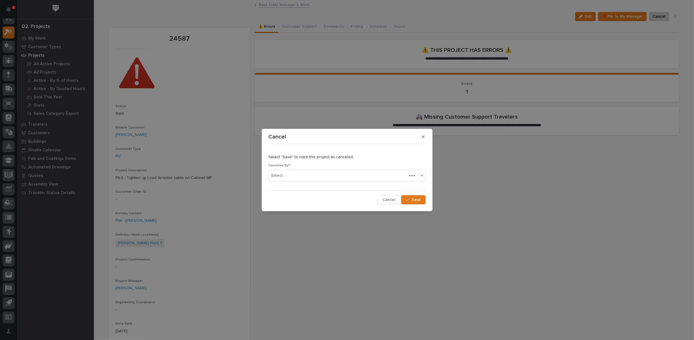
click at [309, 178] on div "Select..." at bounding box center [338, 175] width 138 height 9
type input "*****"
click at [315, 188] on div "Jodie Malstaff" at bounding box center [347, 186] width 157 height 10
click at [415, 198] on span "Save" at bounding box center [416, 199] width 9 height 5
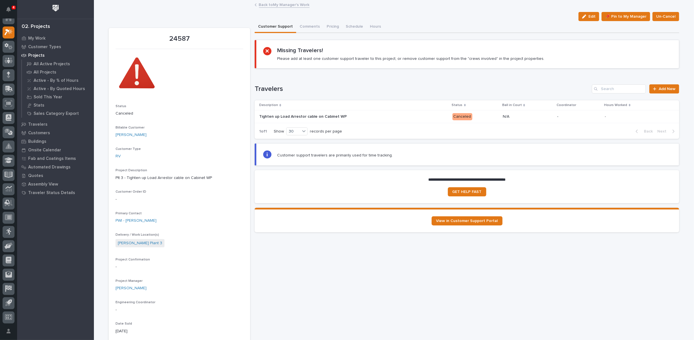
click at [278, 6] on link "Back to My Manager's Work" at bounding box center [284, 4] width 51 height 7
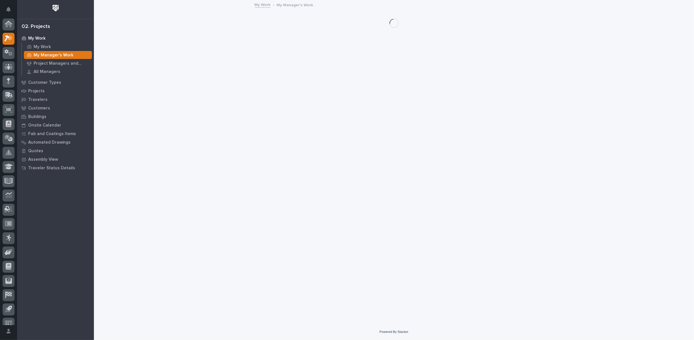
scroll to position [6, 0]
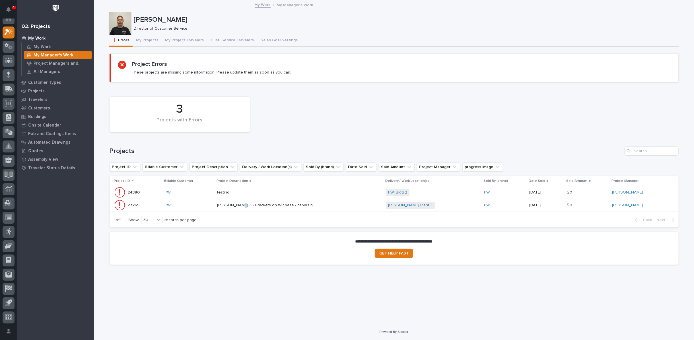
click at [240, 205] on p "[PERSON_NAME] 3 - Brackets on WP base / cables have loosened on 3 of the towers" at bounding box center [267, 205] width 101 height 6
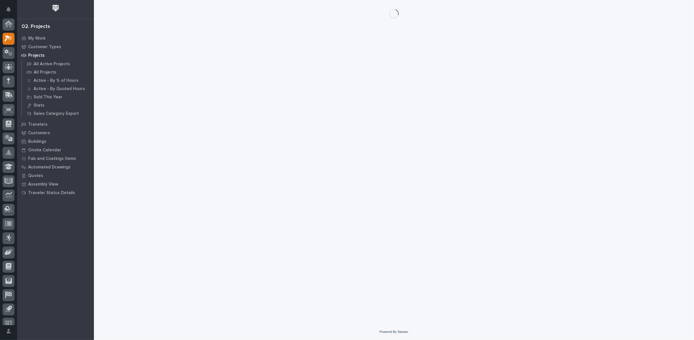
scroll to position [6, 0]
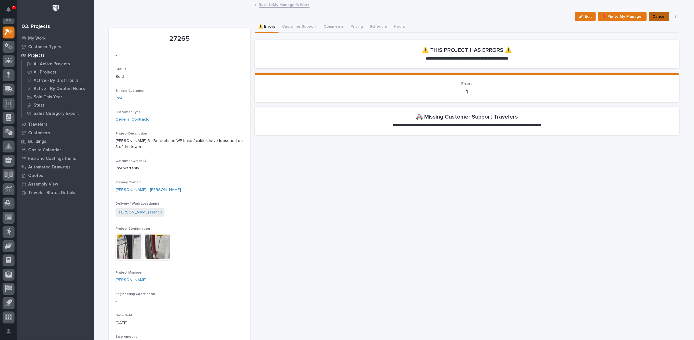
click at [656, 17] on span "Cancel" at bounding box center [659, 16] width 13 height 7
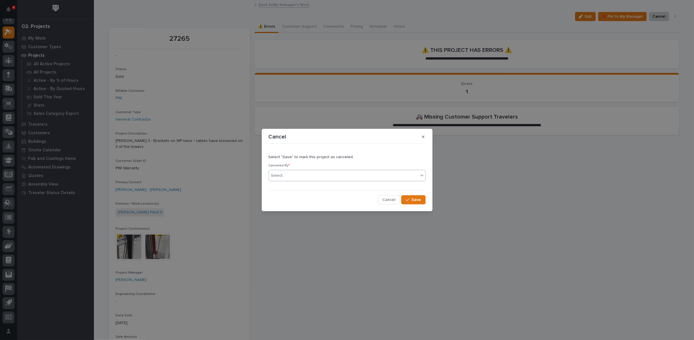
click at [299, 178] on div "Select..." at bounding box center [343, 175] width 149 height 9
type input "*****"
click at [291, 184] on div "Jodie Malstaff" at bounding box center [347, 186] width 157 height 10
click at [409, 200] on icon "button" at bounding box center [407, 200] width 3 height 4
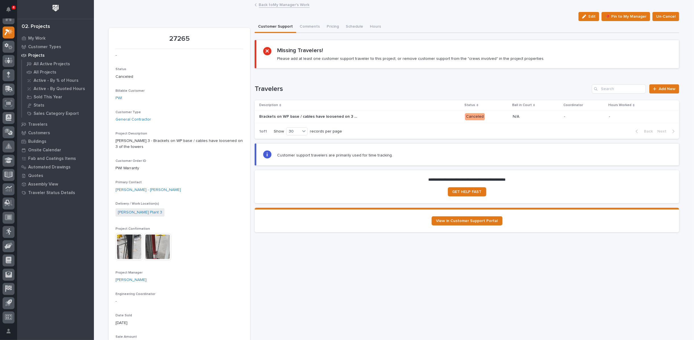
click at [293, 4] on link "Back to My Manager's Work" at bounding box center [284, 4] width 51 height 7
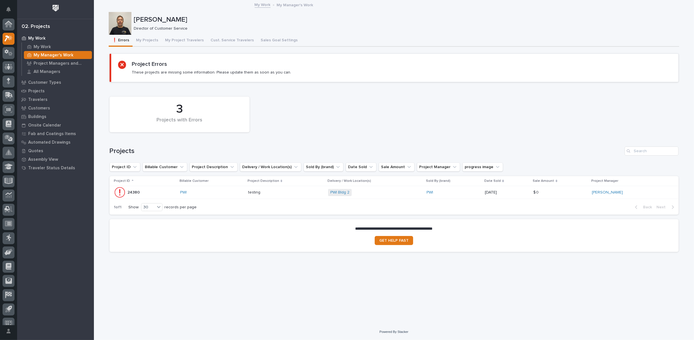
scroll to position [6, 0]
